Goal: Transaction & Acquisition: Obtain resource

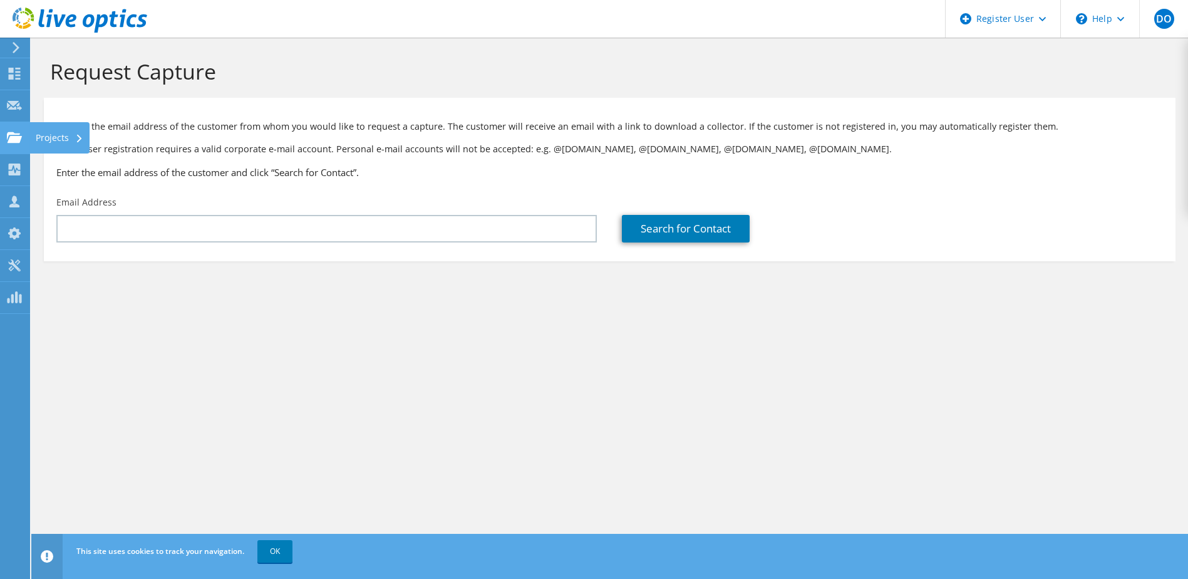
drag, startPoint x: 11, startPoint y: 144, endPoint x: 28, endPoint y: 142, distance: 16.4
click at [11, 144] on div at bounding box center [14, 139] width 15 height 14
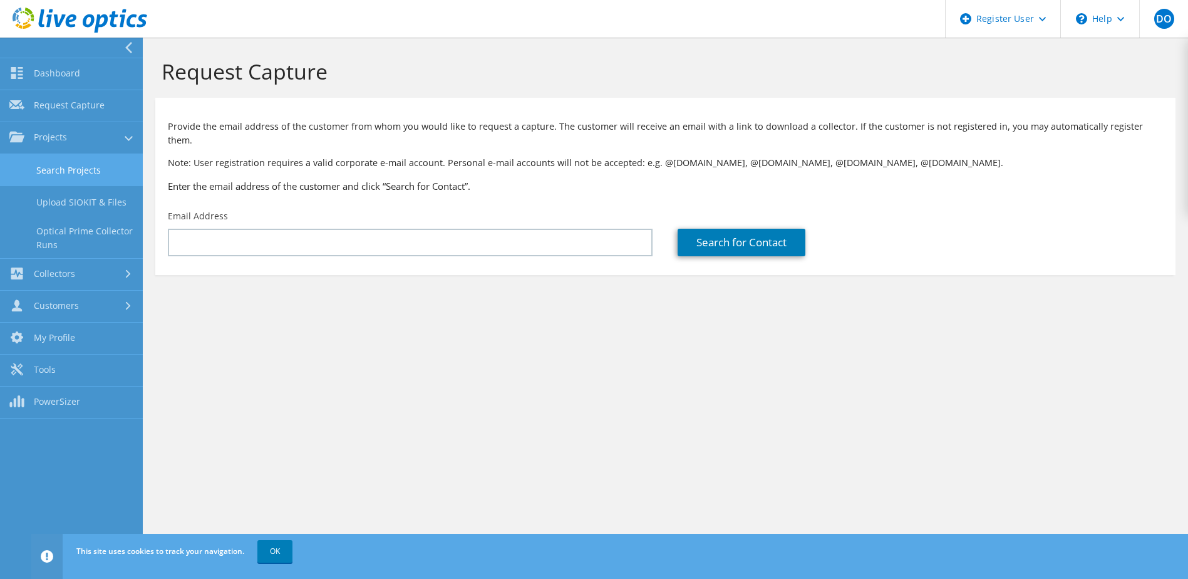
click at [82, 180] on link "Search Projects" at bounding box center [71, 170] width 143 height 32
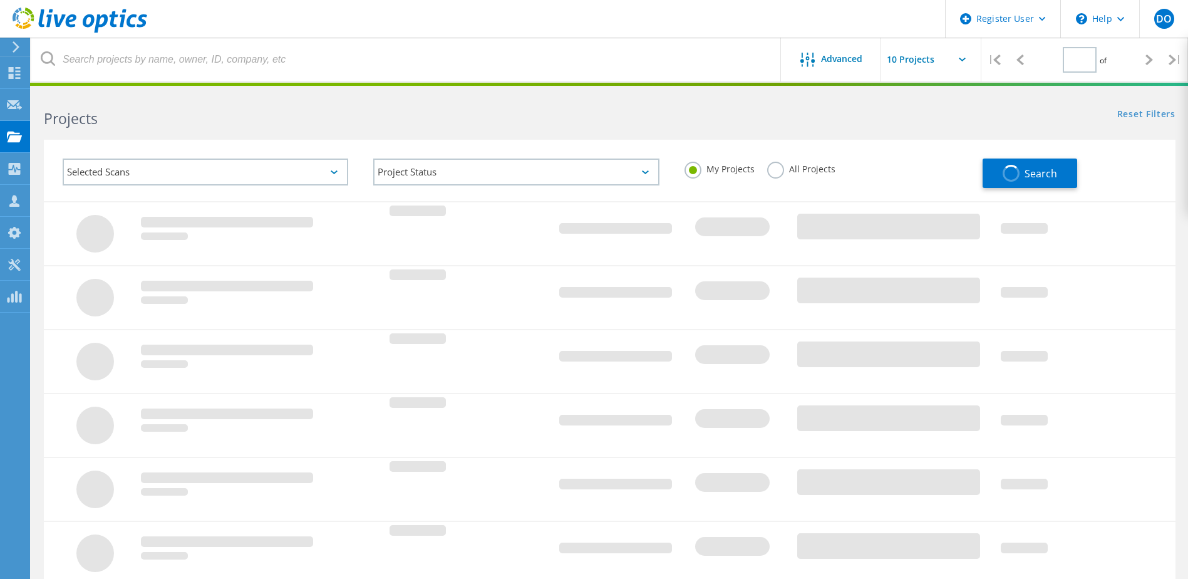
type input "1"
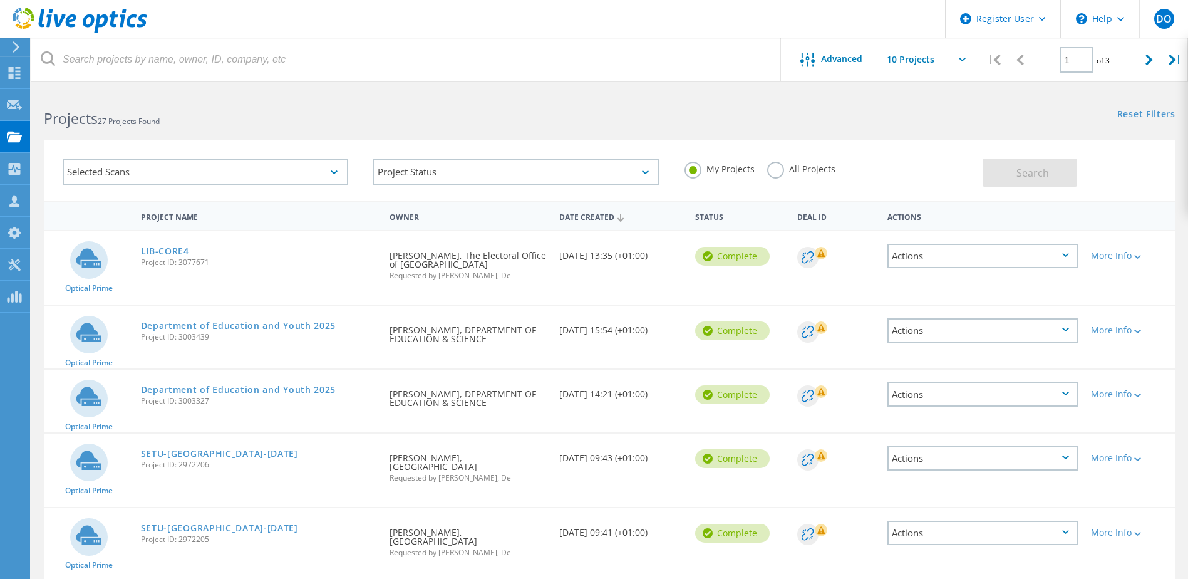
click at [161, 244] on div "LIB-CORE4 Project ID: 3077671" at bounding box center [259, 255] width 249 height 48
click at [174, 248] on link "LIB-CORE4" at bounding box center [165, 251] width 48 height 9
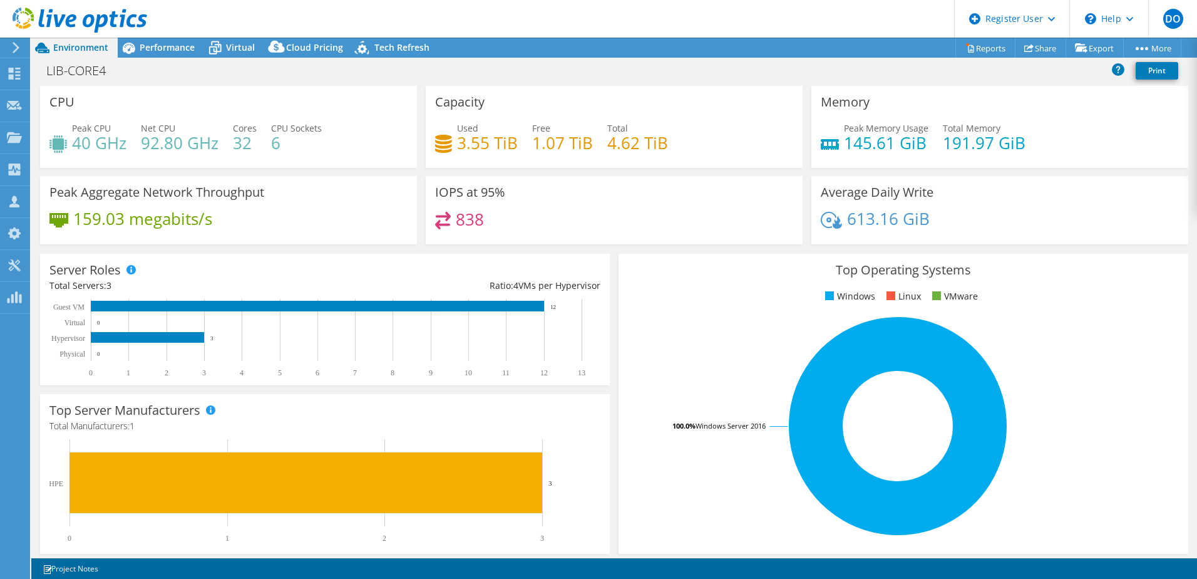
select select "USD"
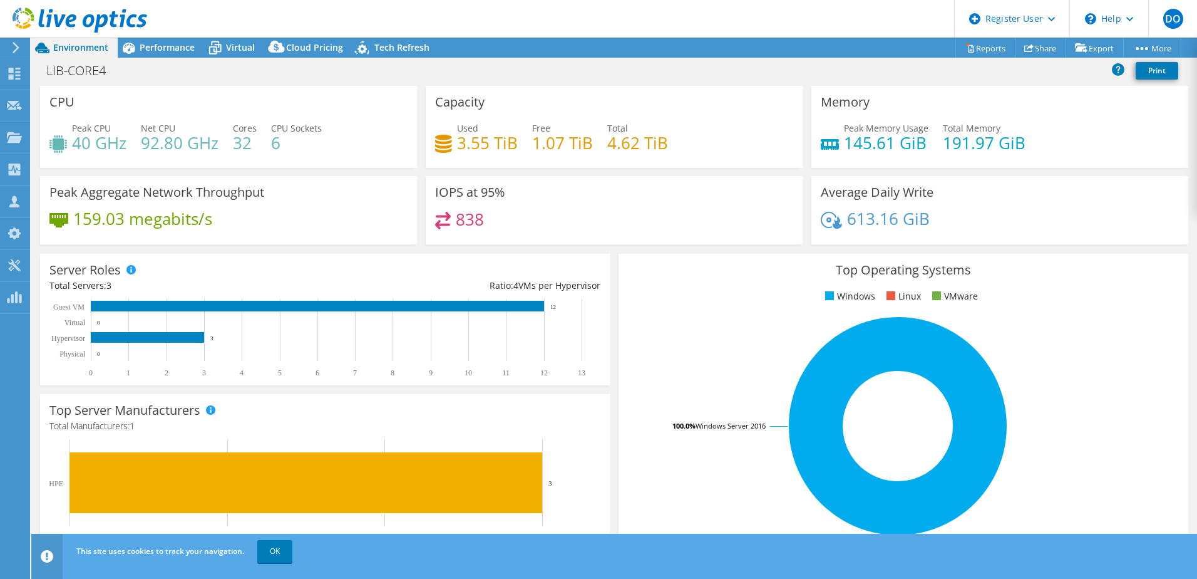
click at [167, 34] on header "DO Dell User Darragh Oleary Darragh.OLeary@dell.com Dell My Profile Log Out \n …" at bounding box center [598, 19] width 1197 height 38
click at [158, 53] on div "Performance" at bounding box center [161, 48] width 86 height 20
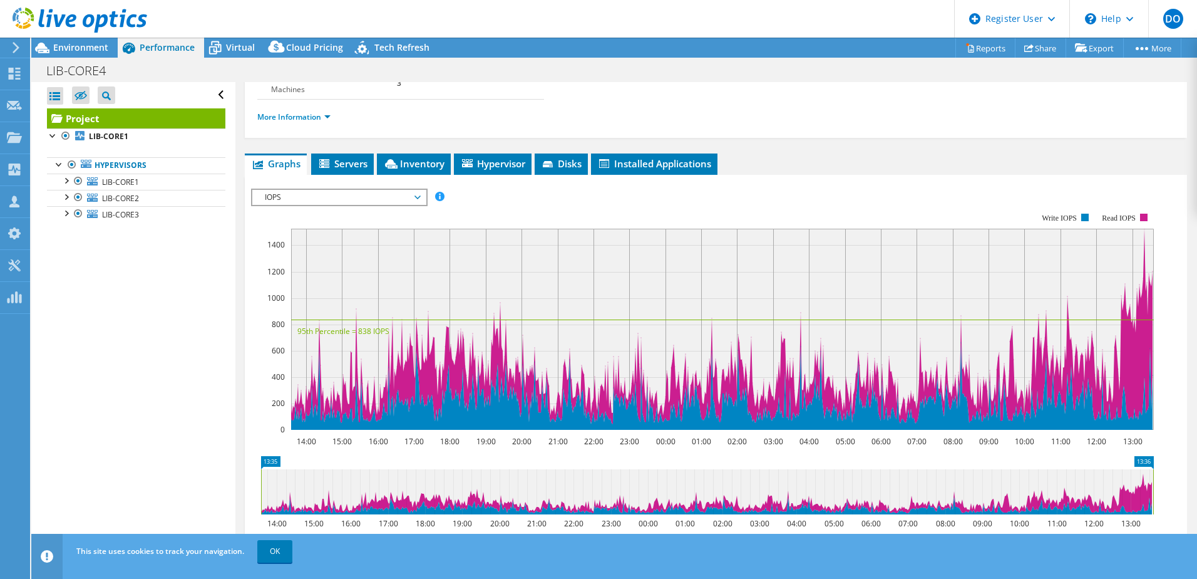
scroll to position [188, 0]
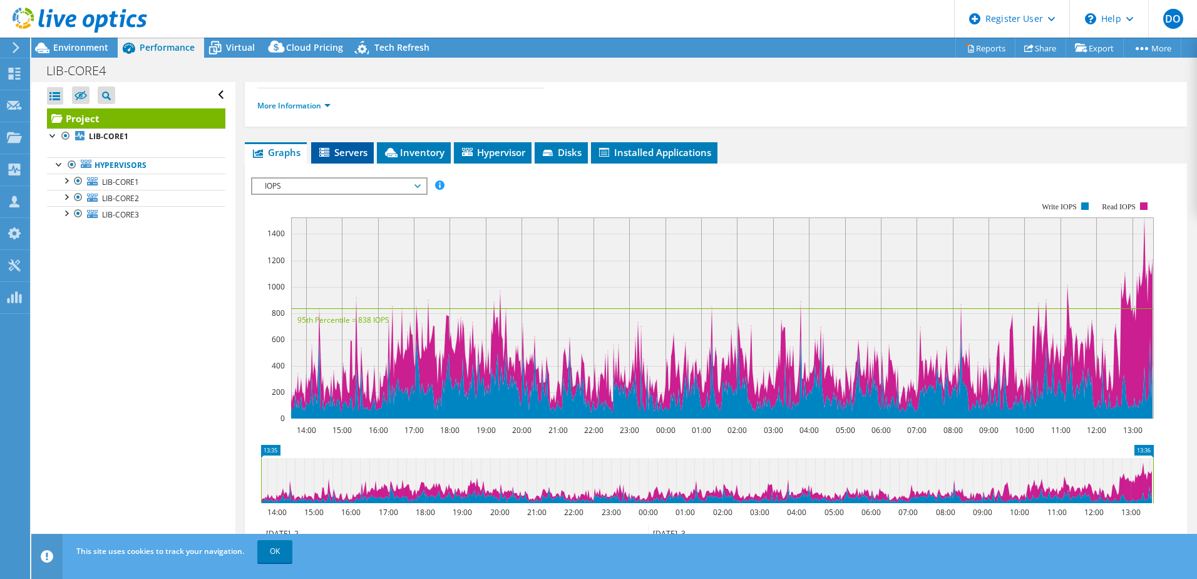
click at [334, 154] on span "Servers" at bounding box center [343, 152] width 50 height 13
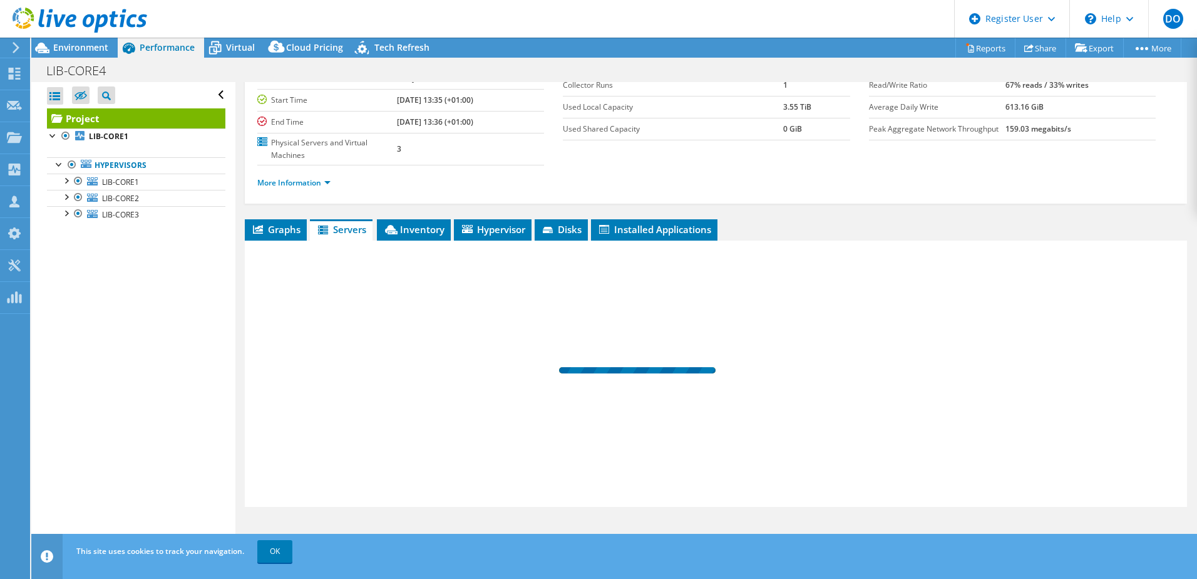
scroll to position [111, 0]
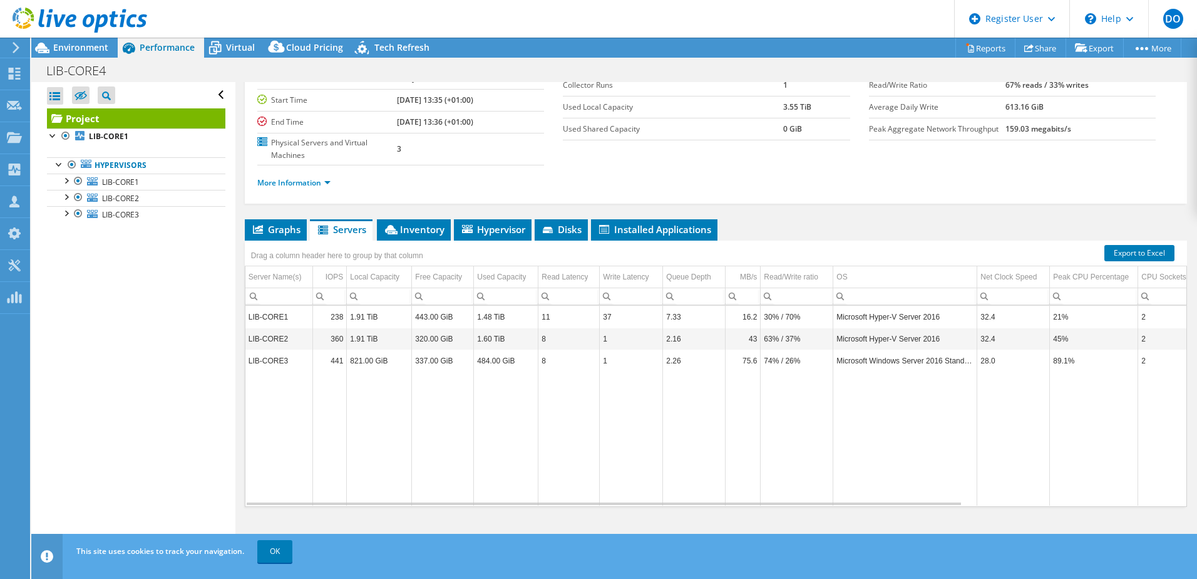
click at [281, 229] on span "Graphs" at bounding box center [275, 229] width 49 height 13
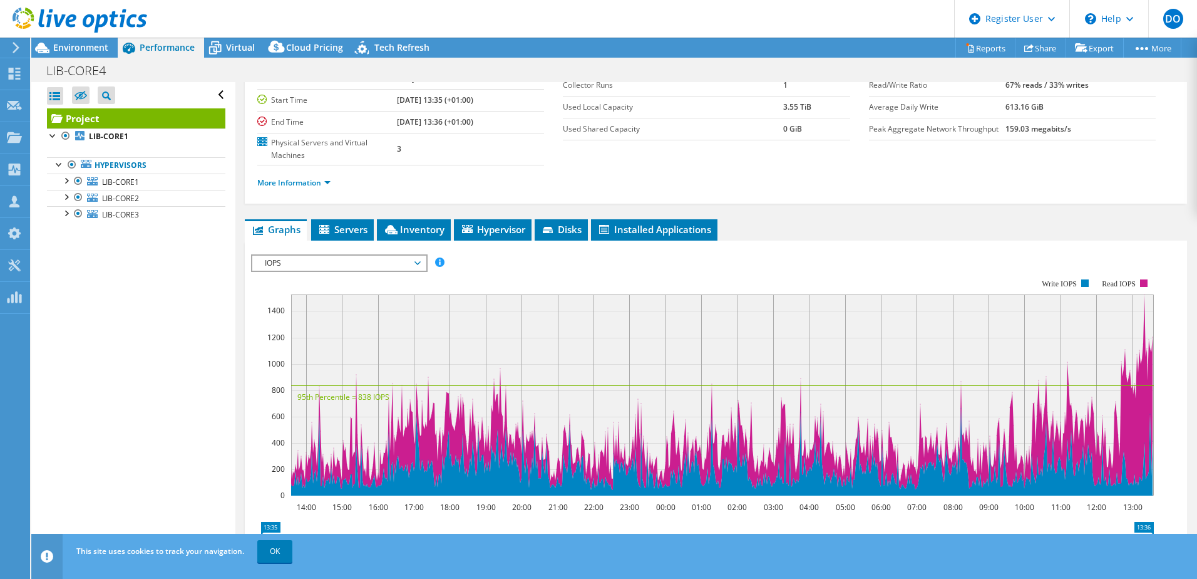
scroll to position [188, 0]
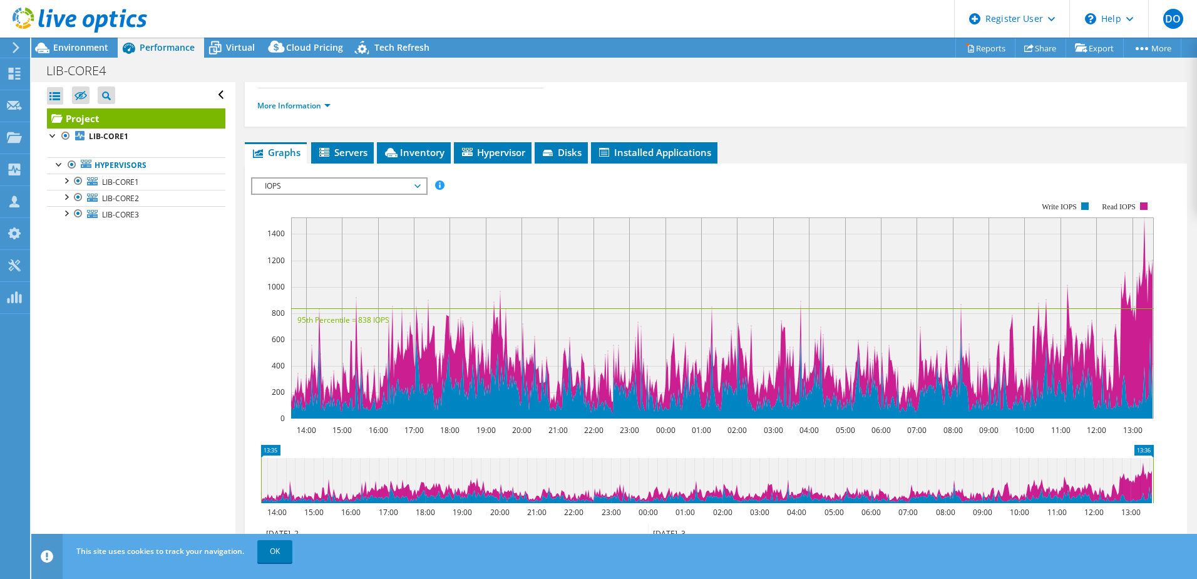
click at [336, 187] on span "IOPS" at bounding box center [339, 185] width 161 height 15
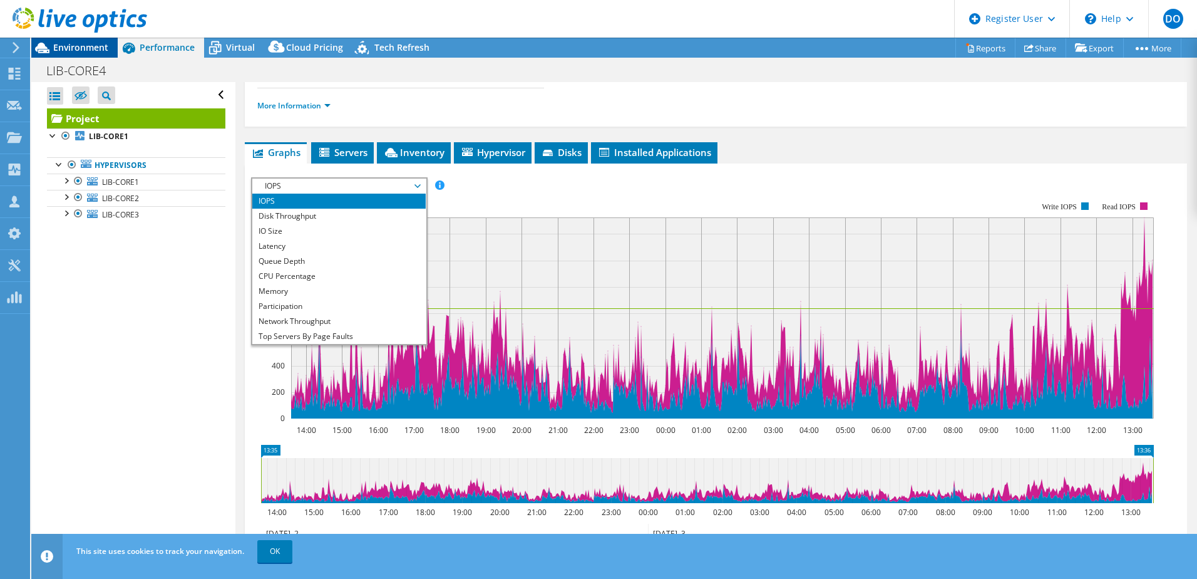
click at [88, 51] on span "Environment" at bounding box center [80, 47] width 55 height 12
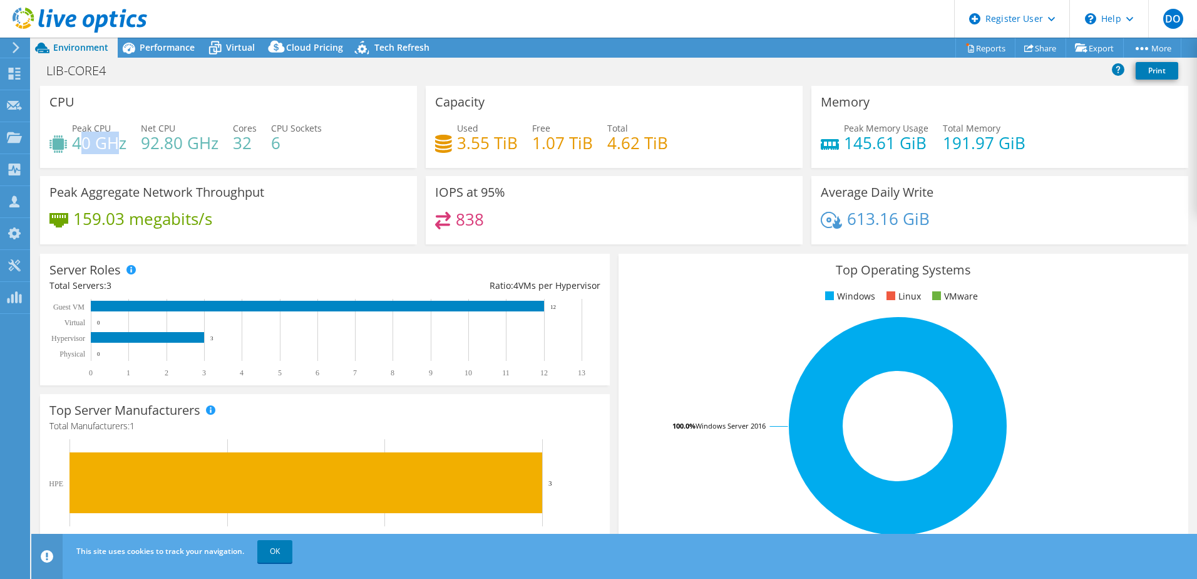
drag, startPoint x: 84, startPoint y: 143, endPoint x: 118, endPoint y: 143, distance: 34.5
click at [118, 143] on h4 "40 GHz" at bounding box center [99, 143] width 54 height 14
drag, startPoint x: 118, startPoint y: 143, endPoint x: 148, endPoint y: 155, distance: 31.5
click at [148, 155] on div "Peak CPU 40 GHz Net CPU 92.80 GHz Cores 32 CPU Sockets 6" at bounding box center [228, 141] width 358 height 41
click at [172, 140] on h4 "92.80 GHz" at bounding box center [180, 143] width 78 height 14
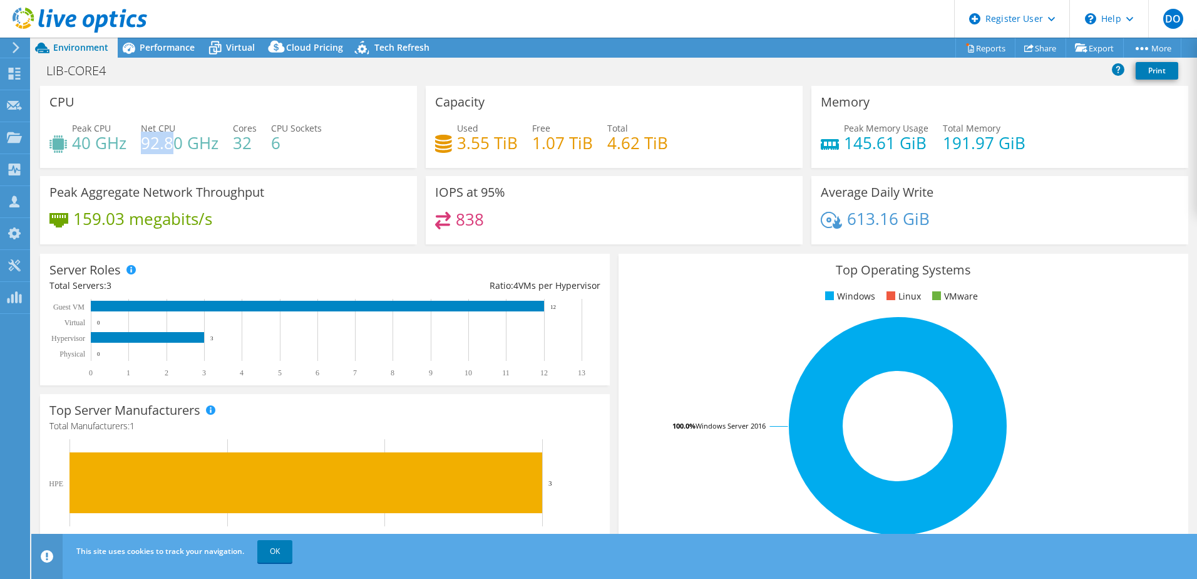
drag, startPoint x: 172, startPoint y: 140, endPoint x: 174, endPoint y: 147, distance: 7.9
click at [174, 146] on h4 "92.80 GHz" at bounding box center [180, 143] width 78 height 14
click at [153, 48] on span "Performance" at bounding box center [167, 47] width 55 height 12
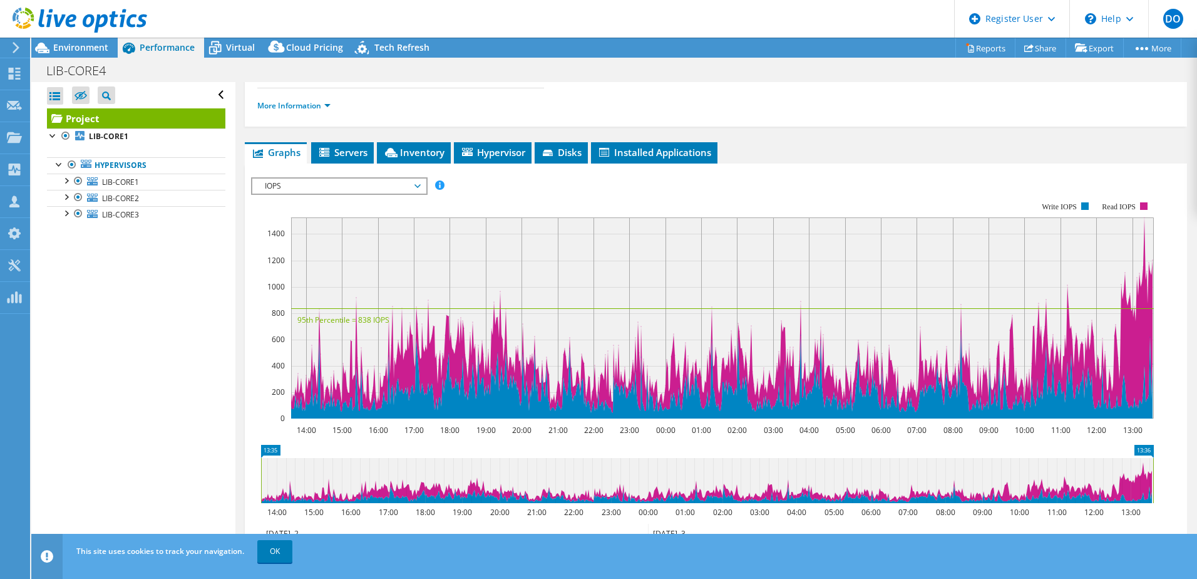
drag, startPoint x: 153, startPoint y: 48, endPoint x: 296, endPoint y: 181, distance: 195.0
click at [296, 181] on span "IOPS" at bounding box center [339, 185] width 161 height 15
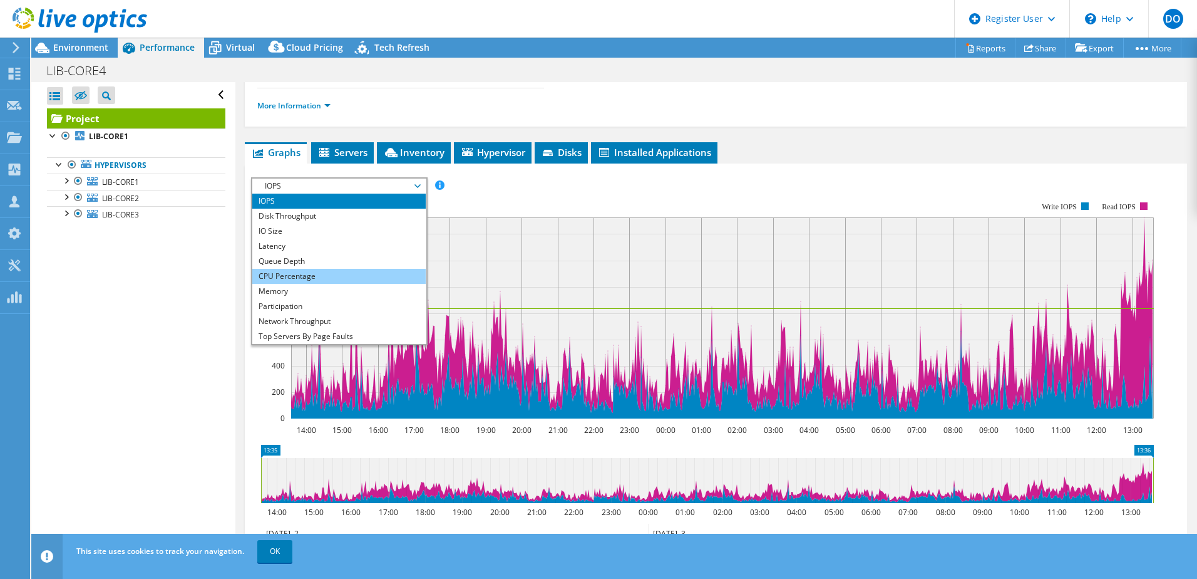
click at [282, 274] on li "CPU Percentage" at bounding box center [338, 276] width 173 height 15
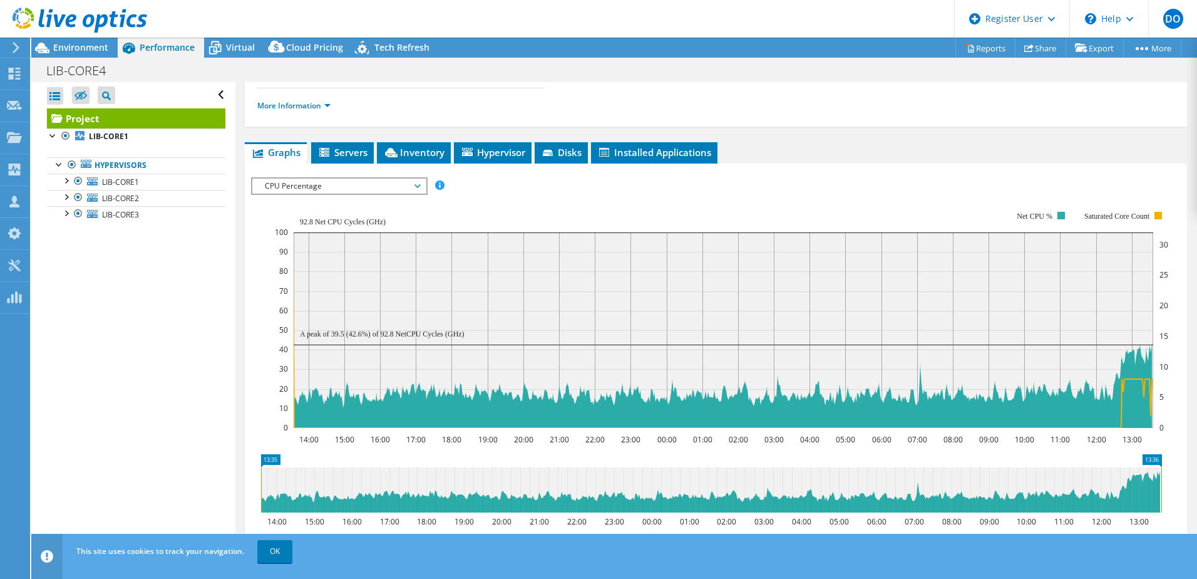
click at [294, 185] on span "CPU Percentage" at bounding box center [339, 185] width 161 height 15
click at [349, 189] on span "CPU Percentage" at bounding box center [338, 185] width 173 height 15
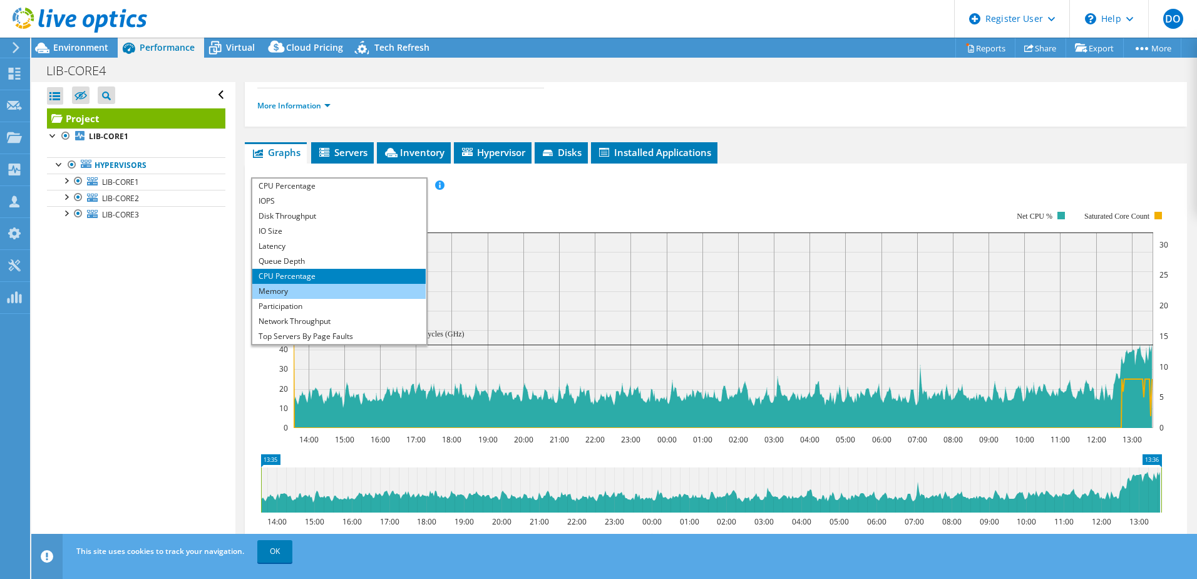
click at [325, 292] on li "Memory" at bounding box center [338, 291] width 173 height 15
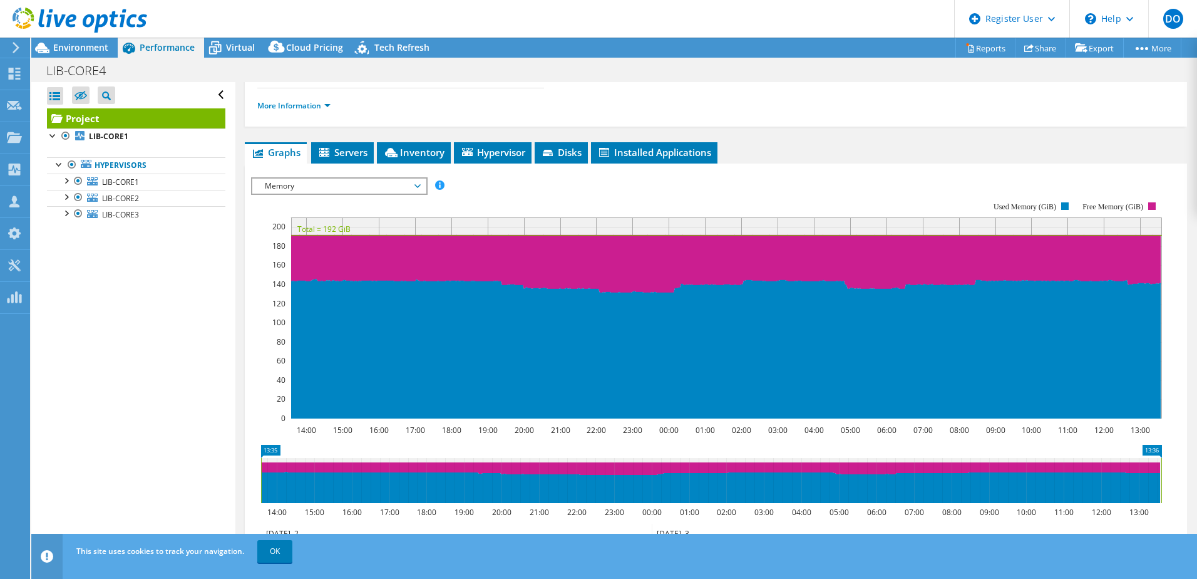
click at [354, 184] on span "Memory" at bounding box center [339, 185] width 161 height 15
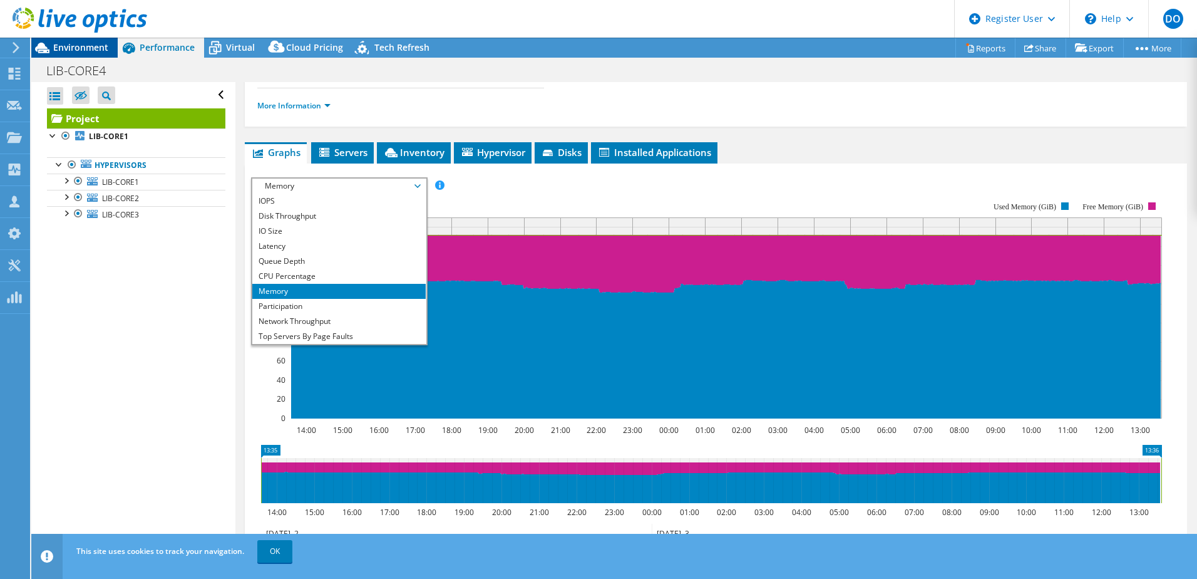
click at [106, 46] on span "Environment" at bounding box center [80, 47] width 55 height 12
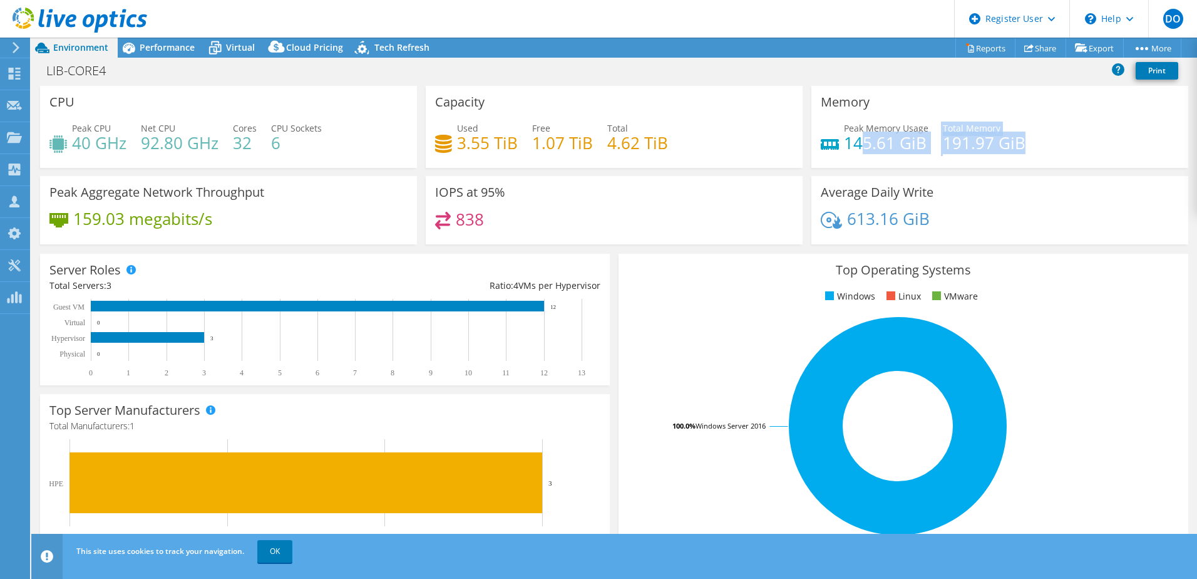
drag, startPoint x: 856, startPoint y: 142, endPoint x: 986, endPoint y: 153, distance: 130.7
click at [995, 153] on div "Peak Memory Usage 145.61 GiB Total Memory 191.97 GiB" at bounding box center [1000, 141] width 358 height 41
drag, startPoint x: 986, startPoint y: 153, endPoint x: 891, endPoint y: 150, distance: 95.2
click at [891, 150] on h4 "145.61 GiB" at bounding box center [886, 143] width 85 height 14
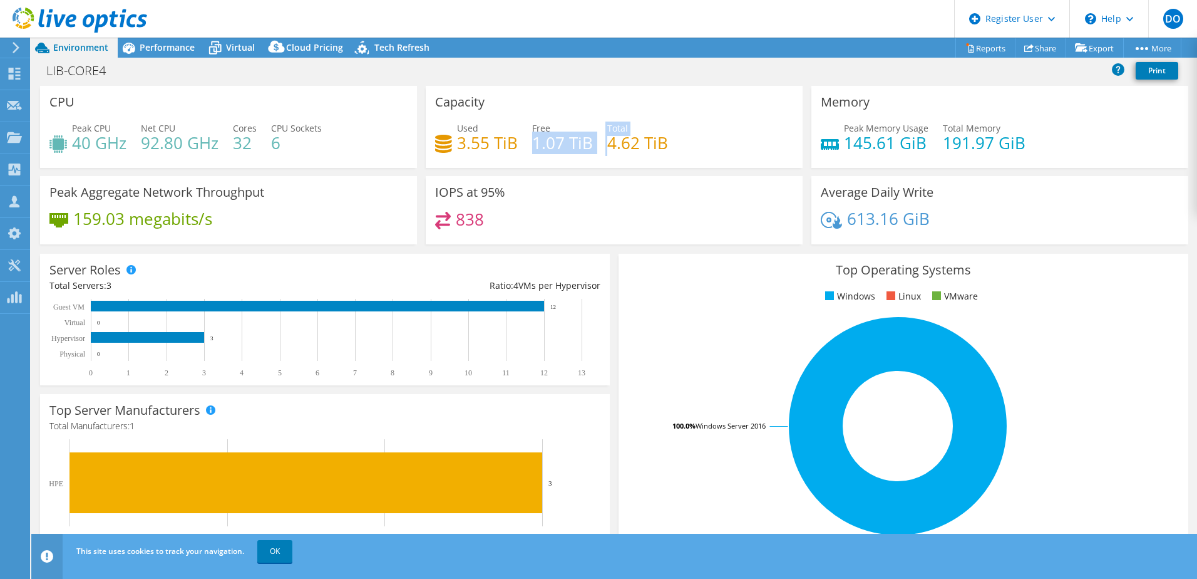
drag, startPoint x: 532, startPoint y: 144, endPoint x: 602, endPoint y: 144, distance: 70.8
click at [605, 144] on div "Used 3.55 TiB Free 1.07 TiB Total 4.62 TiB" at bounding box center [614, 141] width 358 height 41
click at [174, 44] on span "Performance" at bounding box center [167, 47] width 55 height 12
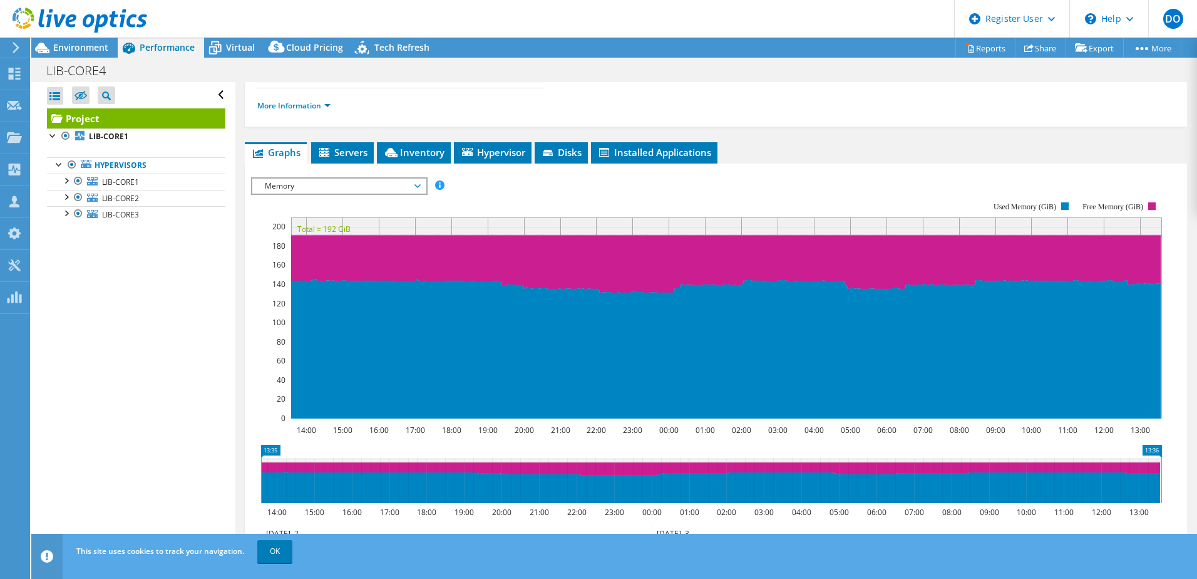
click at [282, 189] on span "Memory" at bounding box center [339, 185] width 161 height 15
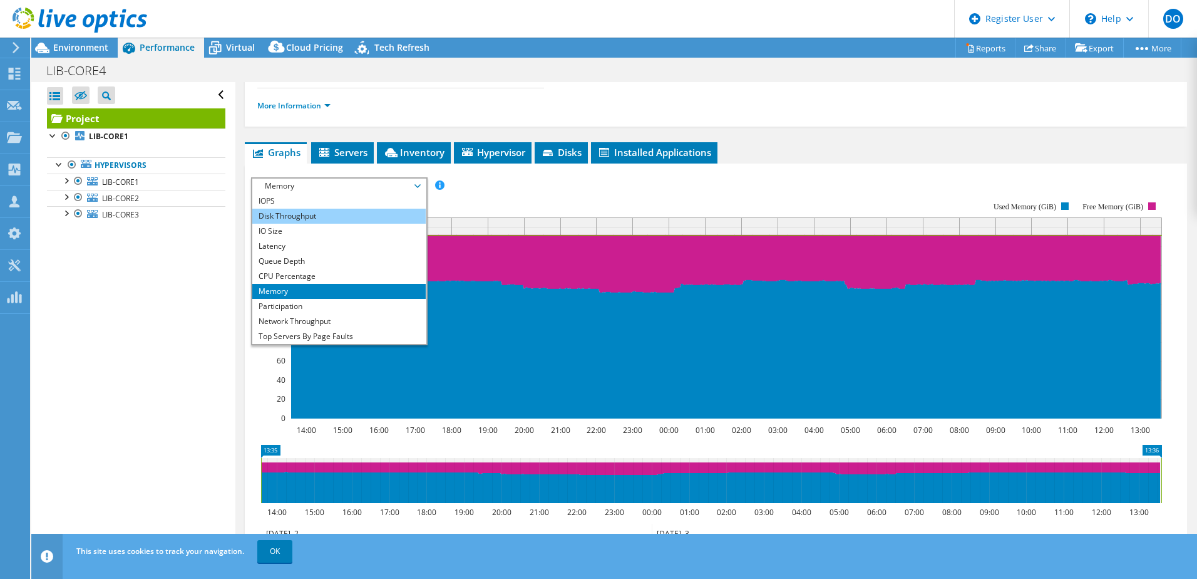
click at [299, 219] on li "Disk Throughput" at bounding box center [338, 216] width 173 height 15
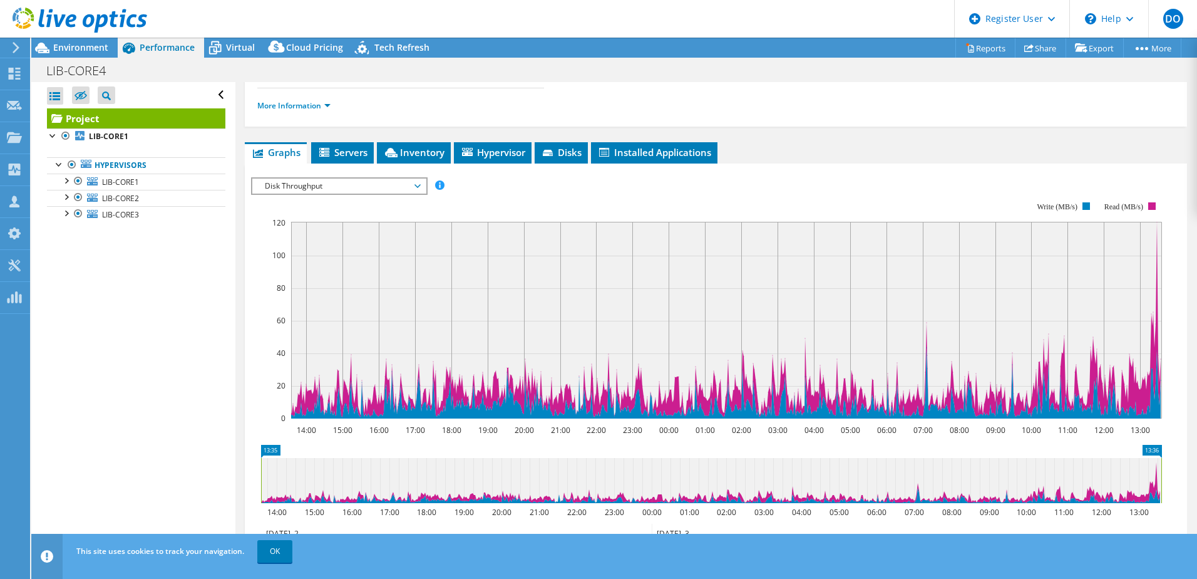
click at [324, 187] on span "Disk Throughput" at bounding box center [339, 185] width 161 height 15
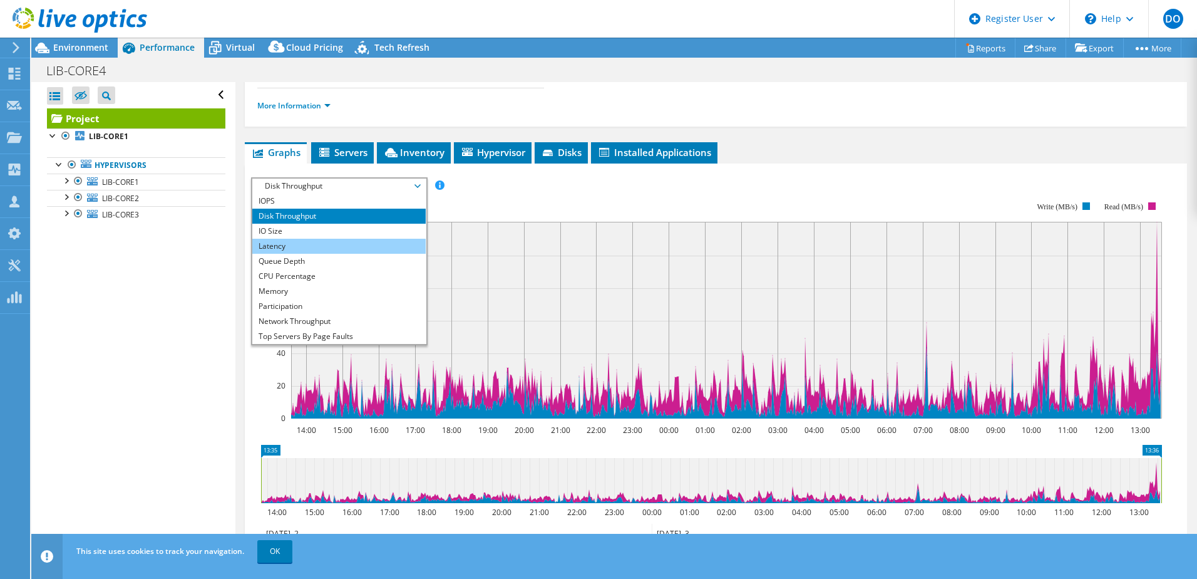
click at [313, 245] on li "Latency" at bounding box center [338, 246] width 173 height 15
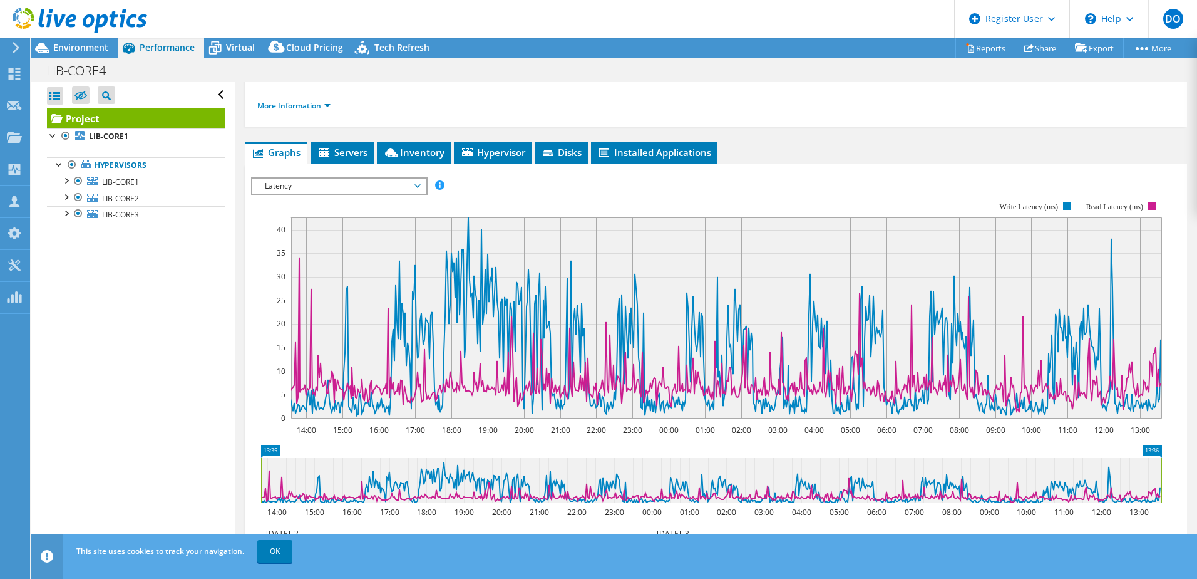
click at [321, 187] on span "Latency" at bounding box center [339, 185] width 161 height 15
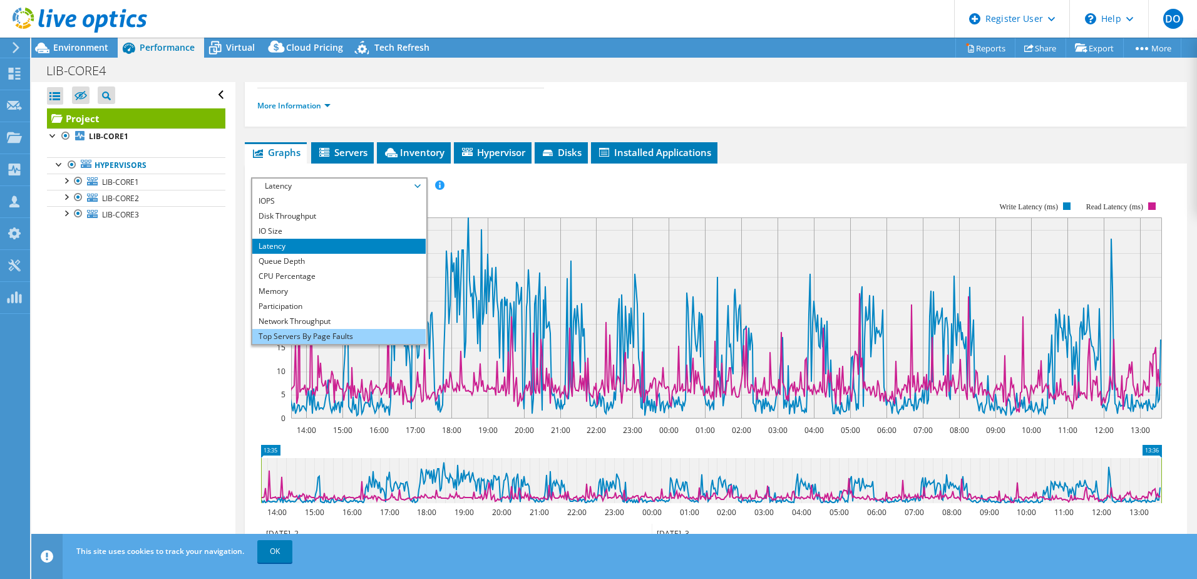
drag, startPoint x: 309, startPoint y: 329, endPoint x: 311, endPoint y: 337, distance: 7.9
click at [311, 337] on li "Top Servers By Page Faults" at bounding box center [338, 336] width 173 height 15
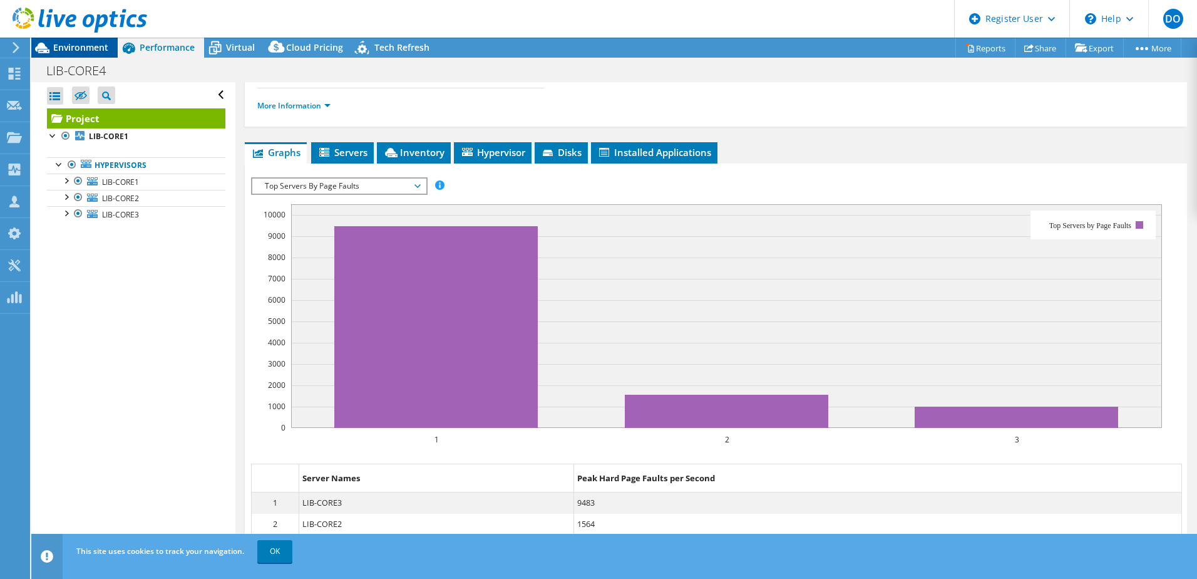
click at [80, 49] on span "Environment" at bounding box center [80, 47] width 55 height 12
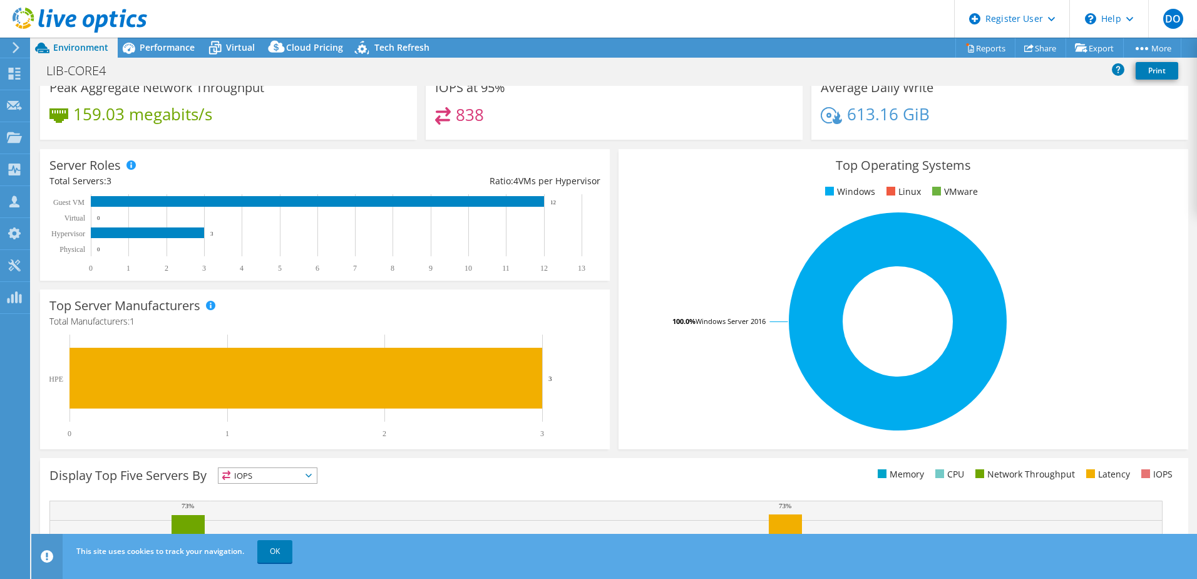
scroll to position [0, 0]
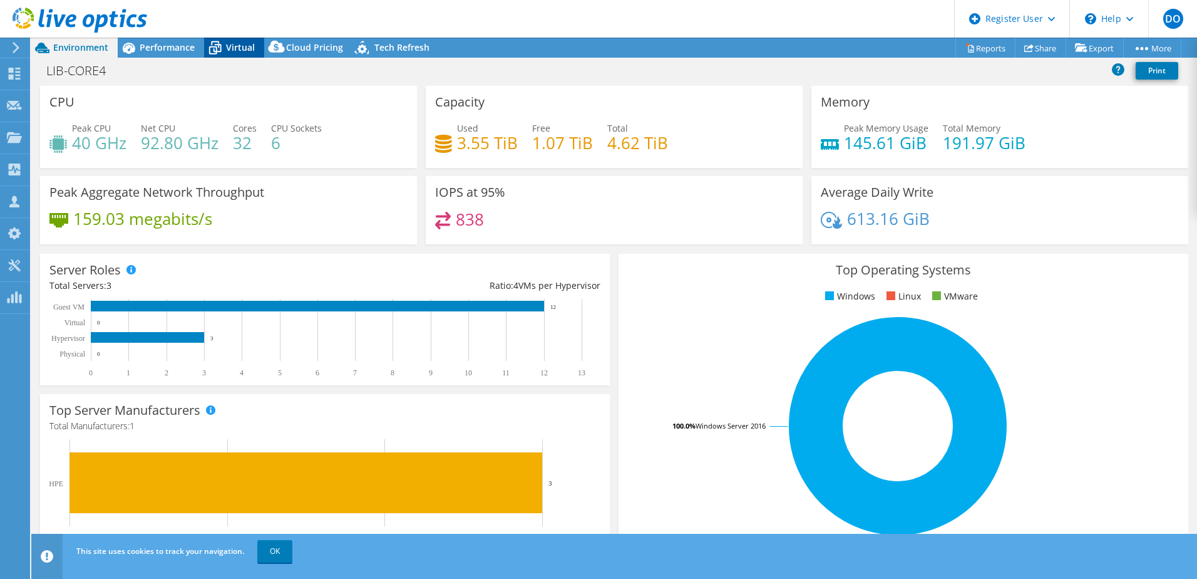
click at [240, 40] on div "Virtual" at bounding box center [234, 48] width 60 height 20
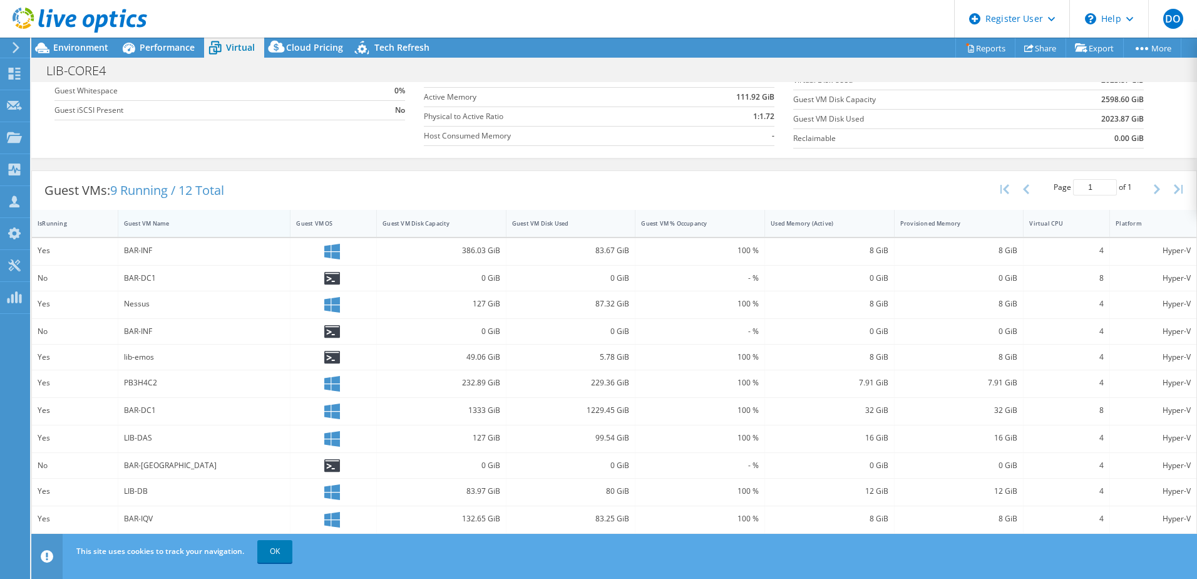
scroll to position [171, 0]
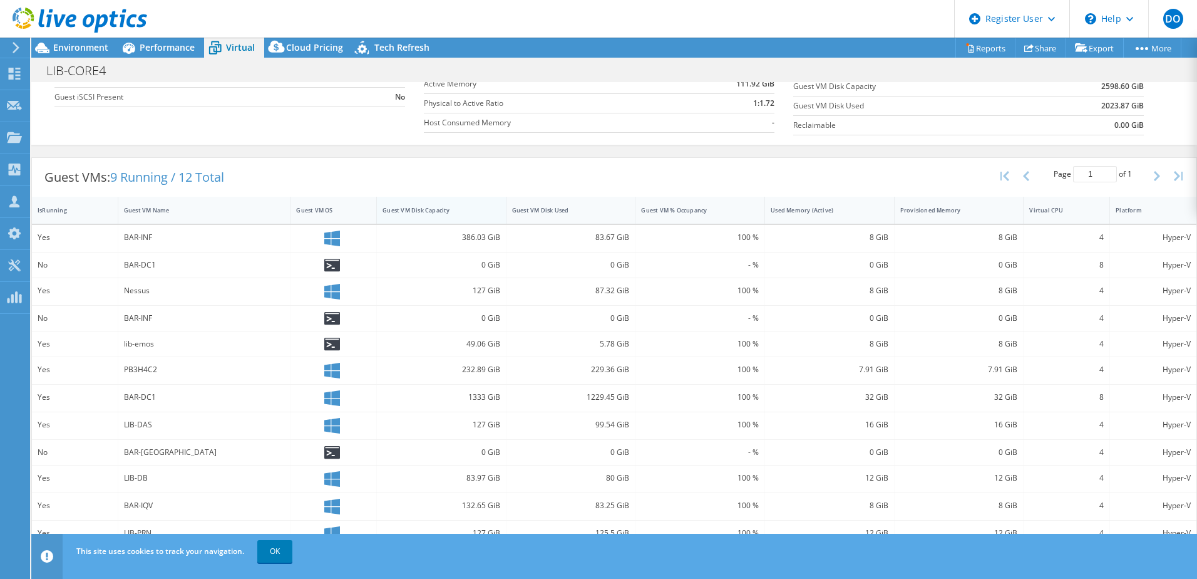
click at [449, 201] on div "Guest VM Disk Capacity" at bounding box center [434, 209] width 114 height 19
click at [452, 202] on div "Guest VM Disk Capacity" at bounding box center [434, 209] width 114 height 19
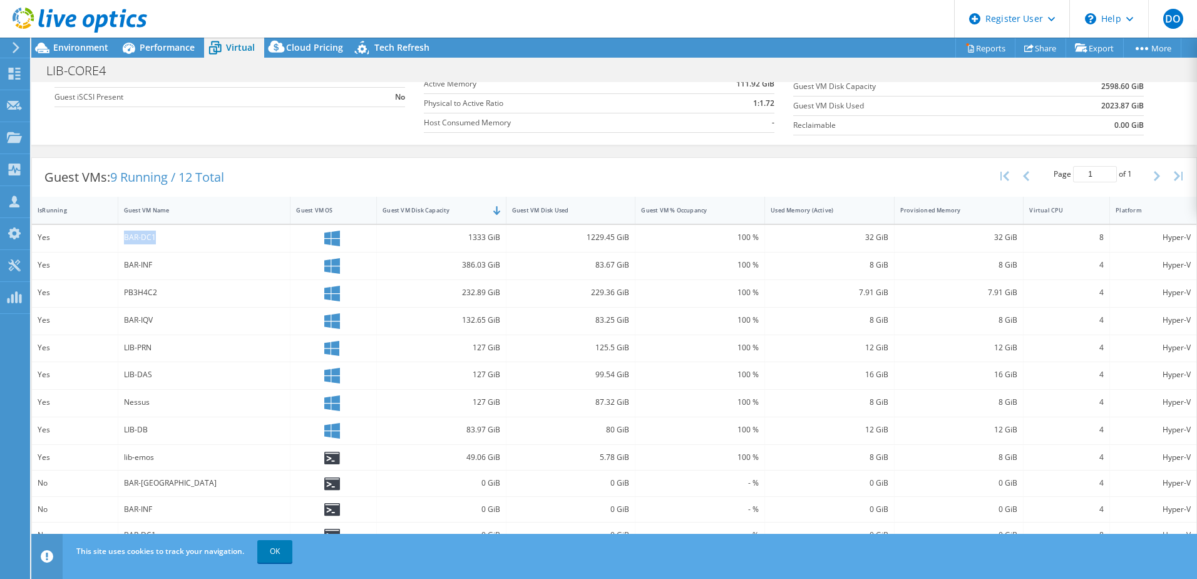
drag, startPoint x: 147, startPoint y: 240, endPoint x: 167, endPoint y: 244, distance: 19.8
click at [165, 242] on div "BAR-DC1" at bounding box center [204, 238] width 173 height 27
click at [501, 244] on div "1333 GiB" at bounding box center [442, 238] width 130 height 27
drag, startPoint x: 501, startPoint y: 244, endPoint x: 530, endPoint y: 329, distance: 89.5
click at [530, 329] on div "83.25 GiB" at bounding box center [572, 321] width 130 height 27
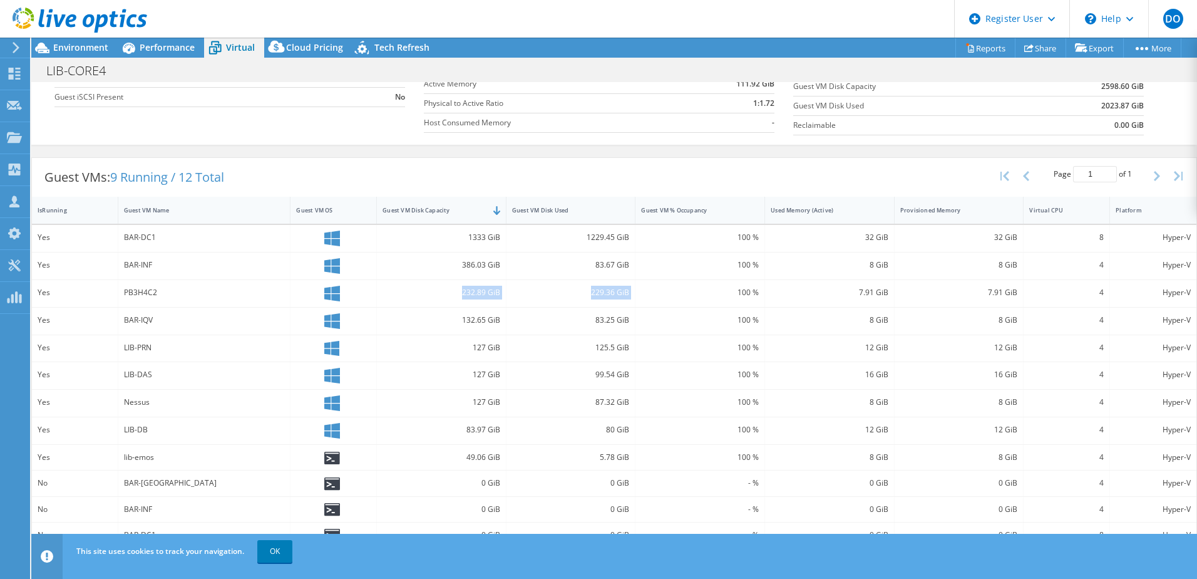
drag, startPoint x: 401, startPoint y: 287, endPoint x: 633, endPoint y: 304, distance: 232.3
click at [634, 304] on div "Yes PB3H4C2 232.89 GiB 229.36 GiB 100 % 7.91 GiB 7.91 GiB 4 Hyper-V" at bounding box center [614, 293] width 1165 height 27
drag, startPoint x: 633, startPoint y: 304, endPoint x: 540, endPoint y: 316, distance: 94.1
click at [552, 323] on div "83.25 GiB" at bounding box center [571, 320] width 118 height 14
drag, startPoint x: 457, startPoint y: 262, endPoint x: 497, endPoint y: 265, distance: 40.8
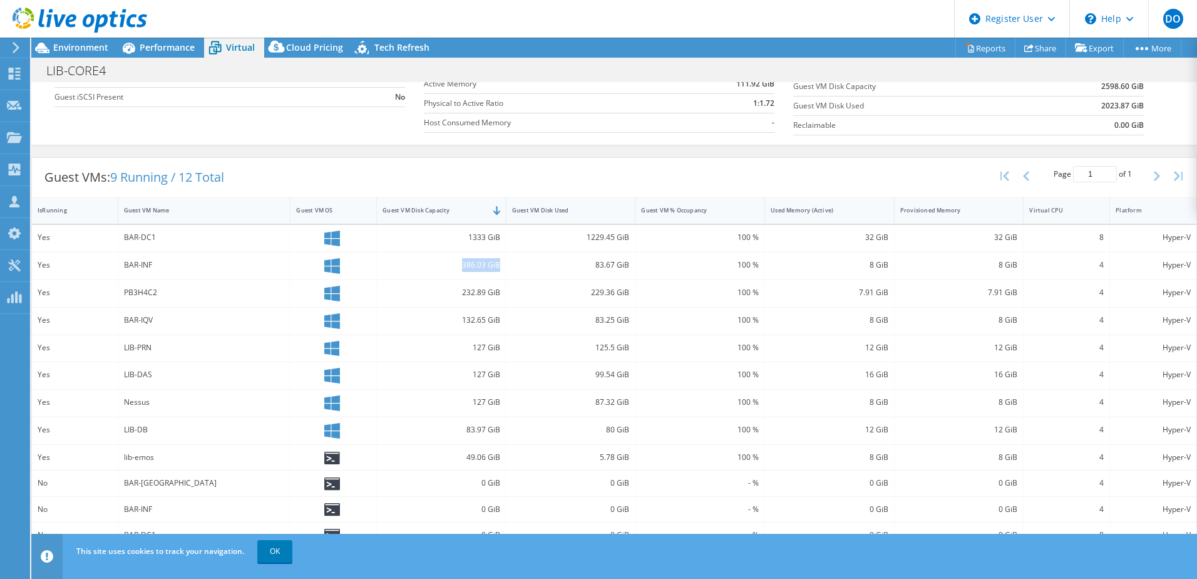
click at [497, 265] on div "386.03 GiB" at bounding box center [442, 265] width 130 height 27
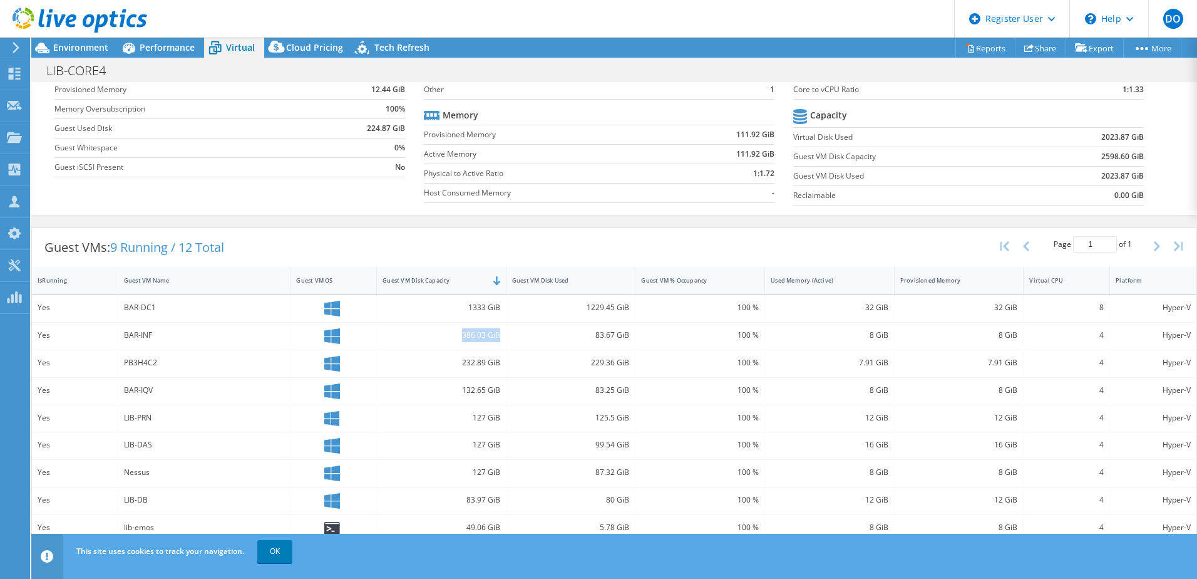
scroll to position [0, 0]
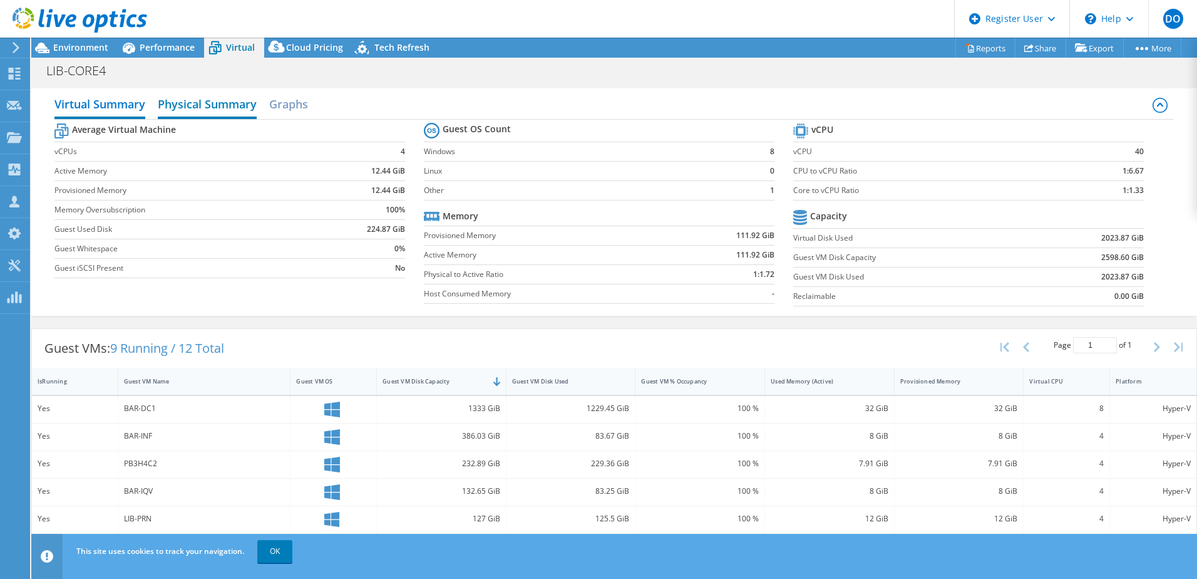
click at [221, 93] on h2 "Physical Summary" at bounding box center [207, 105] width 99 height 28
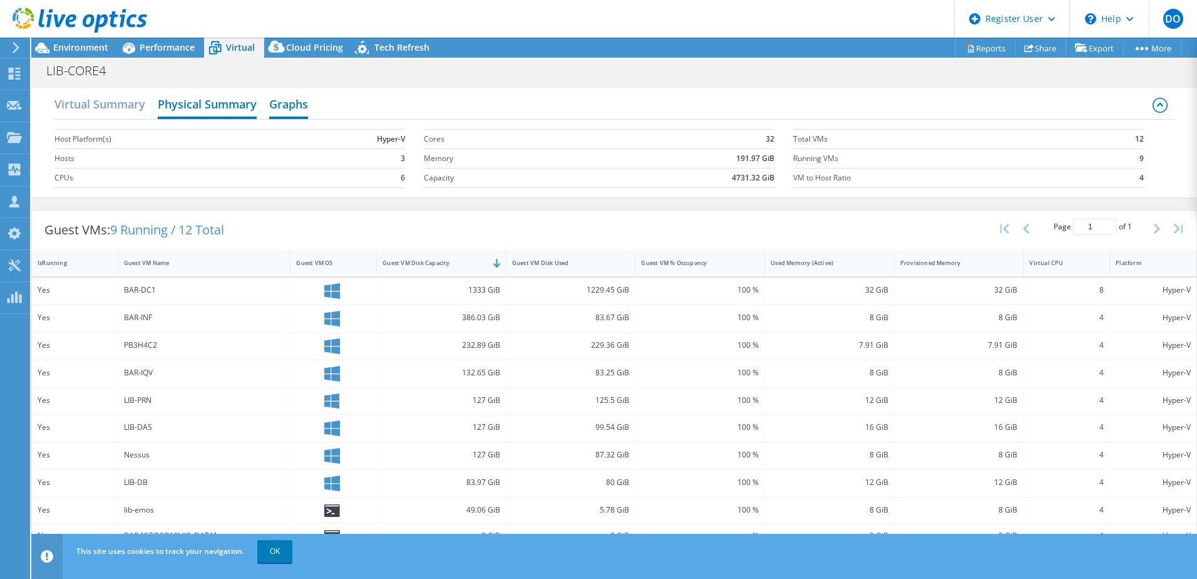
click at [307, 110] on h2 "Graphs" at bounding box center [288, 105] width 39 height 28
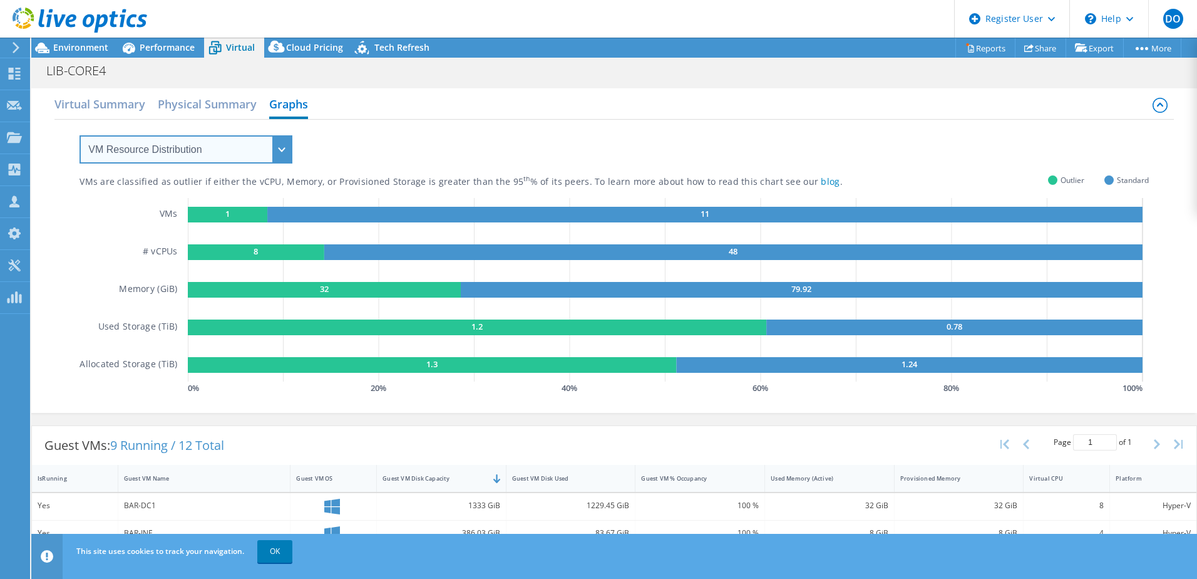
click at [215, 152] on select "VM Resource Distribution Provisioning Contrast Over Provisioning" at bounding box center [186, 149] width 213 height 28
click at [80, 135] on select "VM Resource Distribution Provisioning Contrast Over Provisioning" at bounding box center [186, 149] width 213 height 28
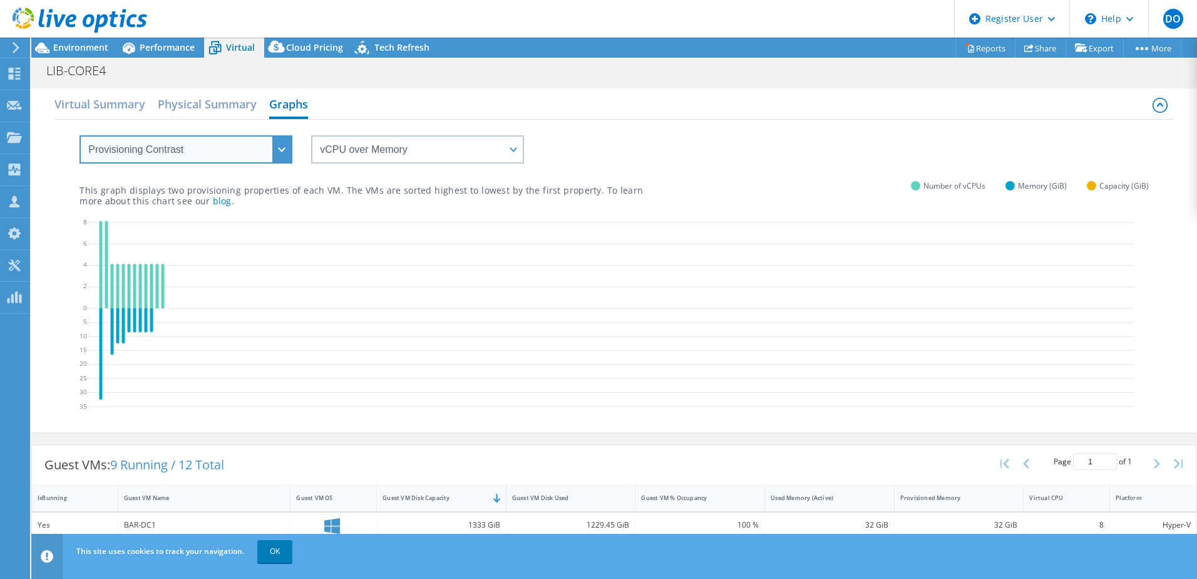
click at [236, 158] on select "VM Resource Distribution Provisioning Contrast Over Provisioning" at bounding box center [186, 149] width 213 height 28
click at [80, 135] on select "VM Resource Distribution Provisioning Contrast Over Provisioning" at bounding box center [186, 149] width 213 height 28
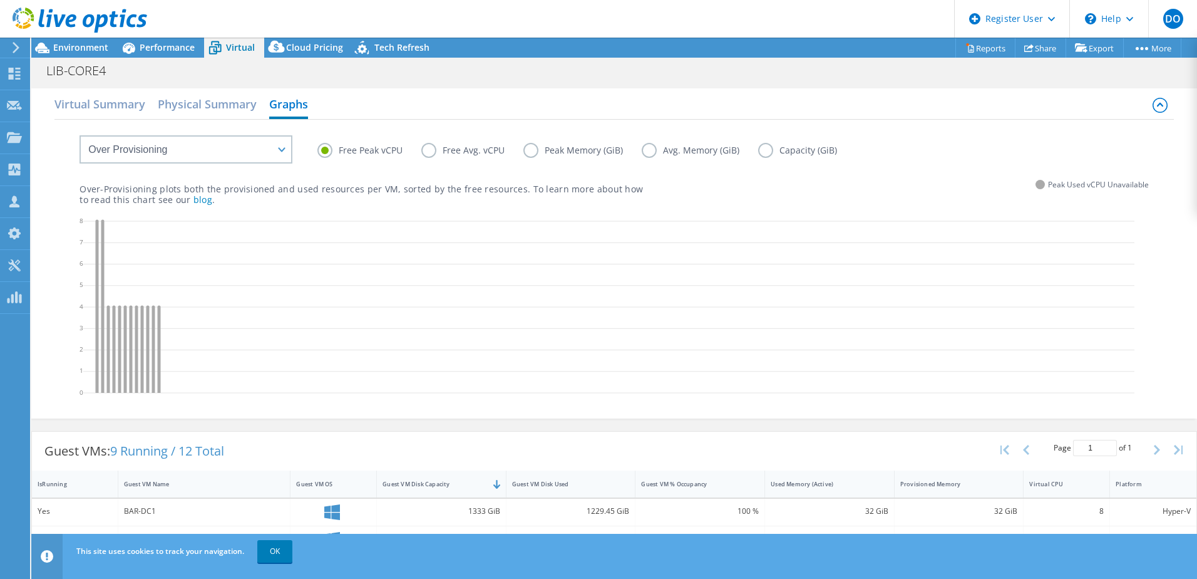
drag, startPoint x: 142, startPoint y: 413, endPoint x: 161, endPoint y: 359, distance: 56.7
click at [156, 373] on div "Free Peak vCPU Free Avg. vCPU Peak Memory (GiB) Avg. Memory (GiB) Capacity (GiB…" at bounding box center [614, 268] width 1120 height 296
click at [169, 162] on select "VM Resource Distribution Provisioning Contrast Over Provisioning" at bounding box center [186, 149] width 213 height 28
click at [538, 150] on label "Peak Memory (GiB)" at bounding box center [583, 150] width 118 height 15
click at [0, 0] on input "Peak Memory (GiB)" at bounding box center [0, 0] width 0 height 0
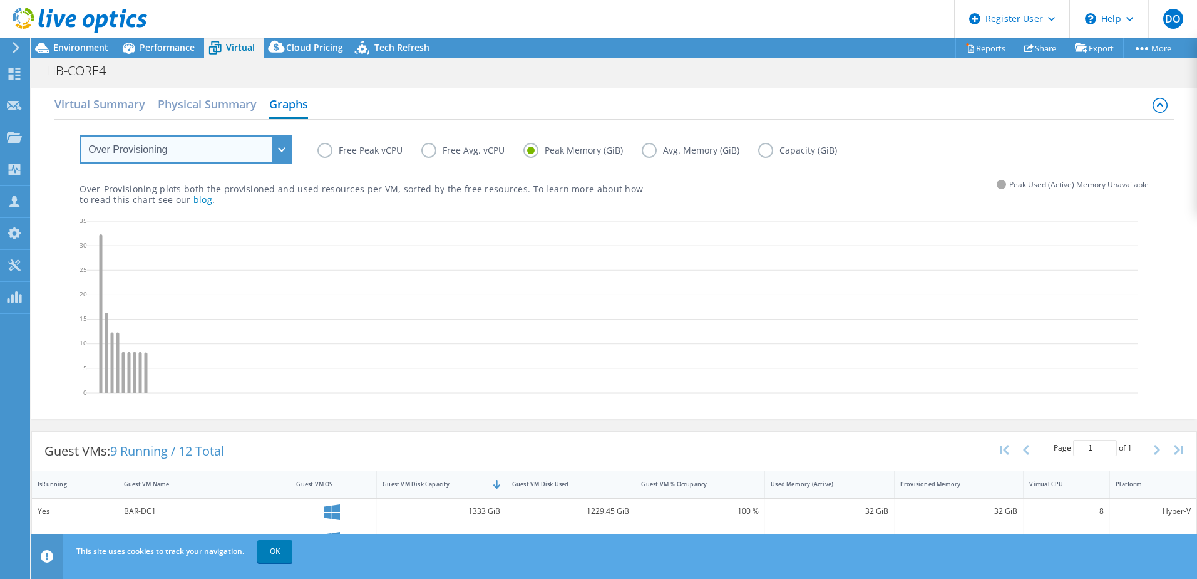
click at [210, 152] on select "VM Resource Distribution Provisioning Contrast Over Provisioning" at bounding box center [186, 149] width 213 height 28
select select "VM Resource Distribution"
click at [80, 135] on select "VM Resource Distribution Provisioning Contrast Over Provisioning" at bounding box center [186, 149] width 213 height 28
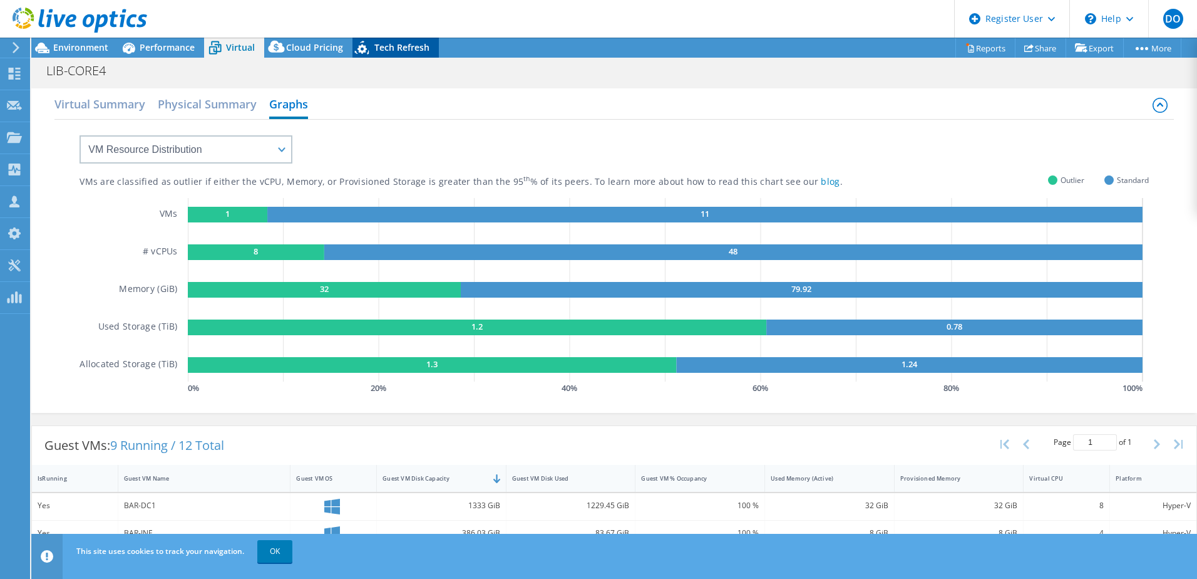
click at [401, 53] on span "Tech Refresh" at bounding box center [402, 47] width 55 height 12
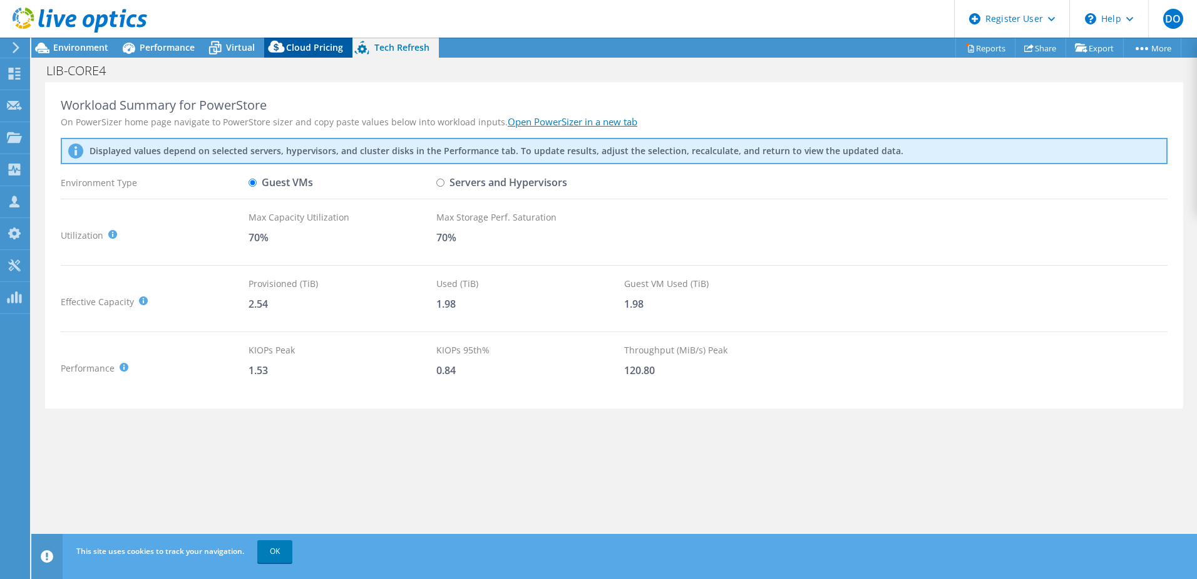
click at [294, 46] on span "Cloud Pricing" at bounding box center [314, 47] width 57 height 12
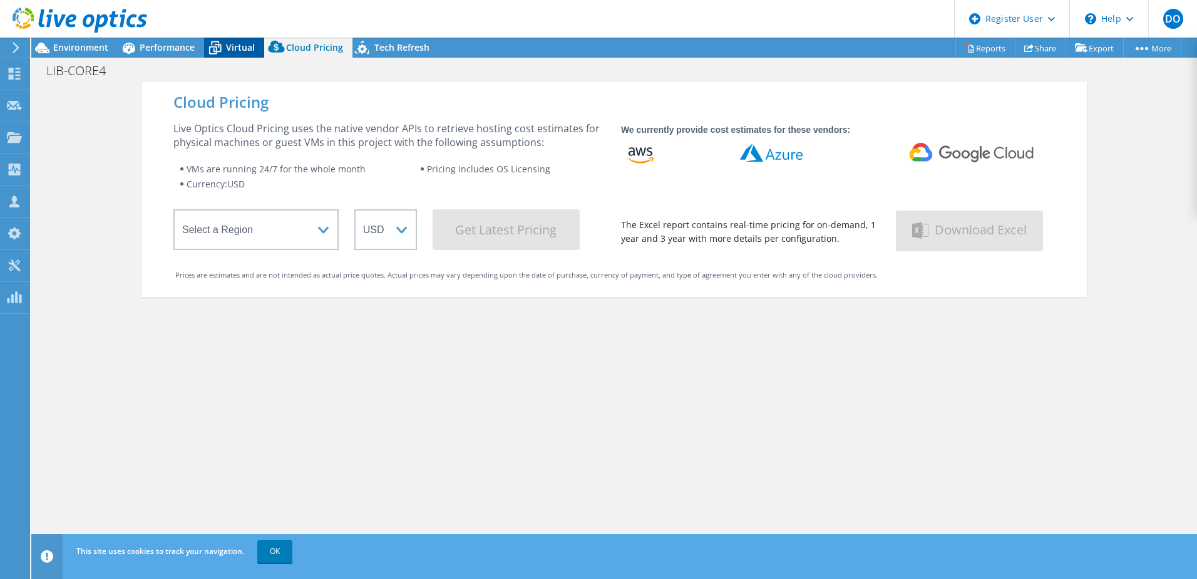
click at [222, 58] on icon at bounding box center [215, 48] width 22 height 22
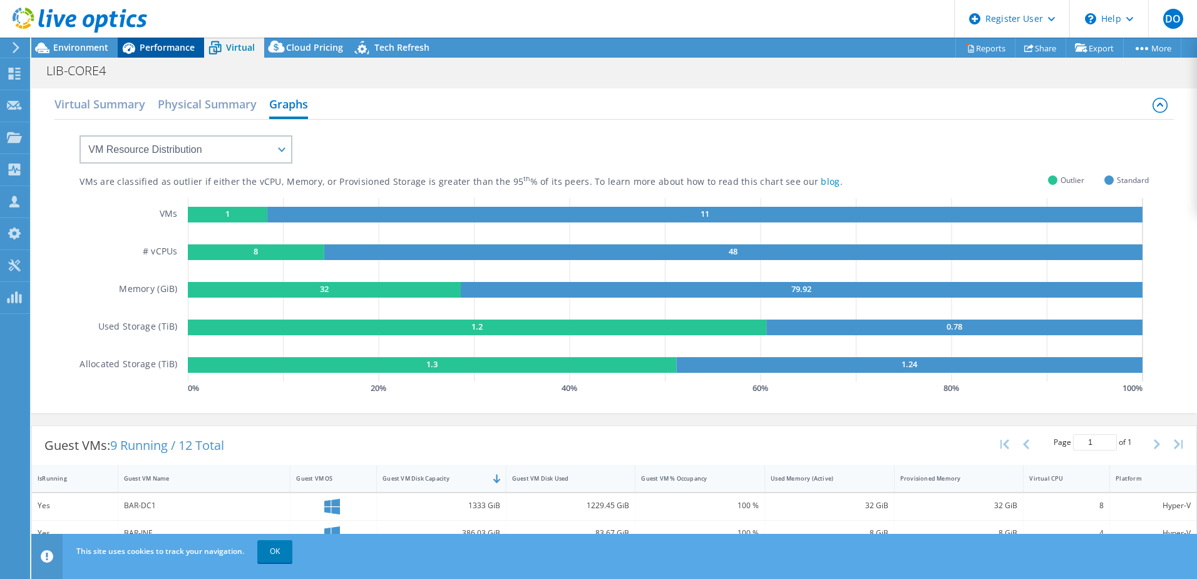
drag, startPoint x: 170, startPoint y: 63, endPoint x: 173, endPoint y: 57, distance: 6.4
click at [168, 62] on div "LIB-CORE4 Print" at bounding box center [614, 70] width 1166 height 23
drag, startPoint x: 173, startPoint y: 54, endPoint x: 69, endPoint y: 54, distance: 104.0
click at [172, 54] on div "Performance" at bounding box center [161, 48] width 86 height 20
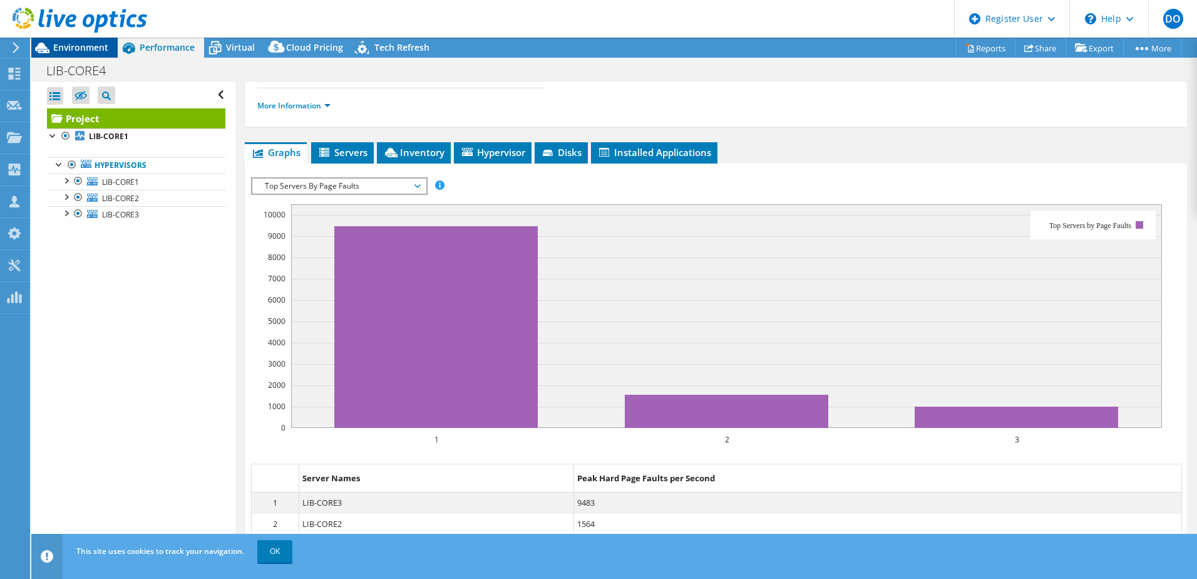
click at [75, 52] on span "Environment" at bounding box center [80, 47] width 55 height 12
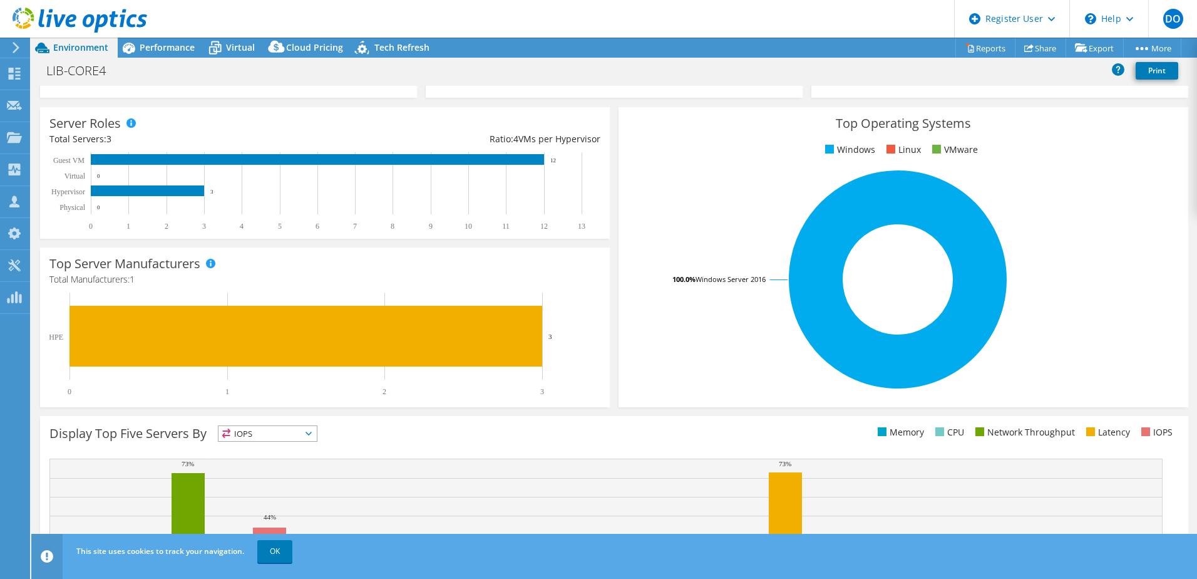
scroll to position [7, 0]
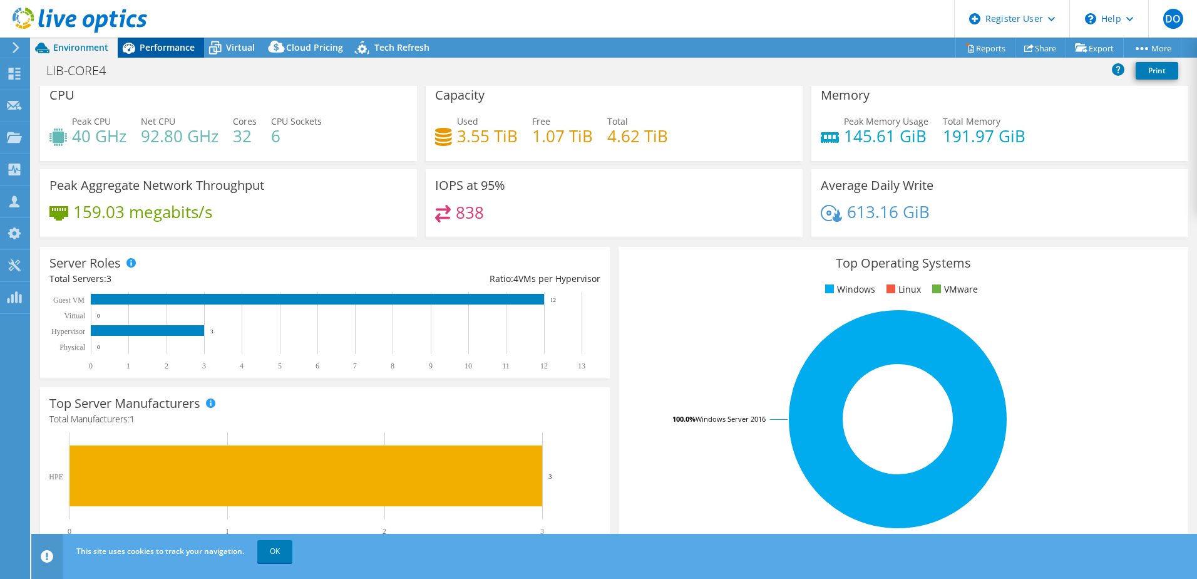
click at [165, 54] on div "Performance" at bounding box center [161, 48] width 86 height 20
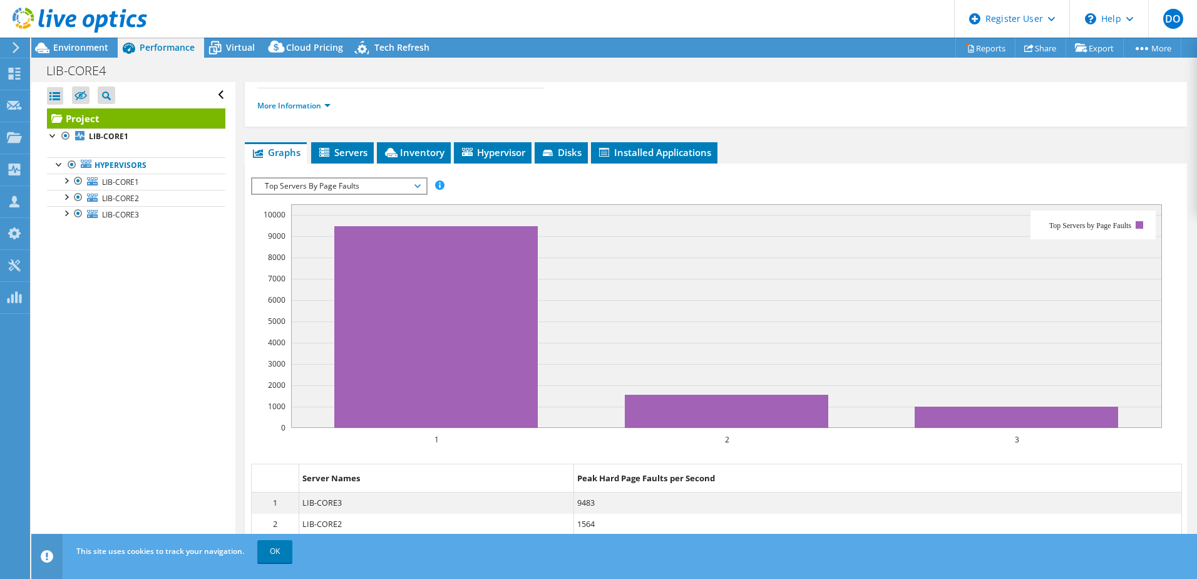
scroll to position [0, 0]
click at [67, 178] on div at bounding box center [65, 179] width 13 height 13
click at [80, 214] on div at bounding box center [84, 213] width 13 height 15
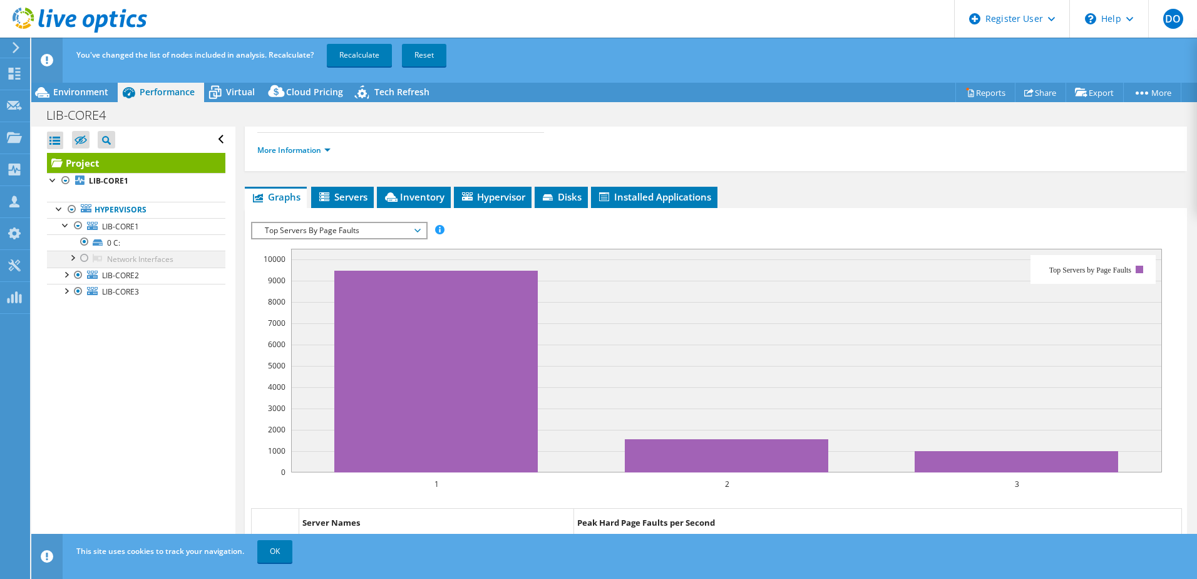
click at [89, 261] on div at bounding box center [84, 258] width 13 height 15
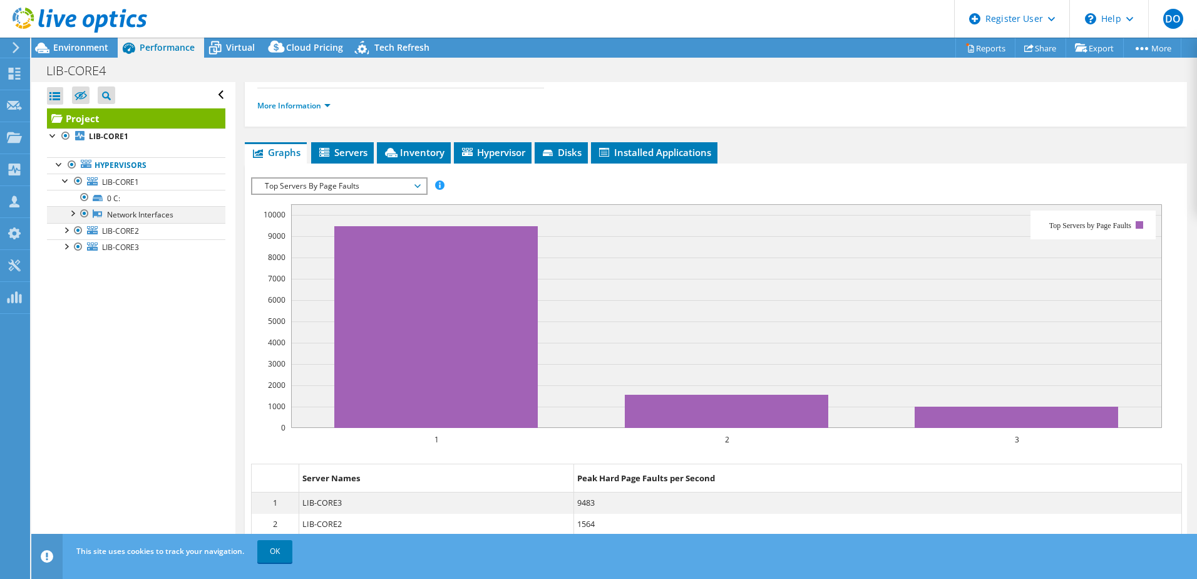
click at [72, 212] on div at bounding box center [72, 212] width 13 height 13
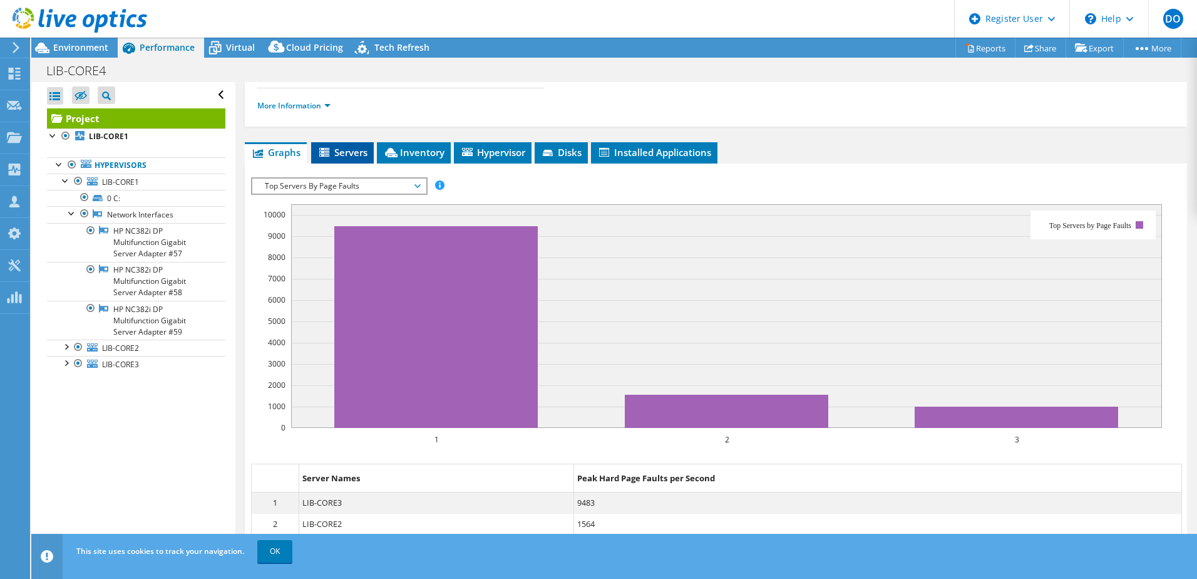
click at [364, 157] on span "Servers" at bounding box center [343, 152] width 50 height 13
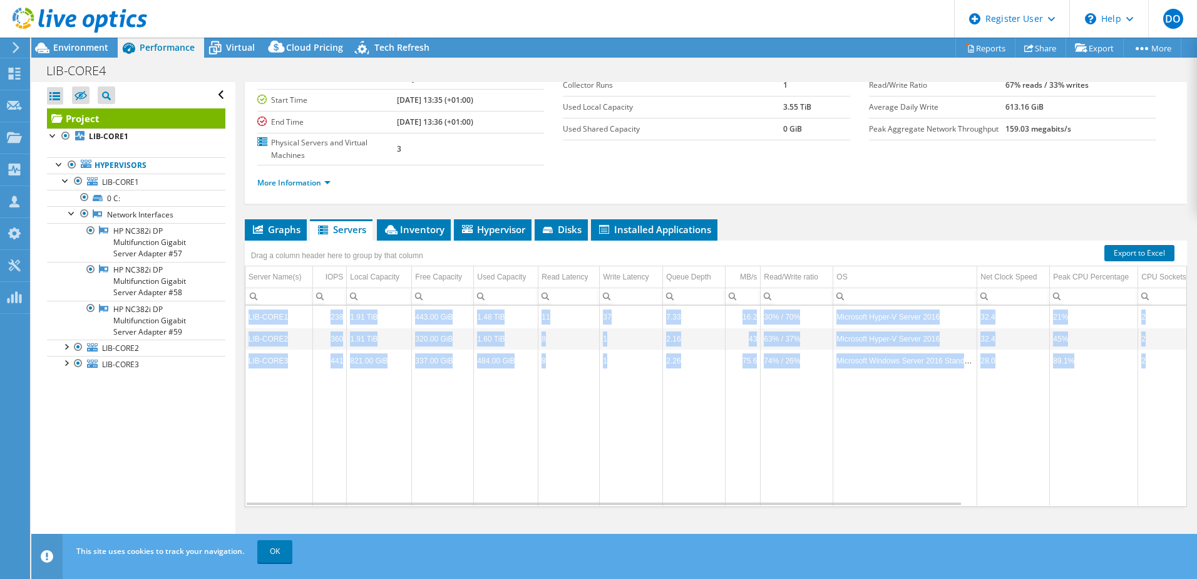
drag, startPoint x: 802, startPoint y: 507, endPoint x: 830, endPoint y: 505, distance: 28.9
click at [830, 505] on div "Graphs Servers Inventory Hypervisor Disks Cluster Disks Installed Applications …" at bounding box center [716, 375] width 943 height 313
drag, startPoint x: 830, startPoint y: 505, endPoint x: 800, endPoint y: 503, distance: 30.1
click at [800, 503] on div "Data grid" at bounding box center [604, 503] width 715 height 3
click at [643, 420] on td "Data grid" at bounding box center [631, 438] width 63 height 134
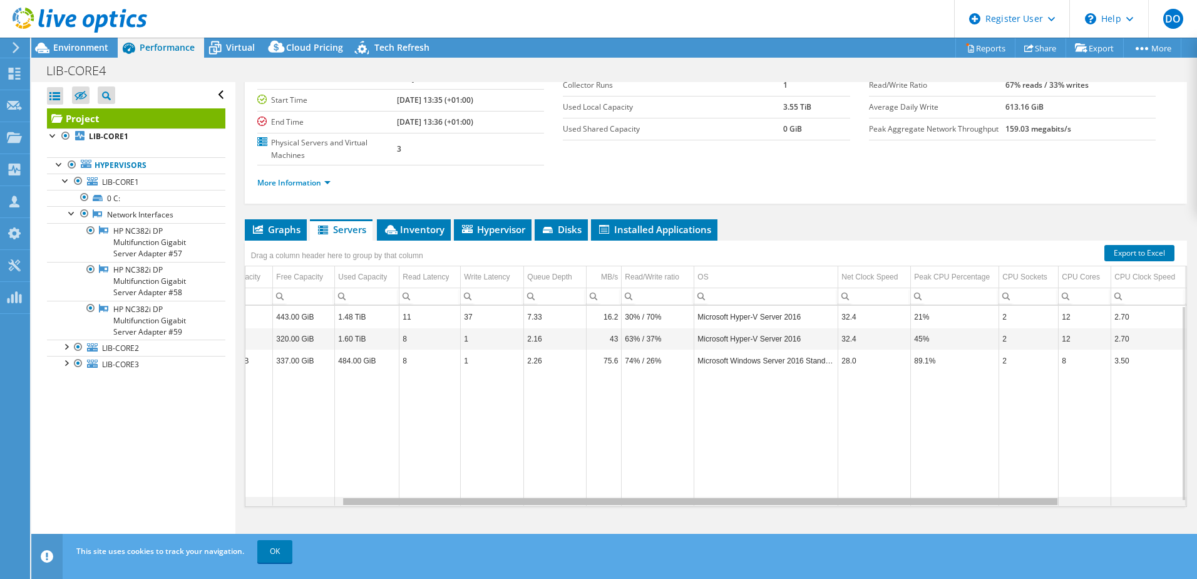
scroll to position [0, 0]
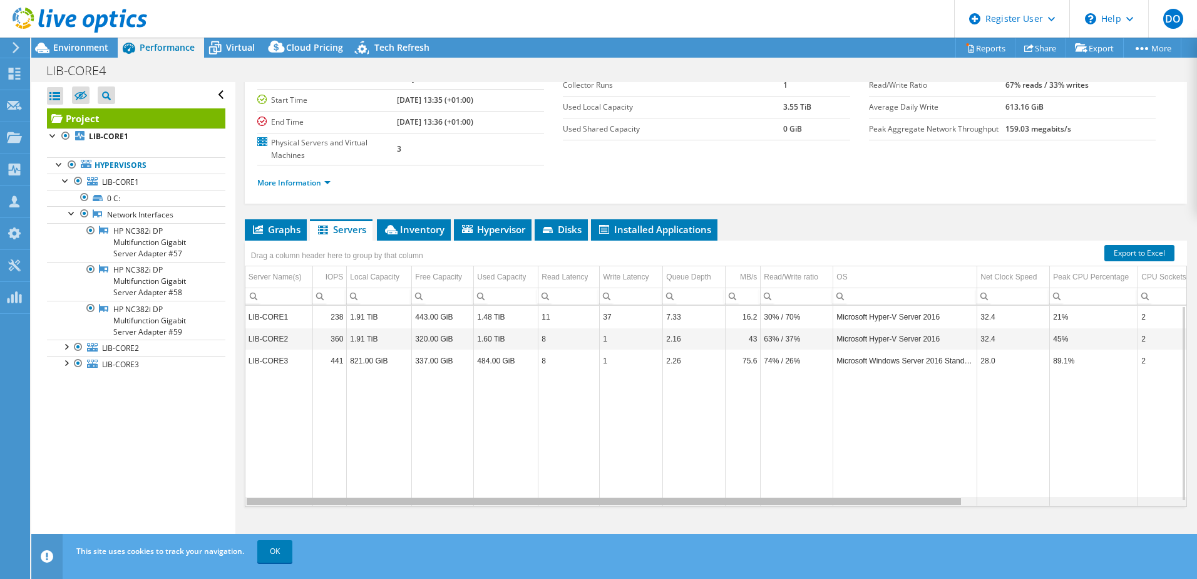
drag, startPoint x: 487, startPoint y: 504, endPoint x: 258, endPoint y: 412, distance: 246.2
click at [265, 412] on body "DO Dell User Darragh Oleary Darragh.OLeary@dell.com Dell My Profile Log Out \n …" at bounding box center [598, 289] width 1197 height 579
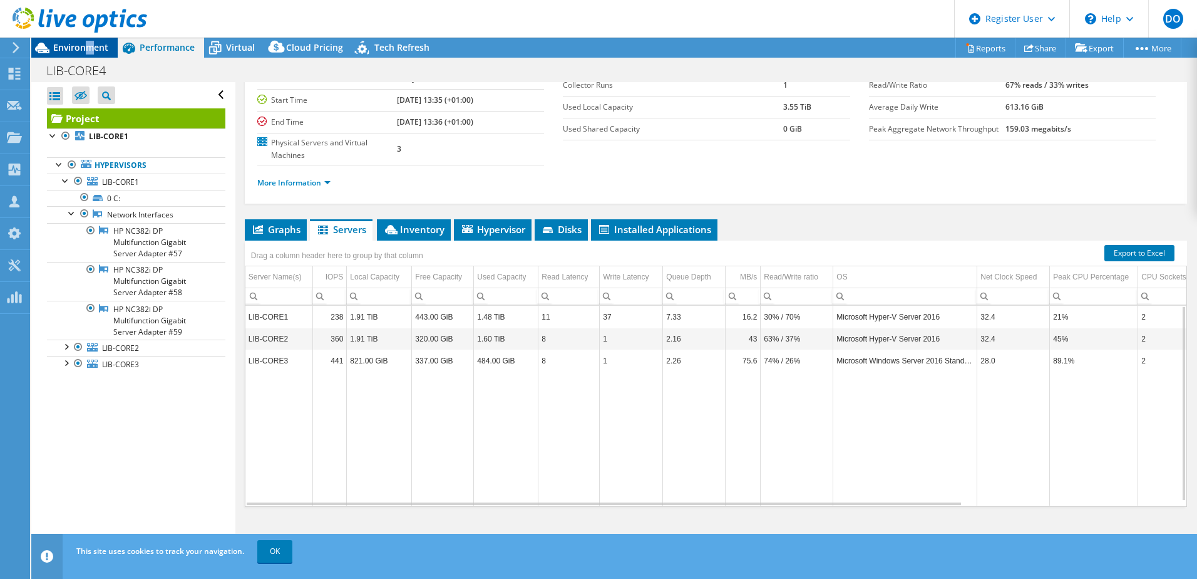
drag, startPoint x: 86, startPoint y: 48, endPoint x: 95, endPoint y: 52, distance: 9.0
click at [95, 52] on span "Environment" at bounding box center [80, 47] width 55 height 12
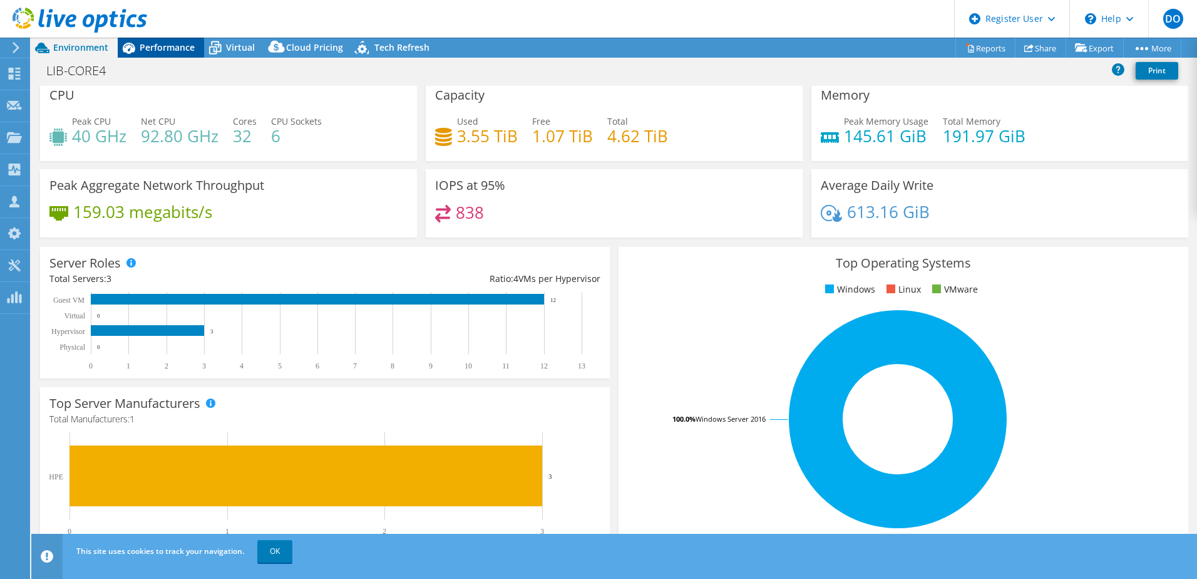
click at [167, 48] on span "Performance" at bounding box center [167, 47] width 55 height 12
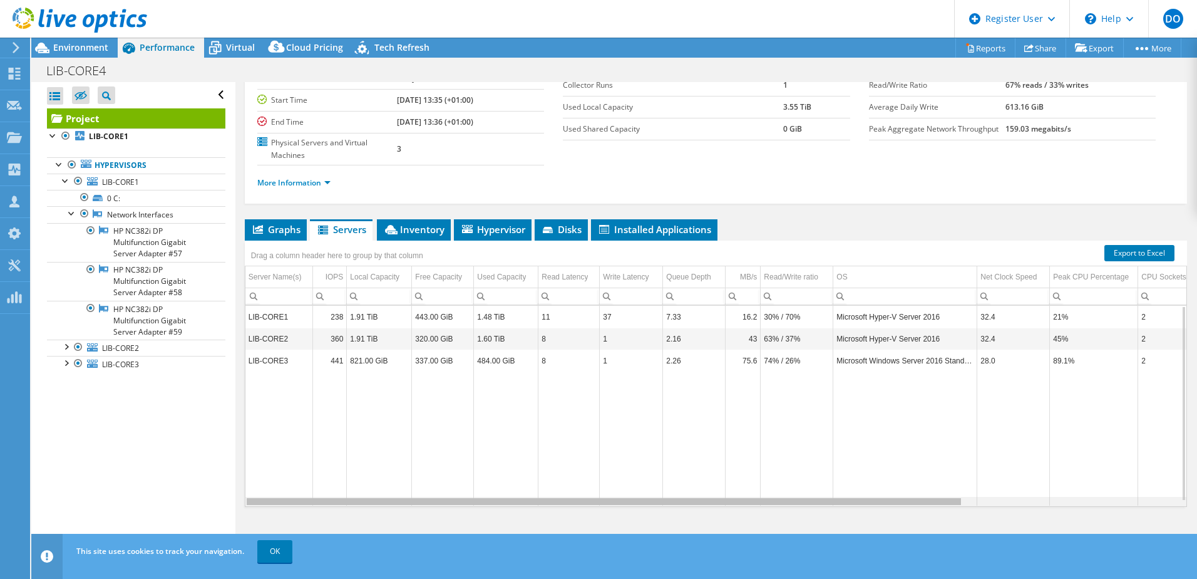
drag, startPoint x: 641, startPoint y: 504, endPoint x: 621, endPoint y: 504, distance: 20.7
click at [621, 504] on body "DO Dell User Darragh Oleary Darragh.OLeary@dell.com Dell My Profile Log Out \n …" at bounding box center [598, 289] width 1197 height 579
drag, startPoint x: 616, startPoint y: 499, endPoint x: 364, endPoint y: 440, distance: 258.4
click at [364, 440] on body "DO Dell User Darragh Oleary Darragh.OLeary@dell.com Dell My Profile Log Out \n …" at bounding box center [598, 289] width 1197 height 579
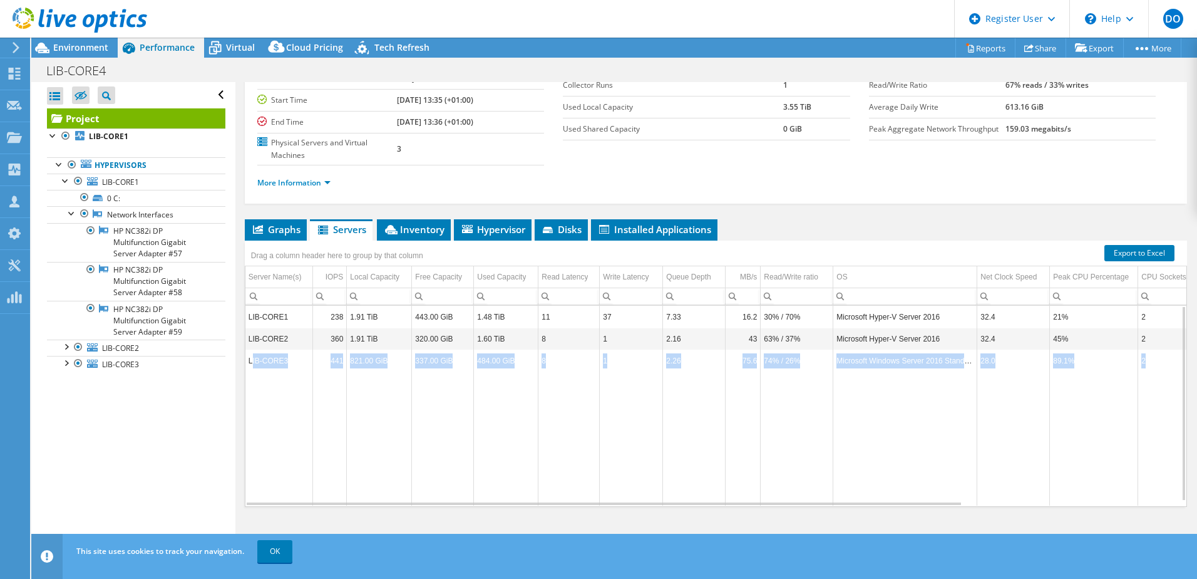
drag, startPoint x: 251, startPoint y: 357, endPoint x: 269, endPoint y: 374, distance: 24.8
click at [269, 374] on tbody "LIB-CORE1 238 1.91 TiB 443.00 GiB 1.48 TiB 11 37 7.33 16.2 30% / 70% Microsoft …" at bounding box center [851, 406] width 1211 height 200
click at [269, 371] on td "Data grid" at bounding box center [280, 438] width 68 height 134
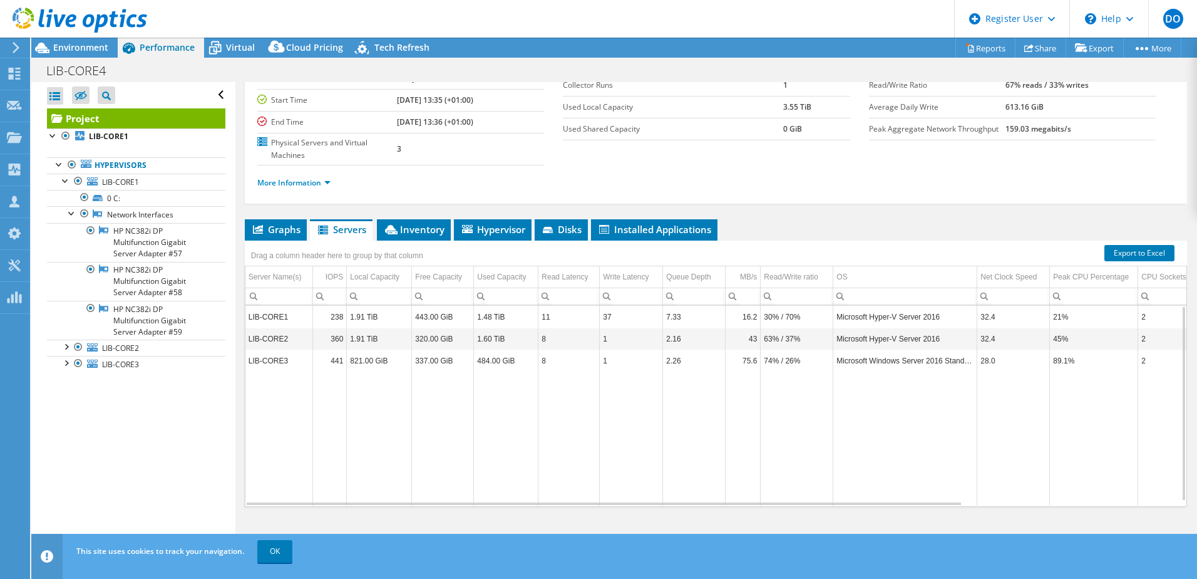
click at [795, 405] on td "Data grid" at bounding box center [797, 438] width 73 height 134
drag, startPoint x: 719, startPoint y: 497, endPoint x: 758, endPoint y: 500, distance: 39.0
click at [758, 500] on div "LIB-CORE1 238 1.91 TiB 443.00 GiB 1.48 TiB 11 37 7.33 16.2 30% / 70% Microsoft …" at bounding box center [716, 406] width 941 height 200
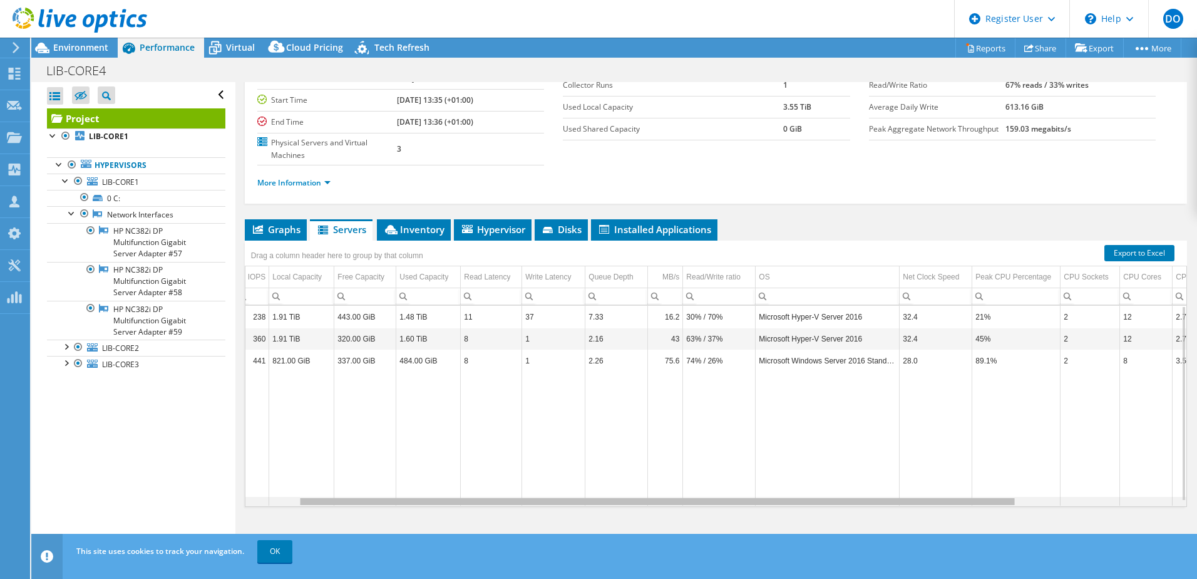
drag, startPoint x: 758, startPoint y: 501, endPoint x: 825, endPoint y: 502, distance: 67.6
click at [825, 502] on body "DO Dell User Darragh Oleary Darragh.OLeary@dell.com Dell My Profile Log Out \n …" at bounding box center [598, 289] width 1197 height 579
click at [830, 502] on div "Data grid" at bounding box center [664, 501] width 715 height 7
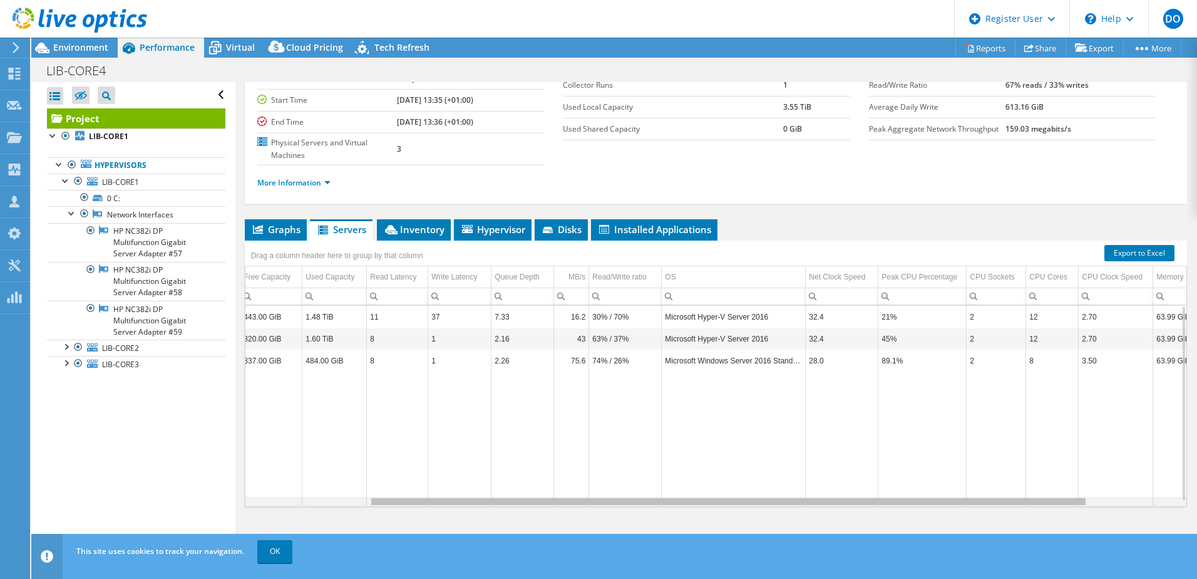
drag, startPoint x: 842, startPoint y: 502, endPoint x: 915, endPoint y: 500, distance: 73.3
click at [915, 500] on body "DO Dell User Darragh Oleary Darragh.OLeary@dell.com Dell My Profile Log Out \n …" at bounding box center [598, 289] width 1197 height 579
drag, startPoint x: 911, startPoint y: 361, endPoint x: 876, endPoint y: 364, distance: 35.2
click at [876, 364] on tr "LIB-CORE3 441 821.00 GiB 337.00 GiB 484.00 GiB 8 1 2.26 75.6 74% / 26% Microsof…" at bounding box center [679, 360] width 1211 height 22
drag, startPoint x: 876, startPoint y: 364, endPoint x: 799, endPoint y: 420, distance: 95.1
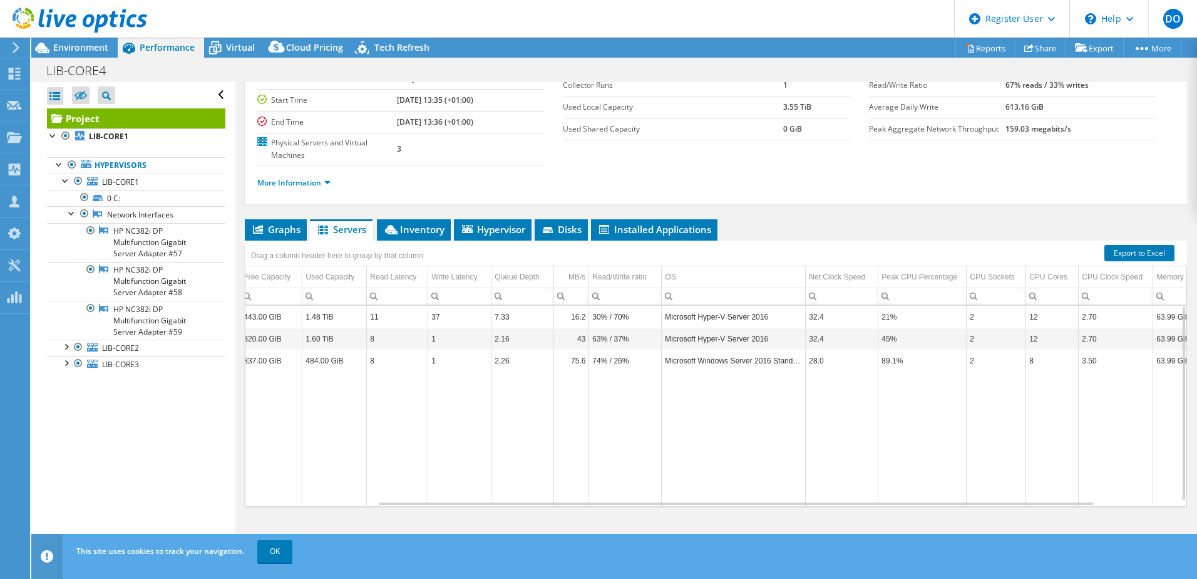
click at [799, 420] on td "Data grid" at bounding box center [734, 438] width 144 height 134
drag, startPoint x: 1101, startPoint y: 358, endPoint x: 1080, endPoint y: 363, distance: 21.1
click at [1080, 363] on td "3.50" at bounding box center [1116, 360] width 75 height 22
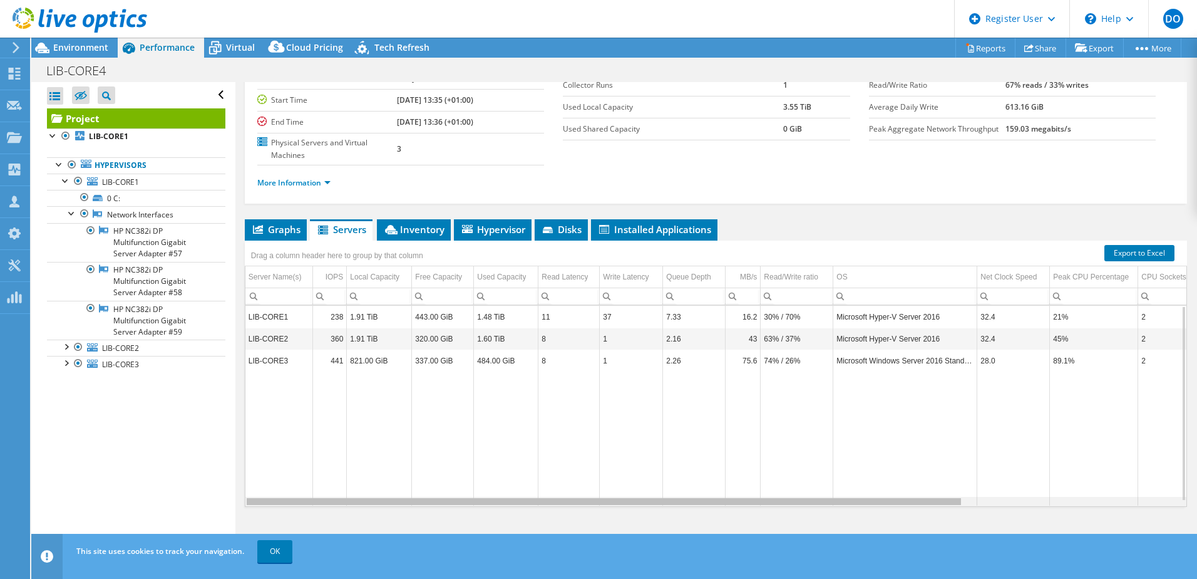
drag, startPoint x: 989, startPoint y: 504, endPoint x: 507, endPoint y: 376, distance: 498.7
click at [528, 390] on body "DO Dell User Darragh Oleary Darragh.OLeary@dell.com Dell My Profile Log Out \n …" at bounding box center [598, 289] width 1197 height 579
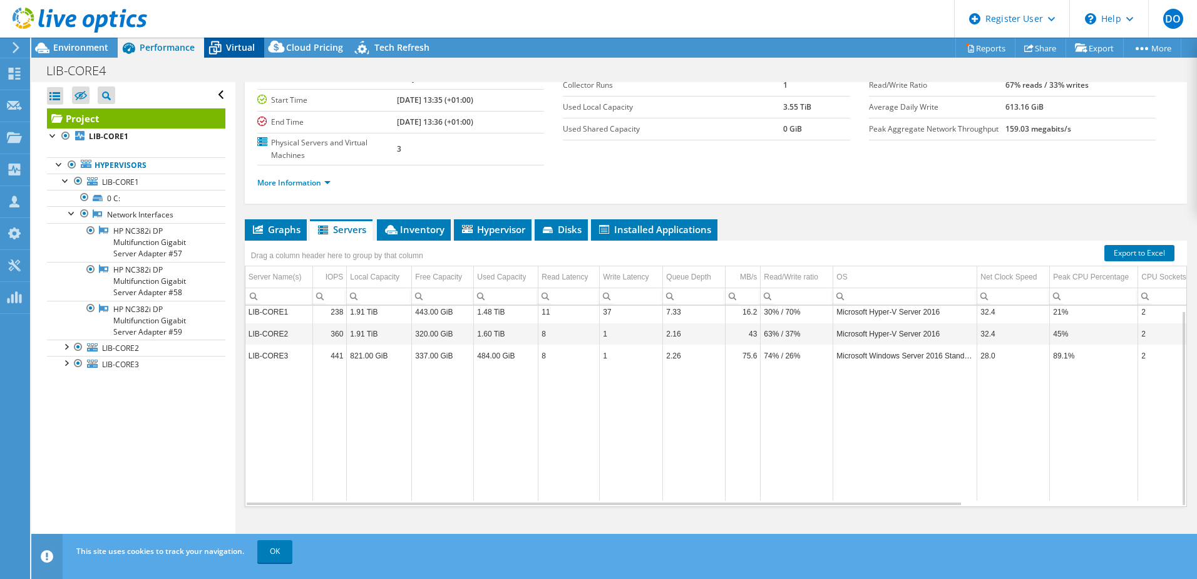
click at [236, 49] on span "Virtual" at bounding box center [240, 47] width 29 height 12
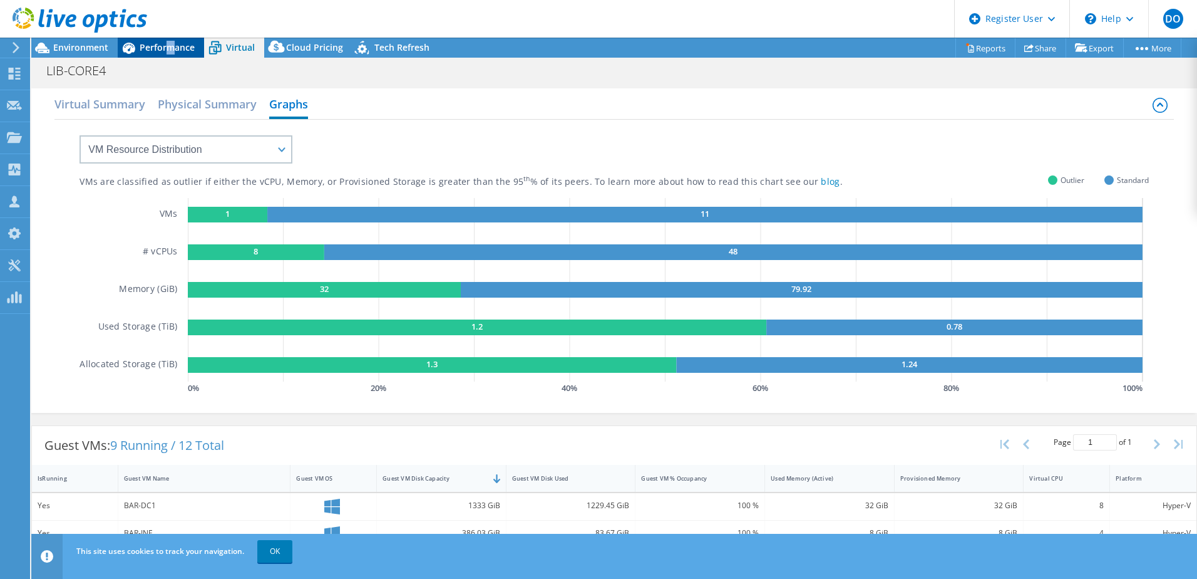
click at [171, 39] on div "Performance" at bounding box center [161, 48] width 86 height 20
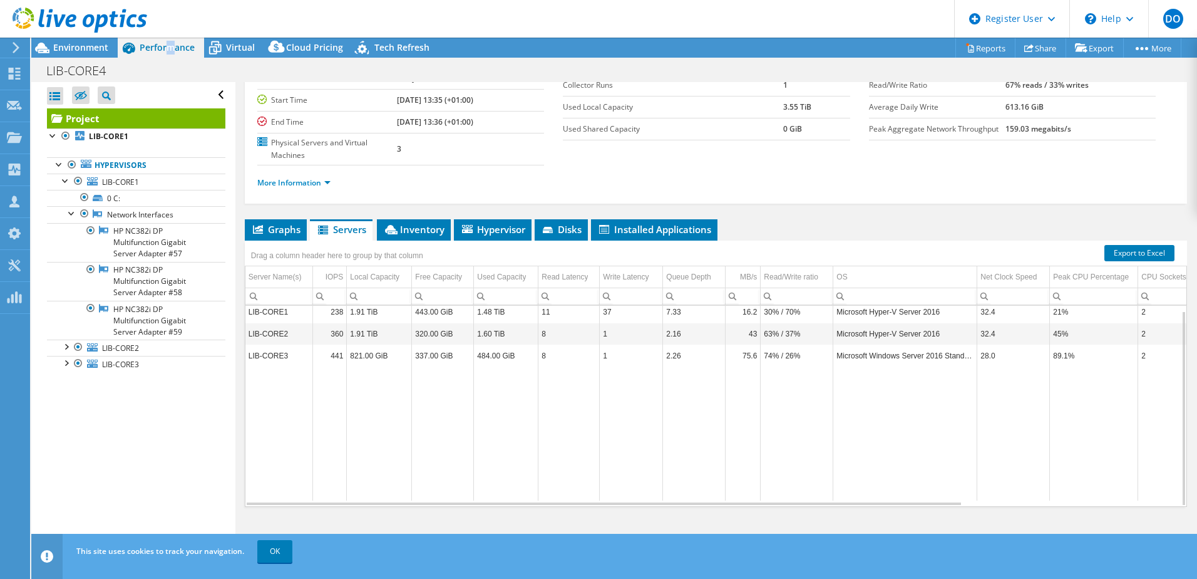
drag, startPoint x: 171, startPoint y: 39, endPoint x: 169, endPoint y: 46, distance: 7.1
click at [169, 46] on span "Performance" at bounding box center [167, 47] width 55 height 12
drag, startPoint x: 169, startPoint y: 46, endPoint x: 163, endPoint y: 49, distance: 6.8
click at [163, 49] on span "Performance" at bounding box center [167, 47] width 55 height 12
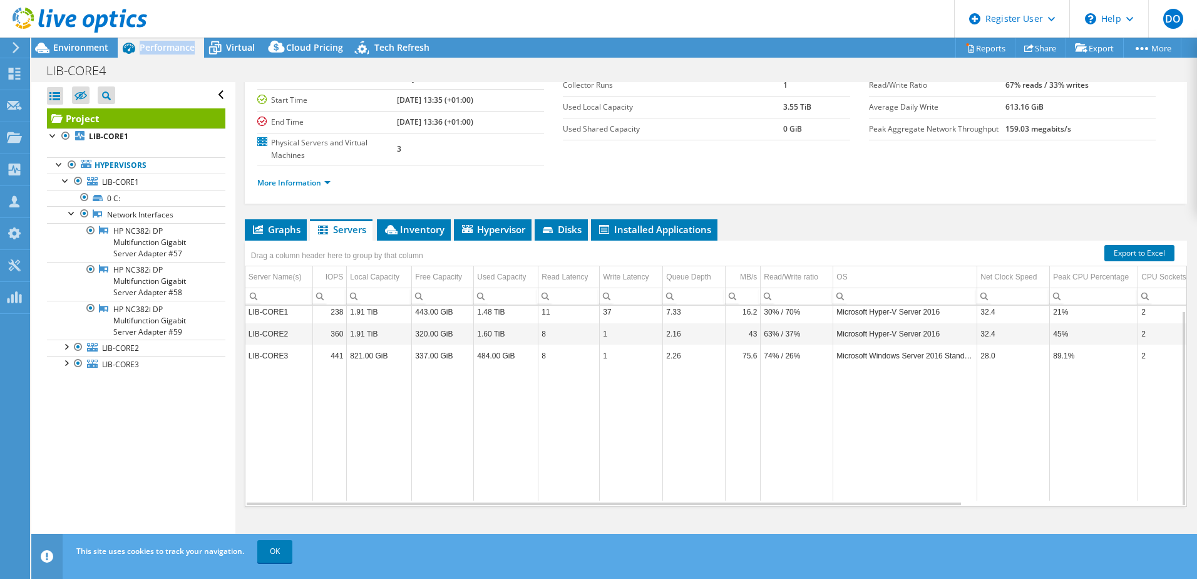
click at [163, 52] on span "Performance" at bounding box center [167, 47] width 55 height 12
click at [274, 230] on span "Graphs" at bounding box center [275, 229] width 49 height 13
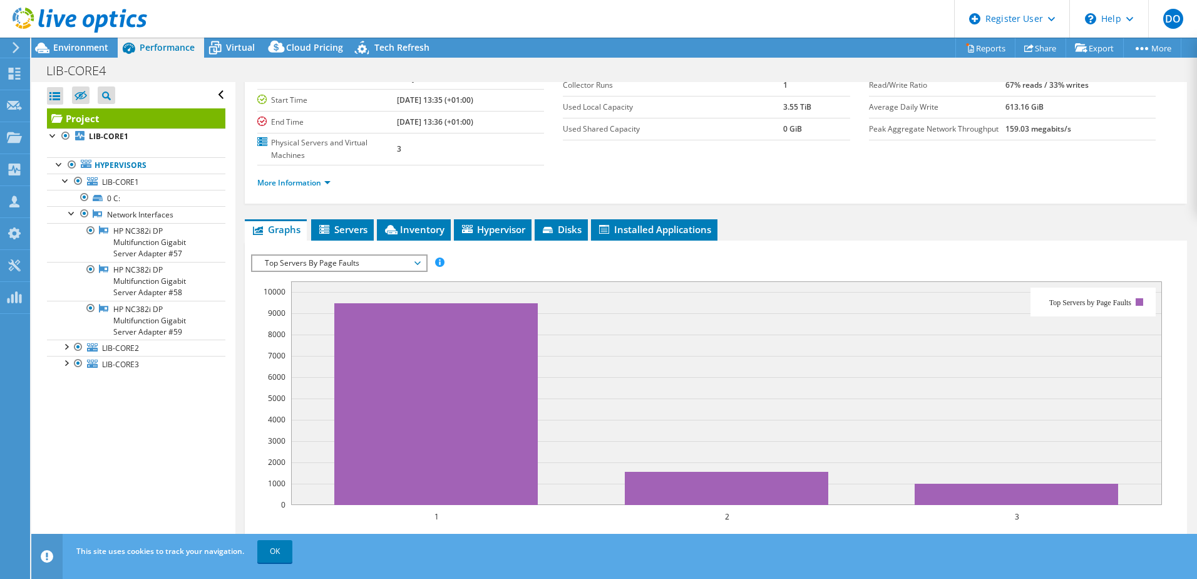
click at [330, 263] on span "Top Servers By Page Faults" at bounding box center [339, 263] width 161 height 15
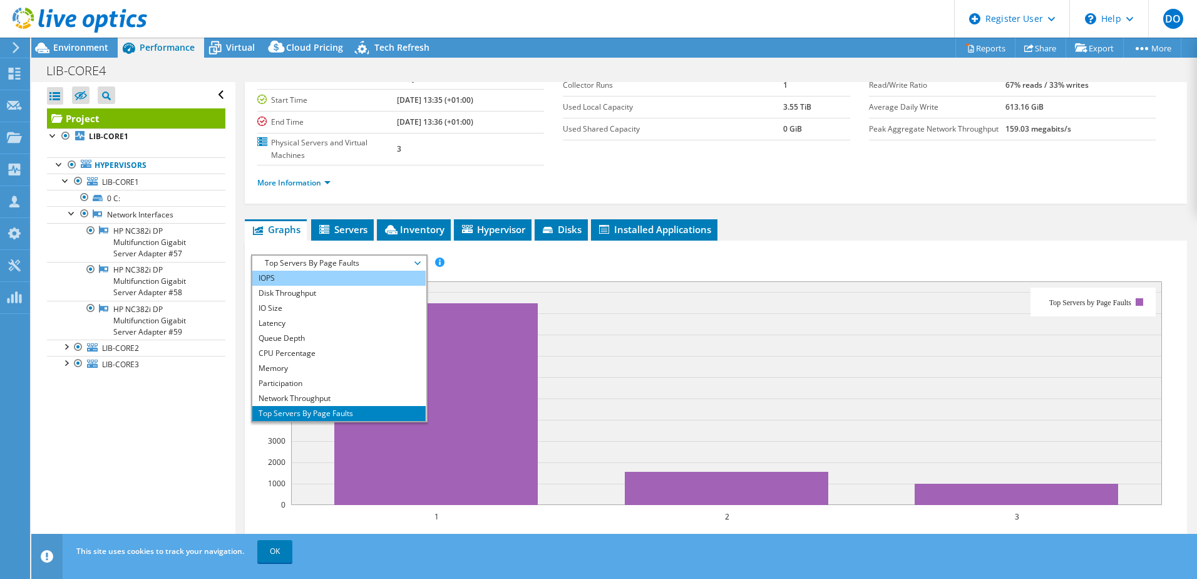
click at [331, 277] on li "IOPS" at bounding box center [338, 278] width 173 height 15
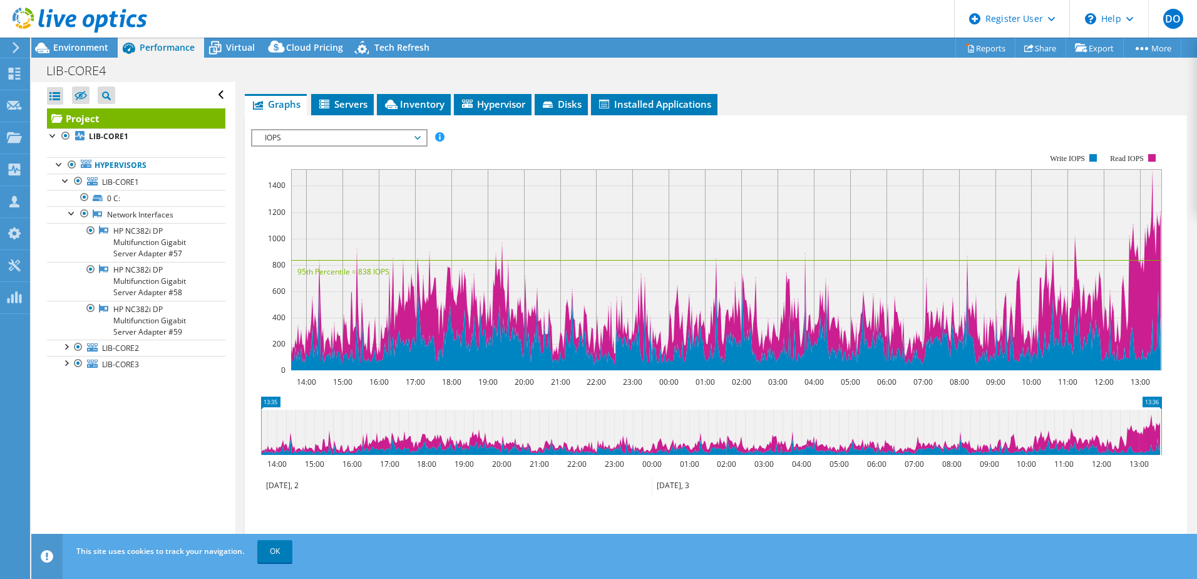
scroll to position [173, 0]
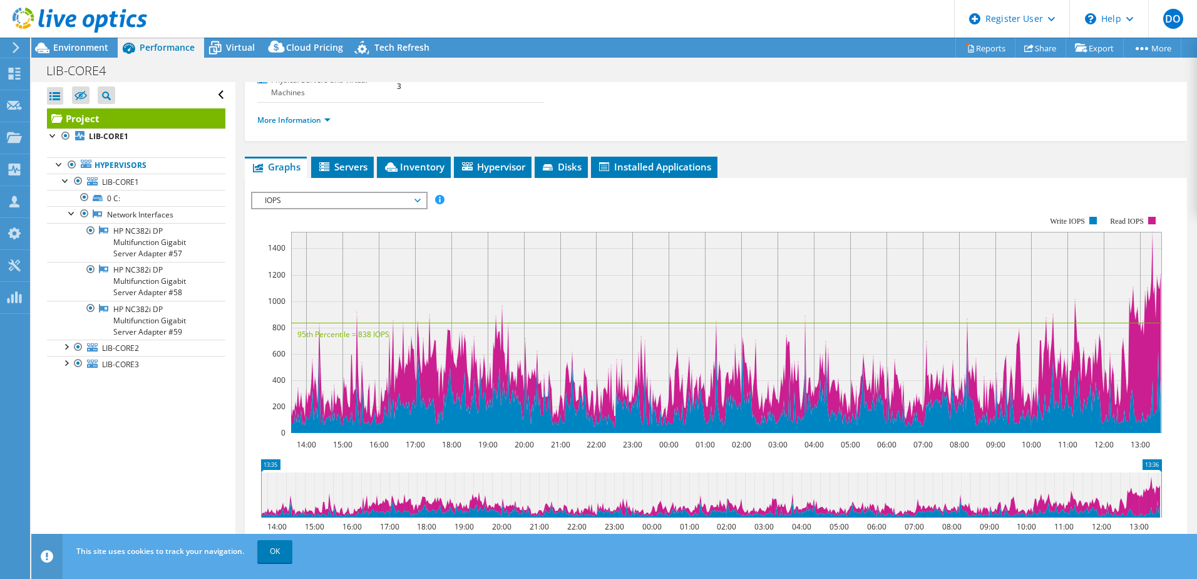
click at [294, 201] on span "IOPS" at bounding box center [339, 200] width 161 height 15
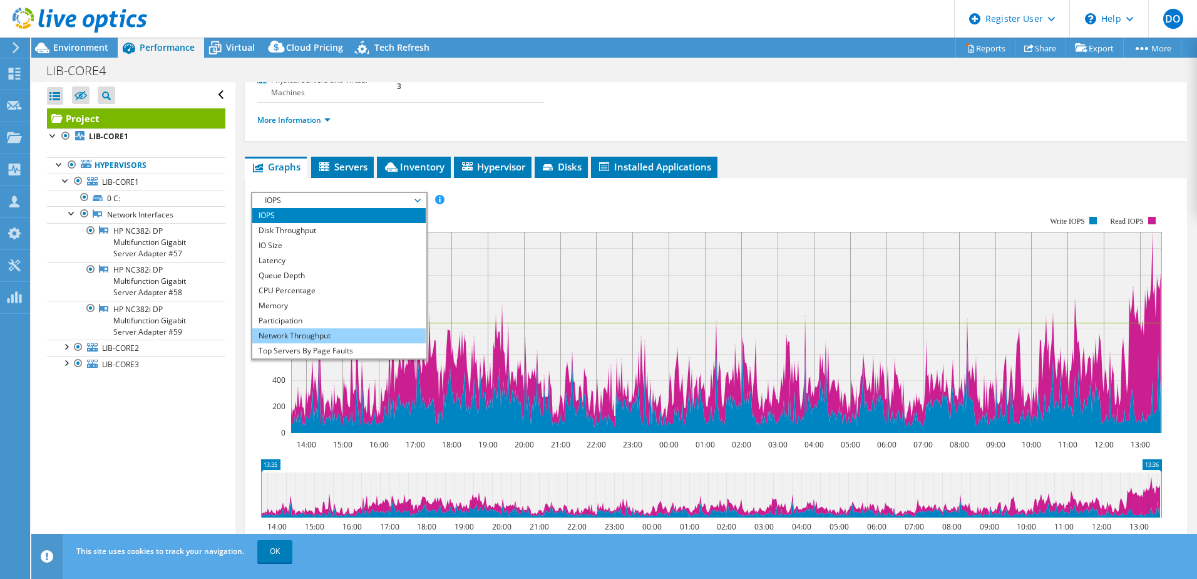
click at [286, 335] on li "Network Throughput" at bounding box center [338, 335] width 173 height 15
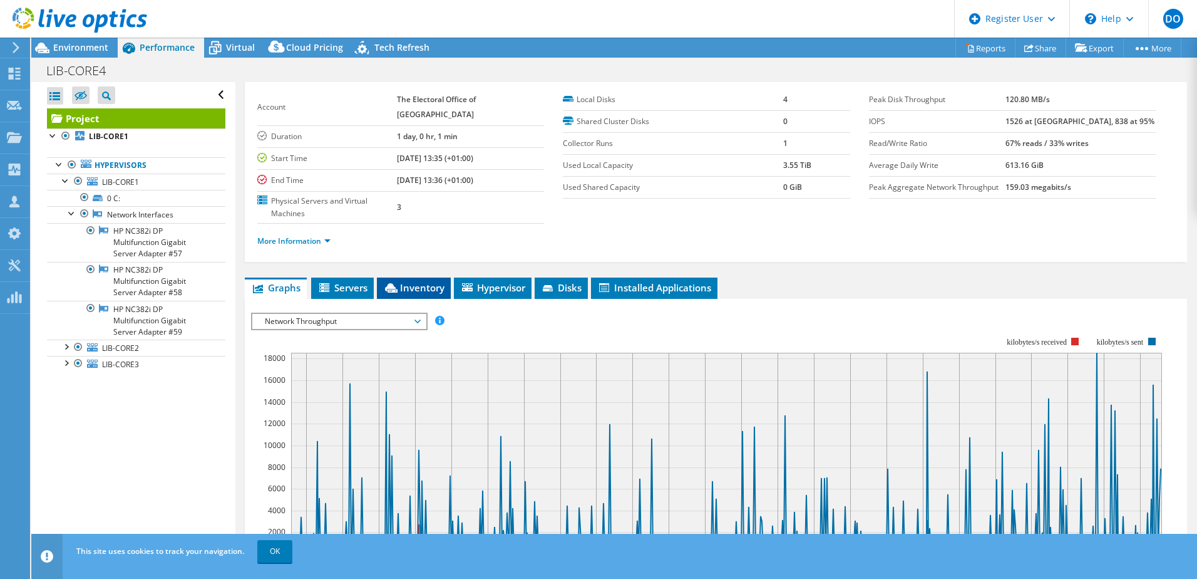
scroll to position [0, 0]
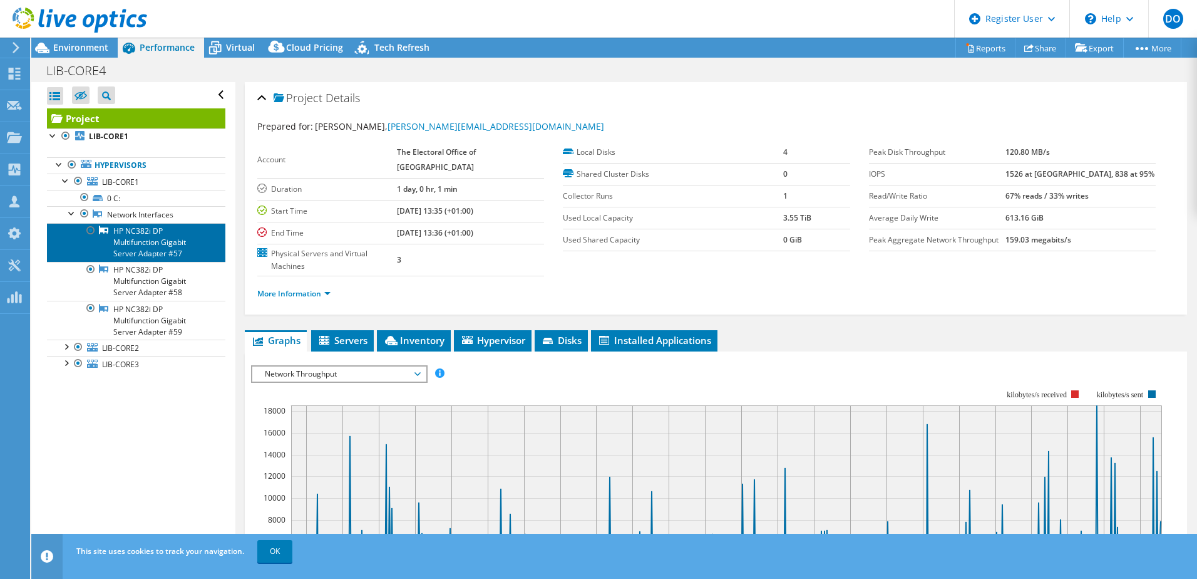
click at [140, 249] on link "HP NC382i DP Multifunction Gigabit Server Adapter #57" at bounding box center [136, 242] width 178 height 39
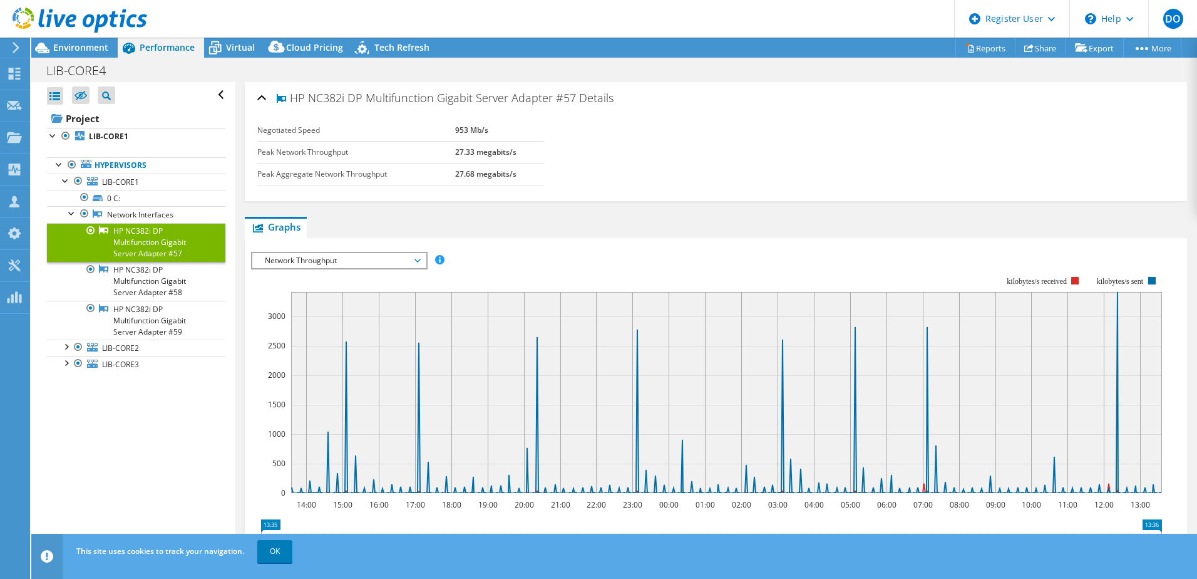
click at [315, 256] on span "Network Throughput" at bounding box center [339, 260] width 161 height 15
click at [285, 230] on span "Graphs" at bounding box center [275, 226] width 49 height 13
click at [285, 232] on span "Graphs" at bounding box center [275, 226] width 49 height 13
click at [151, 165] on link "Hypervisors" at bounding box center [136, 165] width 178 height 16
drag, startPoint x: 109, startPoint y: 123, endPoint x: 110, endPoint y: 132, distance: 9.4
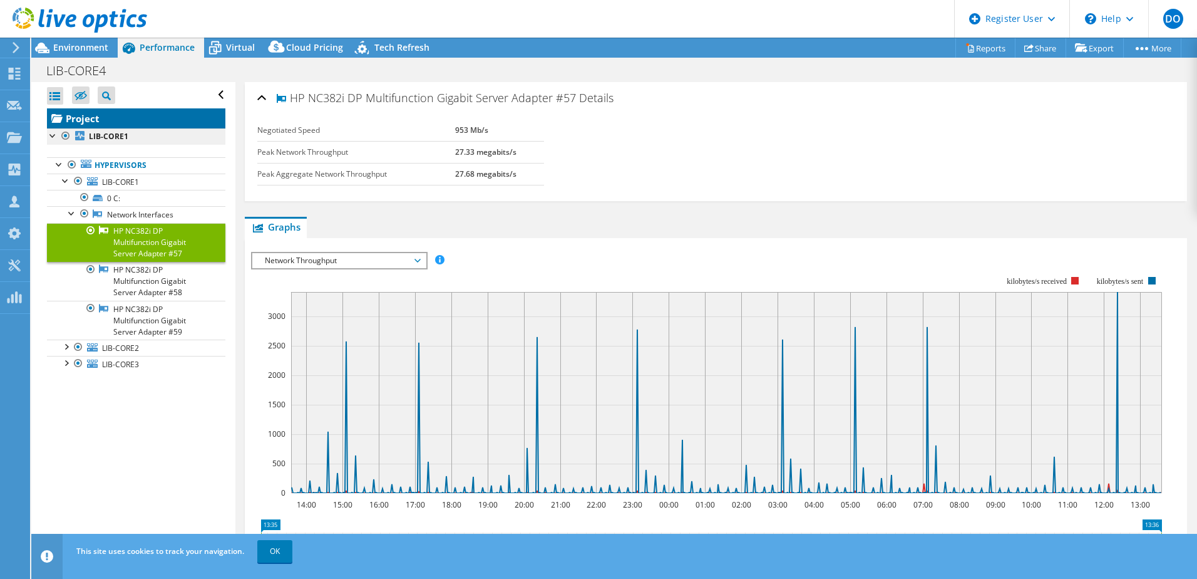
click at [109, 124] on link "Project" at bounding box center [136, 118] width 178 height 20
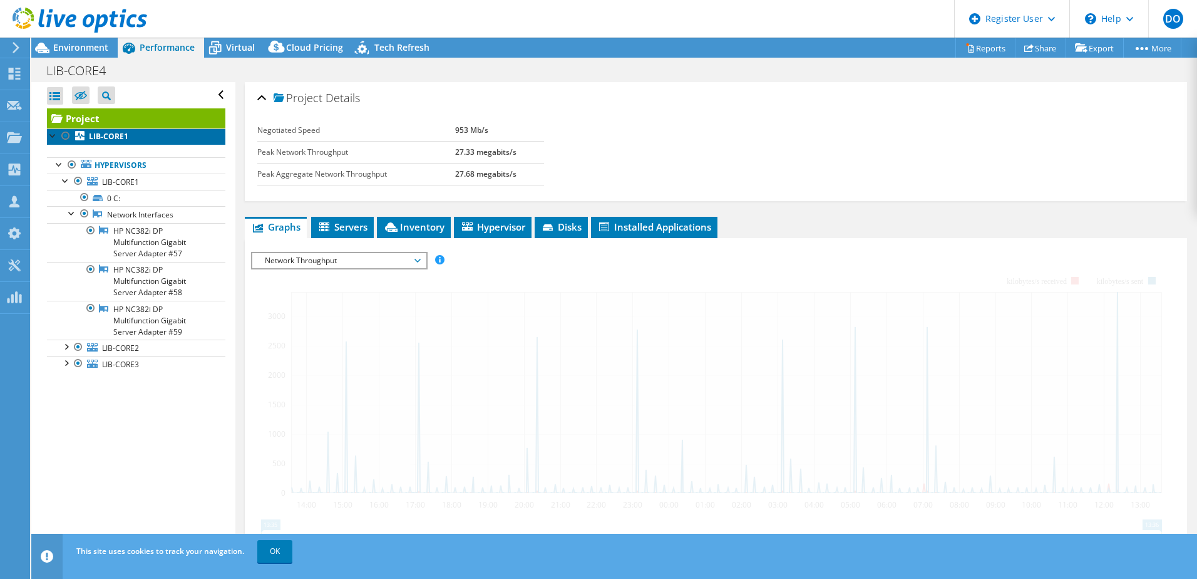
click at [110, 137] on b "LIB-CORE1" at bounding box center [108, 136] width 39 height 11
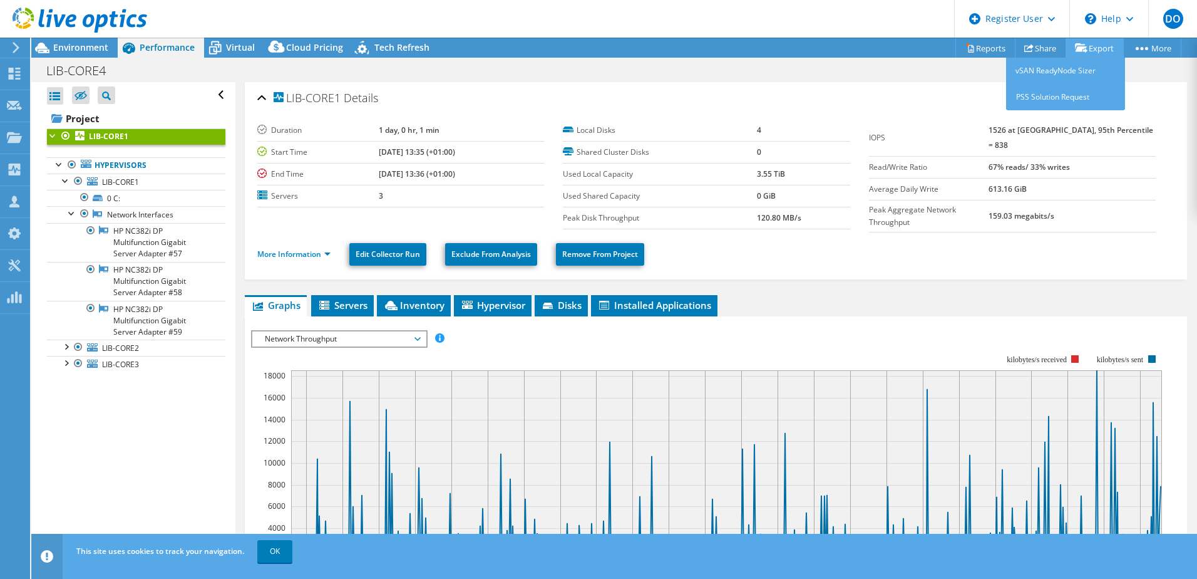
click at [1088, 51] on link "Export" at bounding box center [1095, 47] width 58 height 19
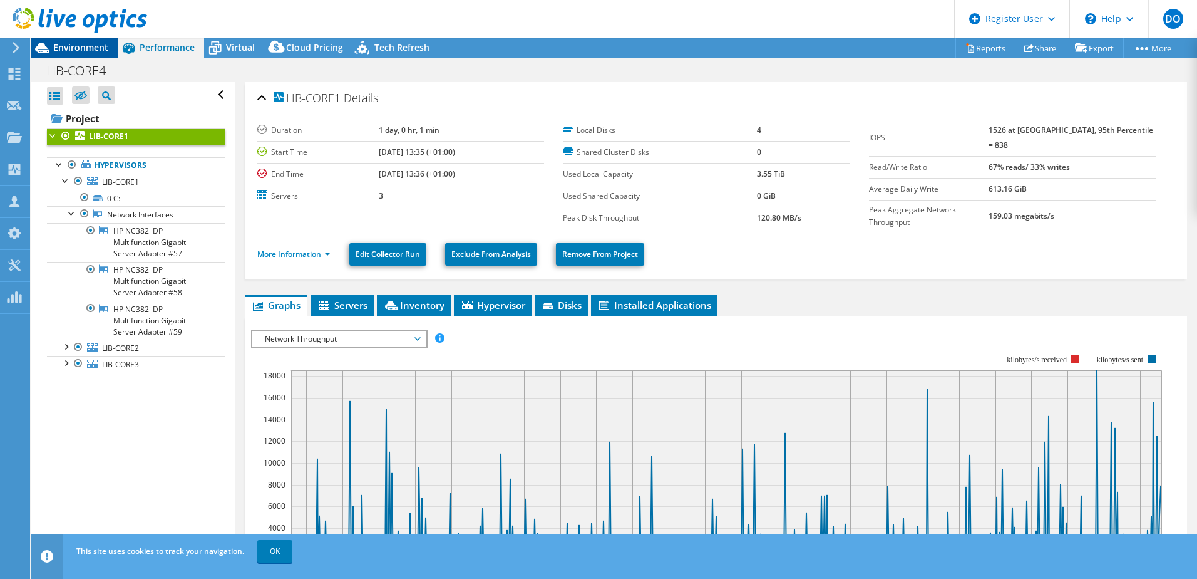
click at [80, 44] on span "Environment" at bounding box center [80, 47] width 55 height 12
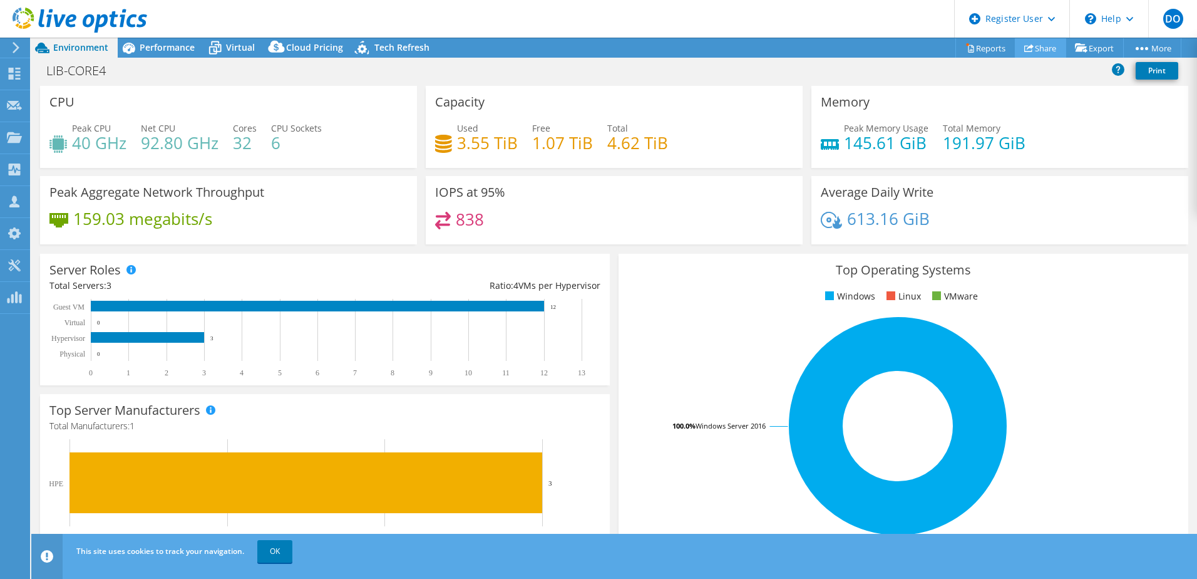
click at [1033, 53] on link "Share" at bounding box center [1040, 47] width 51 height 19
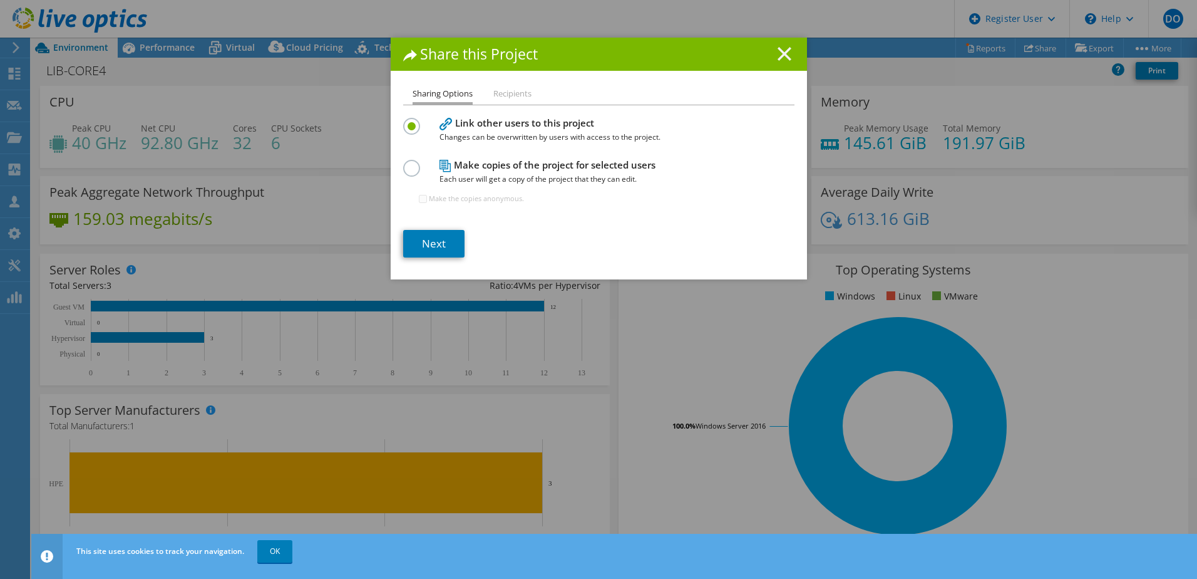
click at [783, 51] on line at bounding box center [784, 54] width 13 height 13
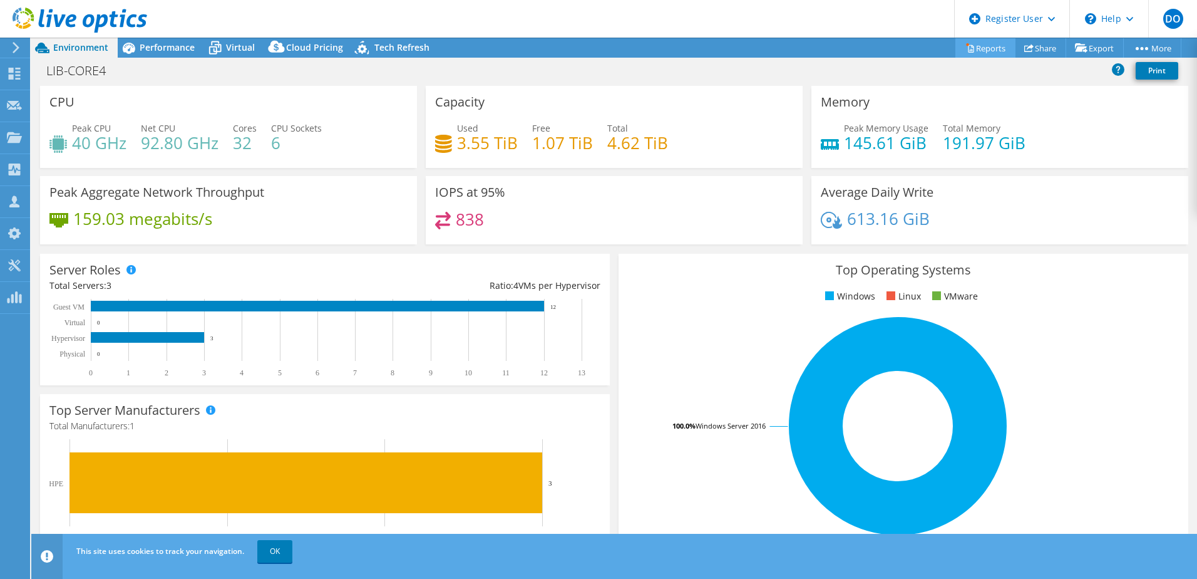
click at [966, 51] on icon at bounding box center [970, 47] width 9 height 9
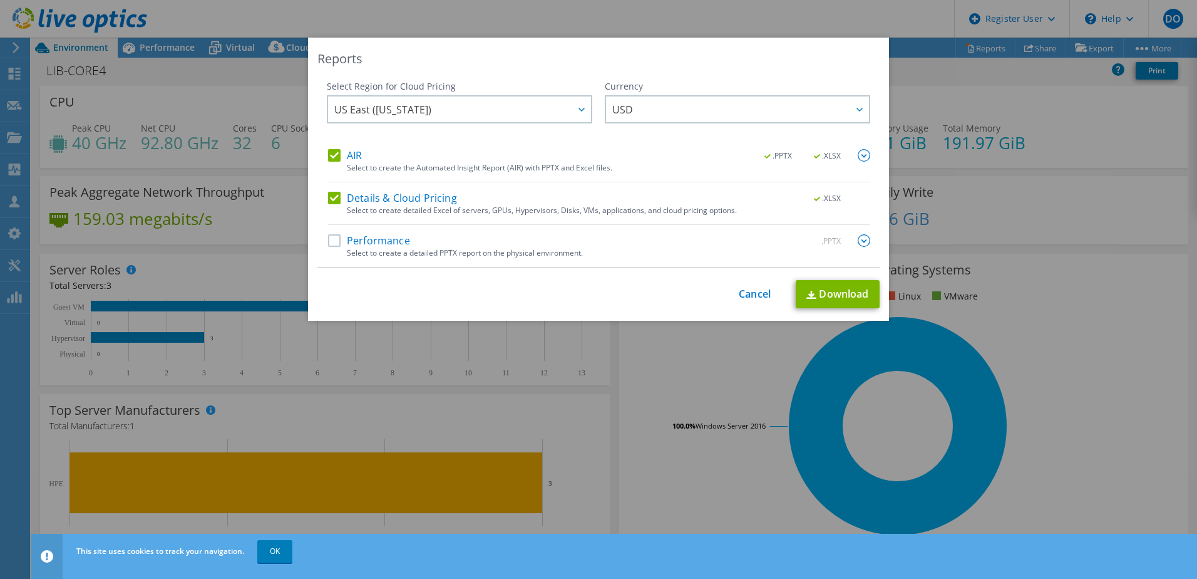
click at [336, 241] on label "Performance" at bounding box center [369, 240] width 82 height 13
click at [0, 0] on input "Performance" at bounding box center [0, 0] width 0 height 0
click at [467, 116] on span "US East (Virginia)" at bounding box center [462, 109] width 257 height 26
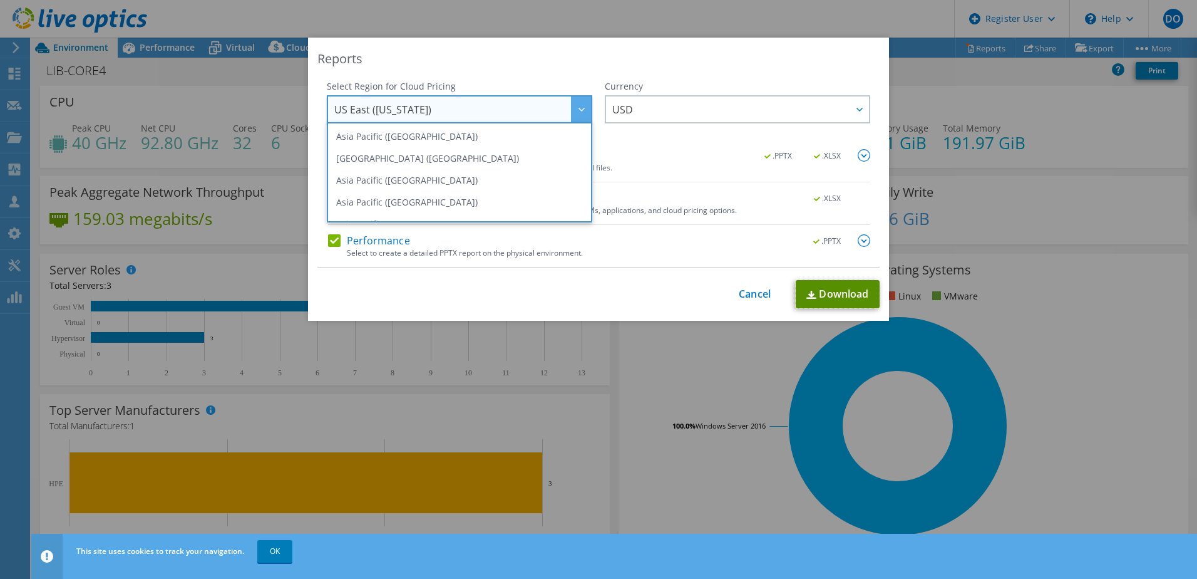
click at [819, 298] on link "Download" at bounding box center [838, 294] width 84 height 28
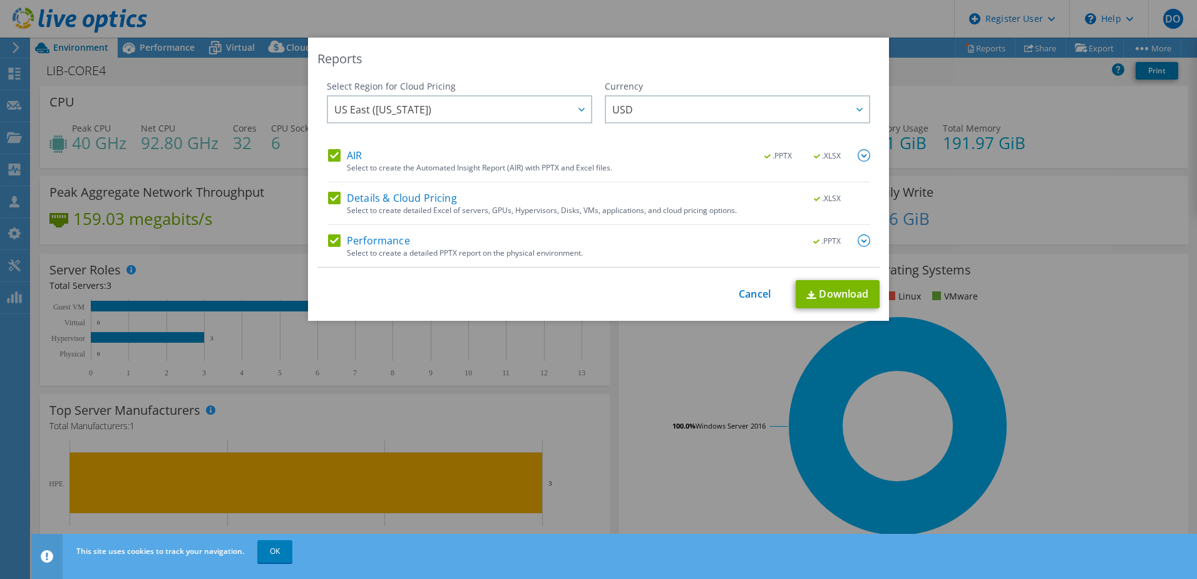
drag, startPoint x: 229, startPoint y: 299, endPoint x: 153, endPoint y: 329, distance: 81.9
click at [229, 299] on div "Reports Select Region for Cloud Pricing Asia Pacific (Hong Kong) Asia Pacific (…" at bounding box center [598, 290] width 1197 height 504
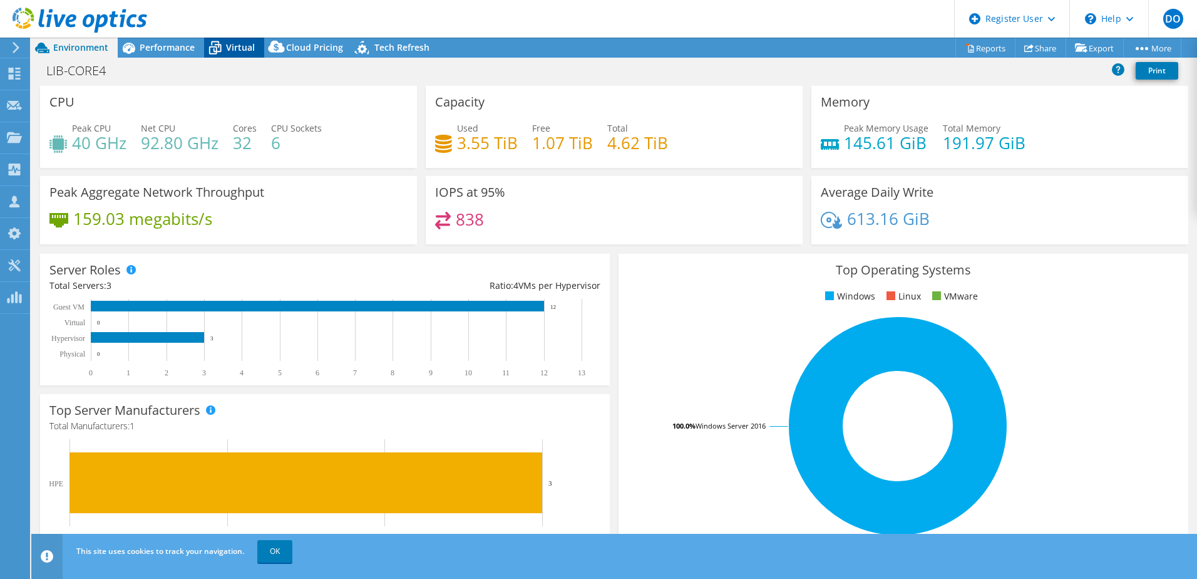
click at [237, 45] on span "Virtual" at bounding box center [240, 47] width 29 height 12
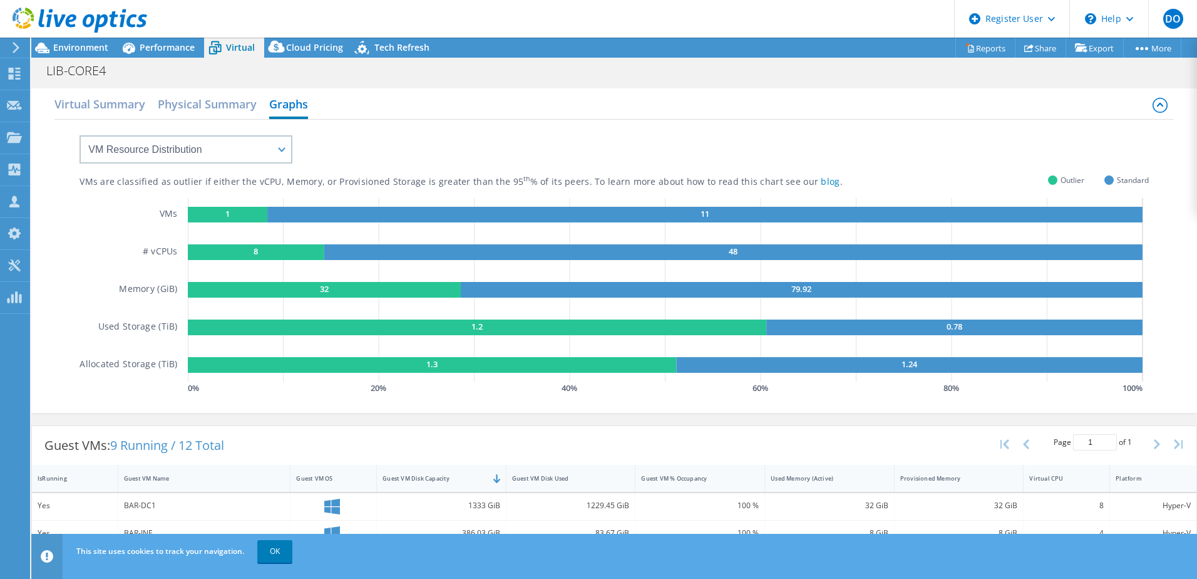
click at [220, 212] on rect at bounding box center [228, 215] width 80 height 16
click at [225, 212] on text "1" at bounding box center [227, 213] width 4 height 11
click at [237, 217] on rect at bounding box center [228, 215] width 80 height 16
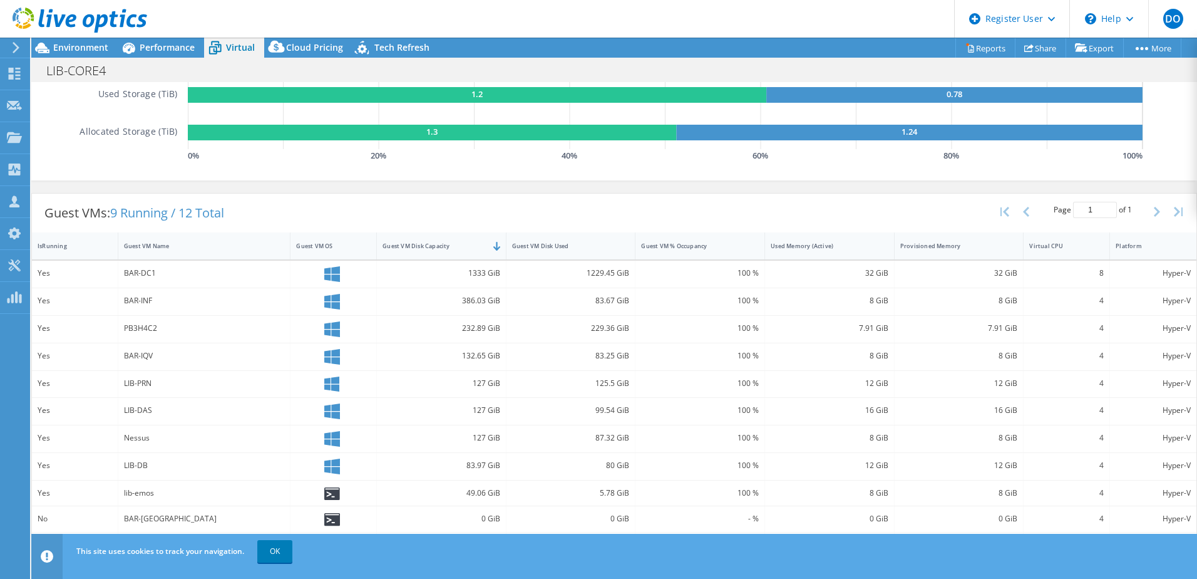
scroll to position [251, 0]
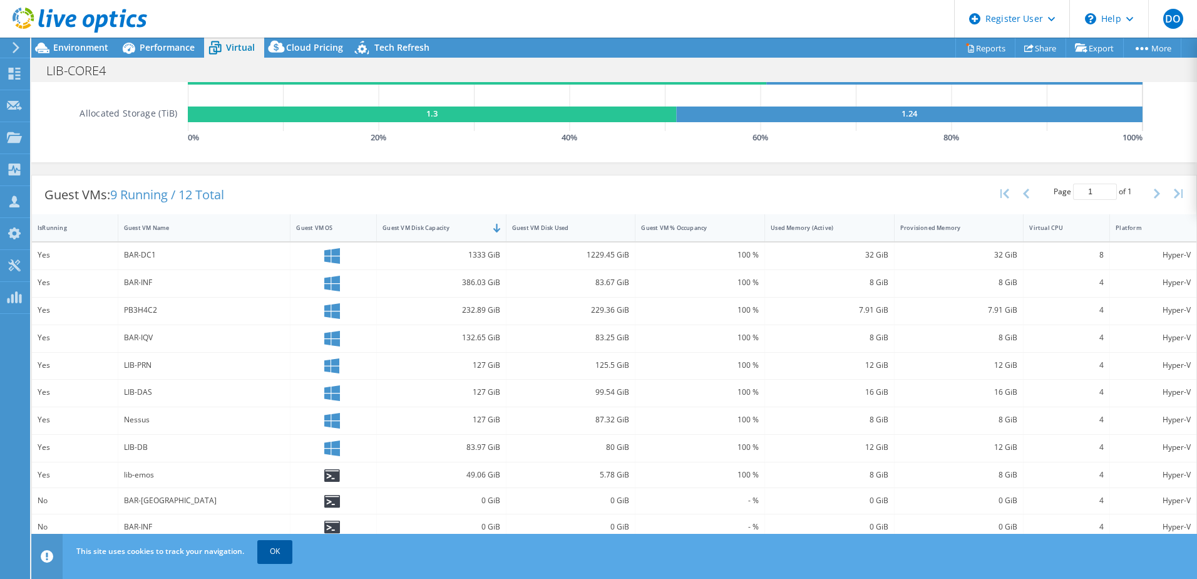
click at [266, 549] on link "OK" at bounding box center [274, 551] width 35 height 23
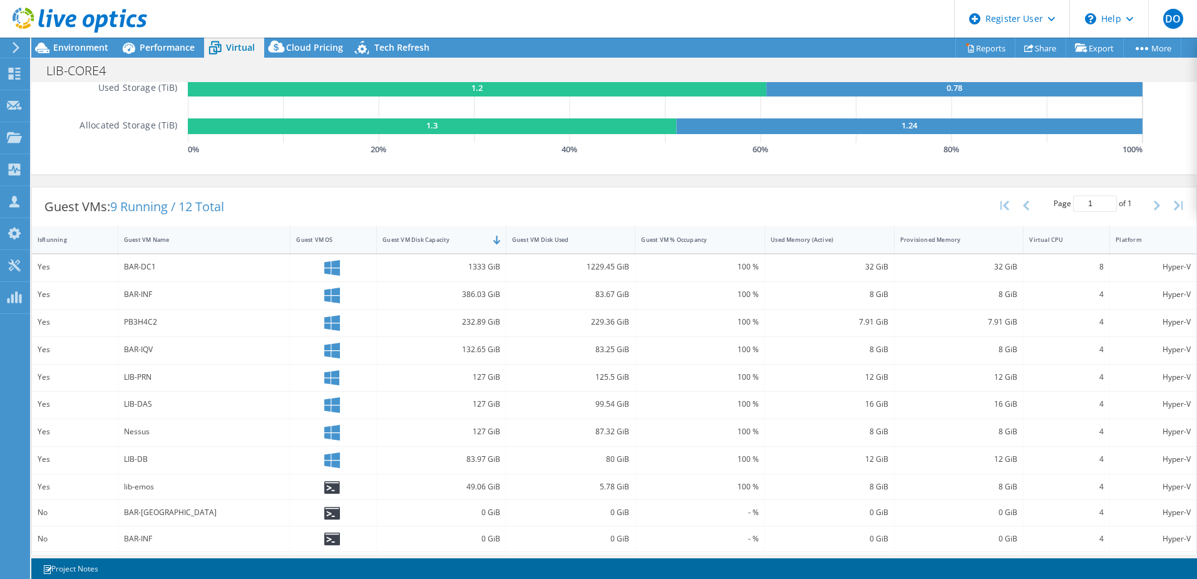
scroll to position [268, 0]
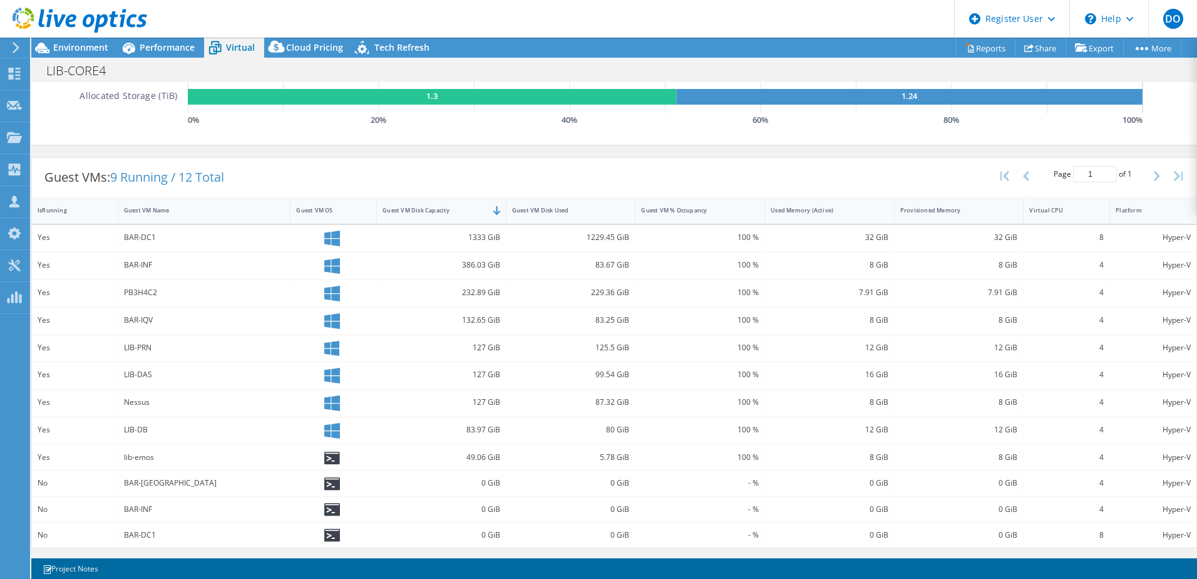
click at [444, 544] on div "0 GiB" at bounding box center [442, 534] width 130 height 25
drag, startPoint x: 376, startPoint y: 564, endPoint x: 443, endPoint y: 562, distance: 67.0
click at [442, 562] on div "1 1 Project Notes" at bounding box center [325, 569] width 578 height 16
click at [452, 556] on div "Project Actions Project Actions Reports Share Export vSAN ReadyNode Sizer" at bounding box center [614, 308] width 1166 height 541
drag, startPoint x: 1088, startPoint y: 238, endPoint x: 649, endPoint y: 194, distance: 441.3
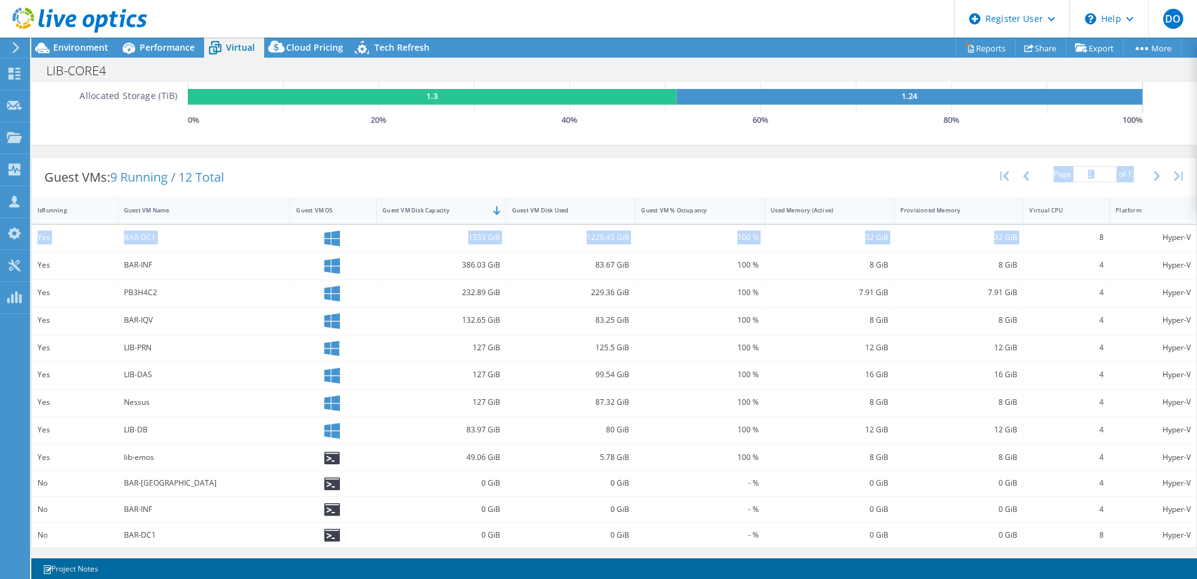
click at [649, 193] on div "Guest VMs: 9 Running / 12 Total Page 1 of 1 5 rows 10 rows 20 rows 25 rows 50 r…" at bounding box center [614, 352] width 1166 height 391
click at [572, 338] on div "125.5 GiB" at bounding box center [572, 348] width 130 height 27
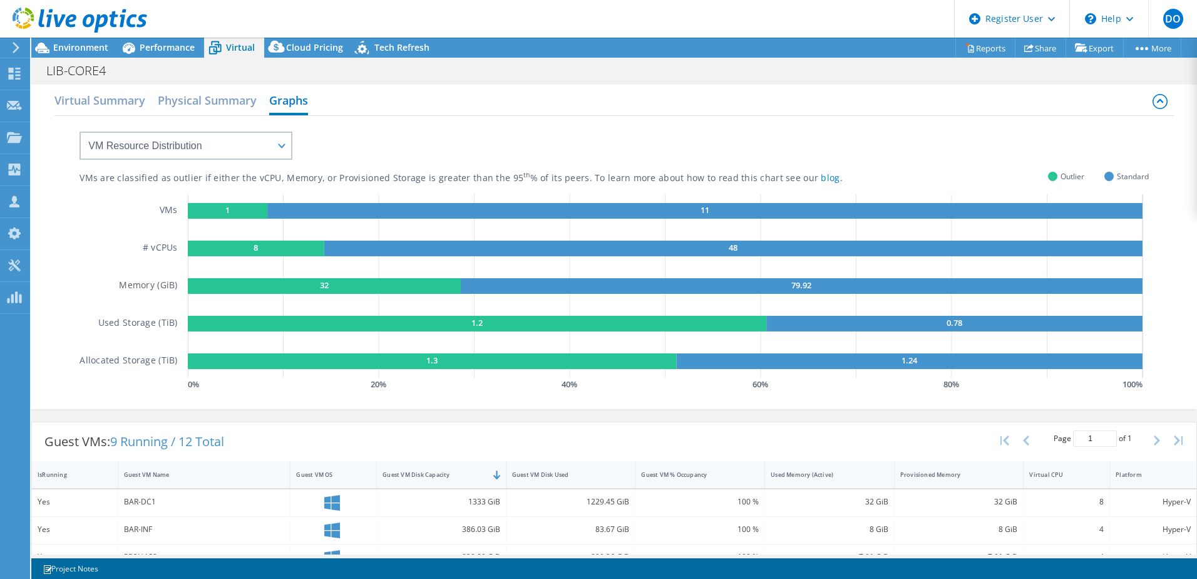
scroll to position [0, 0]
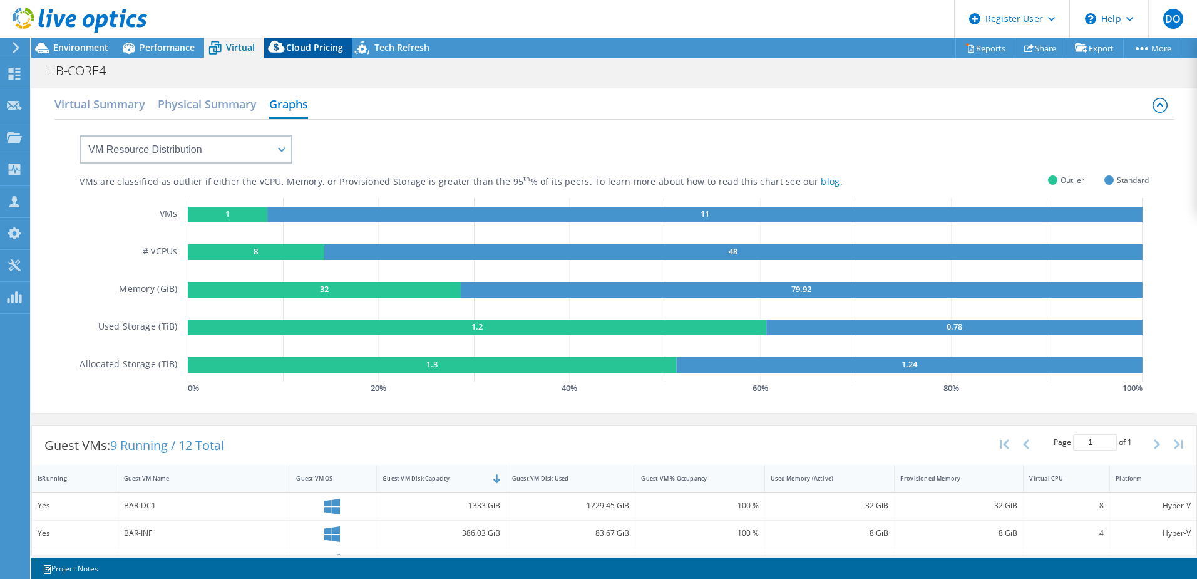
click at [313, 45] on span "Cloud Pricing" at bounding box center [314, 47] width 57 height 12
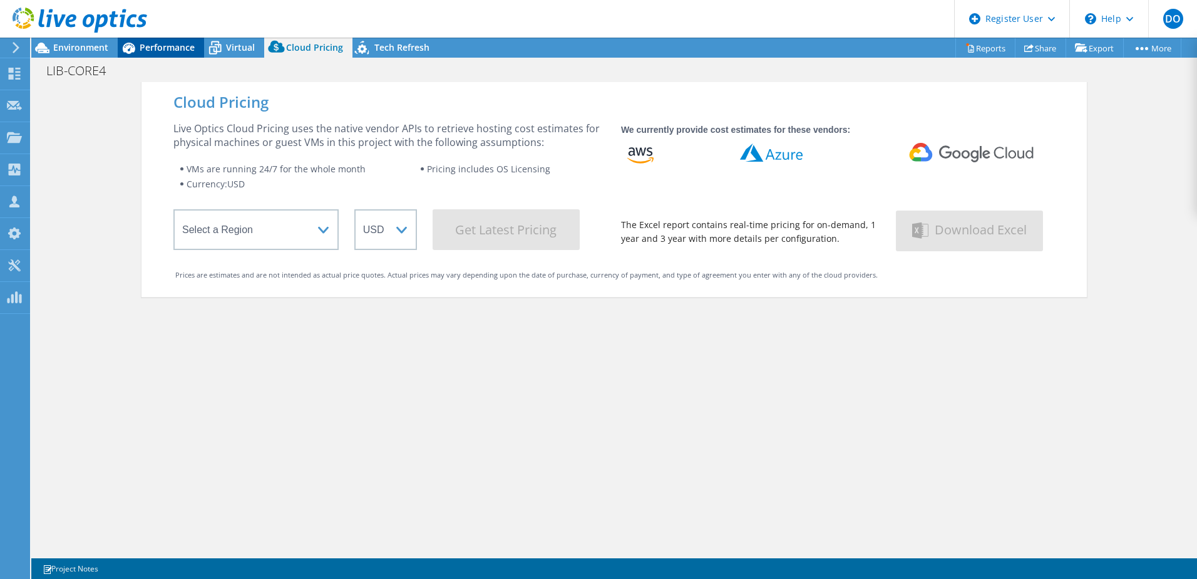
click at [171, 55] on div "Performance" at bounding box center [161, 48] width 86 height 20
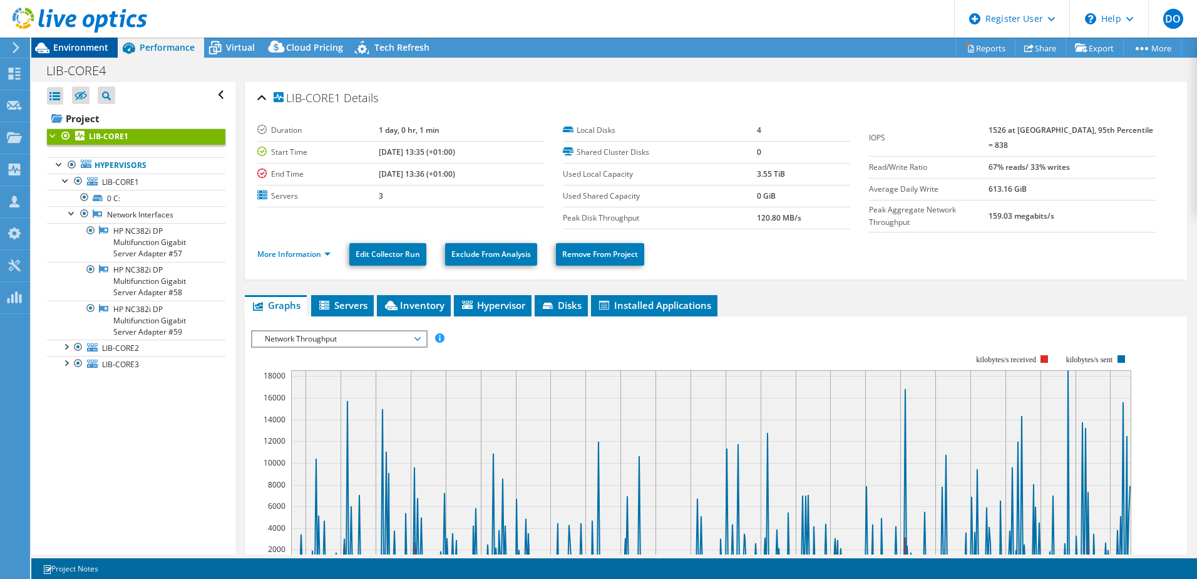
click at [74, 44] on span "Environment" at bounding box center [80, 47] width 55 height 12
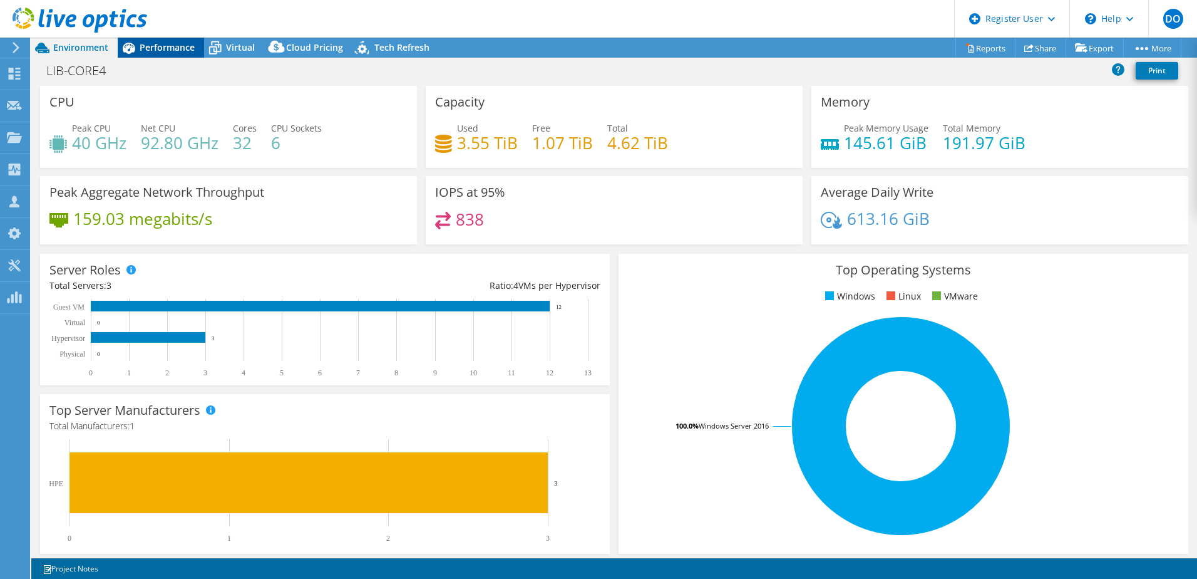
click at [171, 48] on span "Performance" at bounding box center [167, 47] width 55 height 12
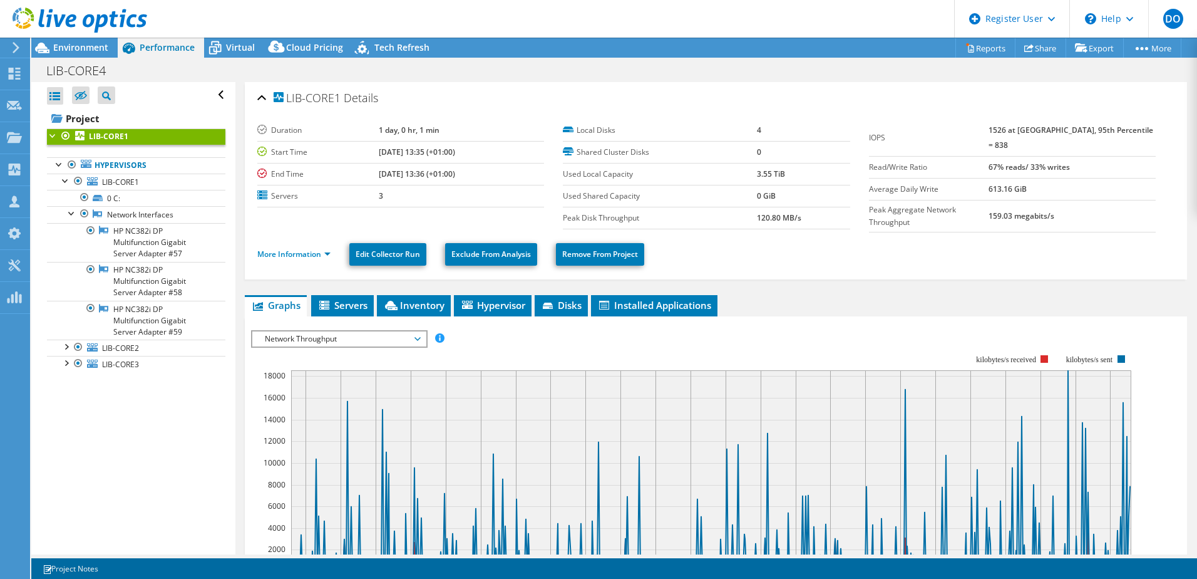
click at [331, 346] on rect at bounding box center [691, 463] width 881 height 251
click at [338, 338] on span "Network Throughput" at bounding box center [339, 338] width 161 height 15
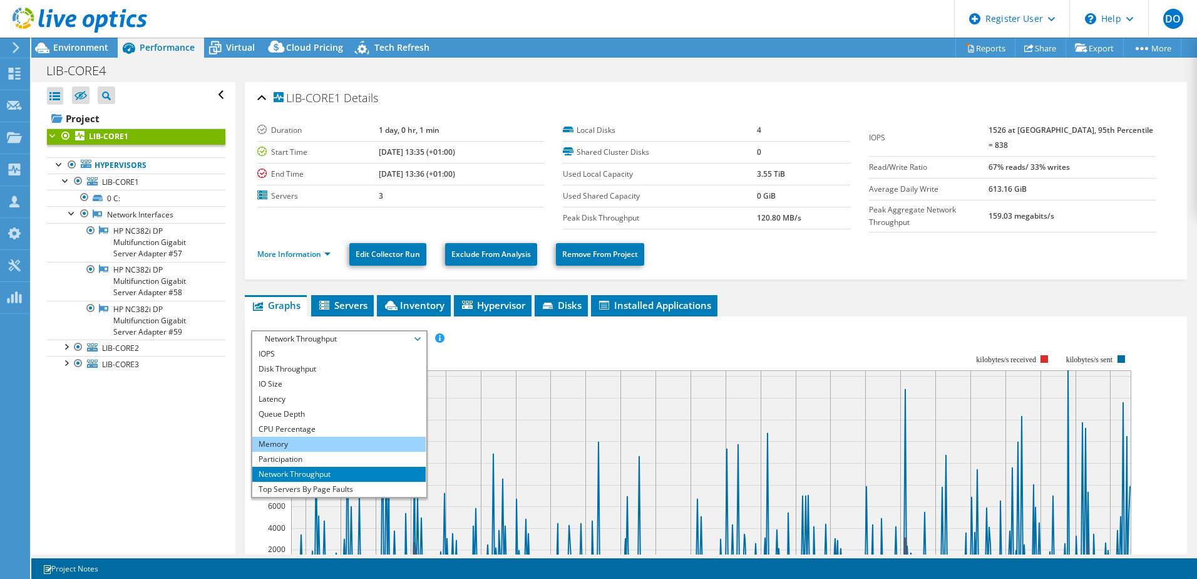
click at [301, 437] on li "Memory" at bounding box center [338, 444] width 173 height 15
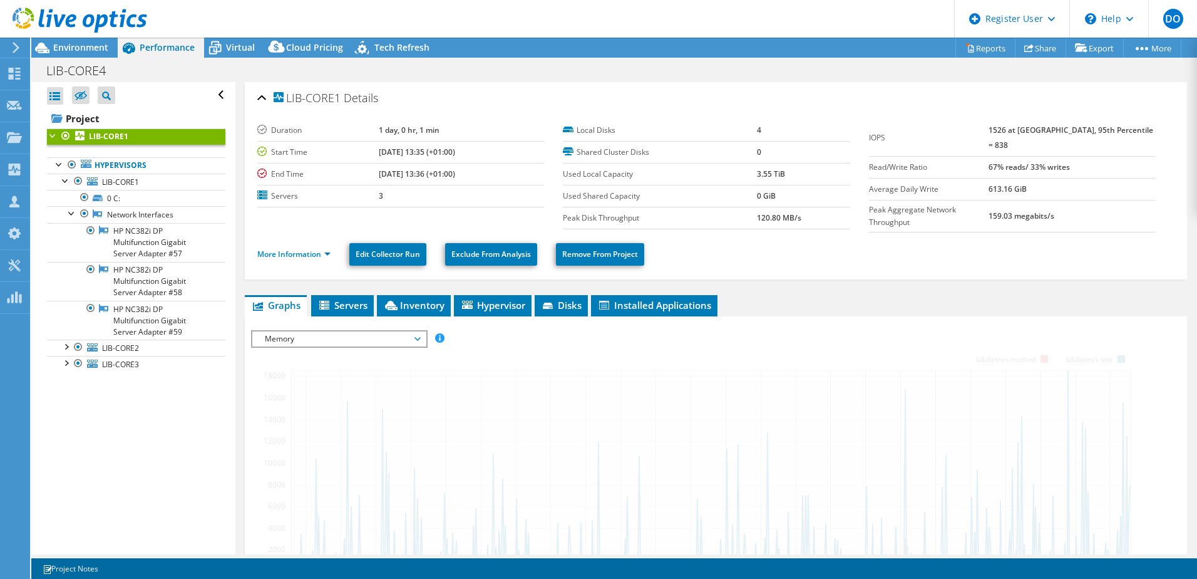
click at [327, 340] on span "Memory" at bounding box center [339, 338] width 161 height 15
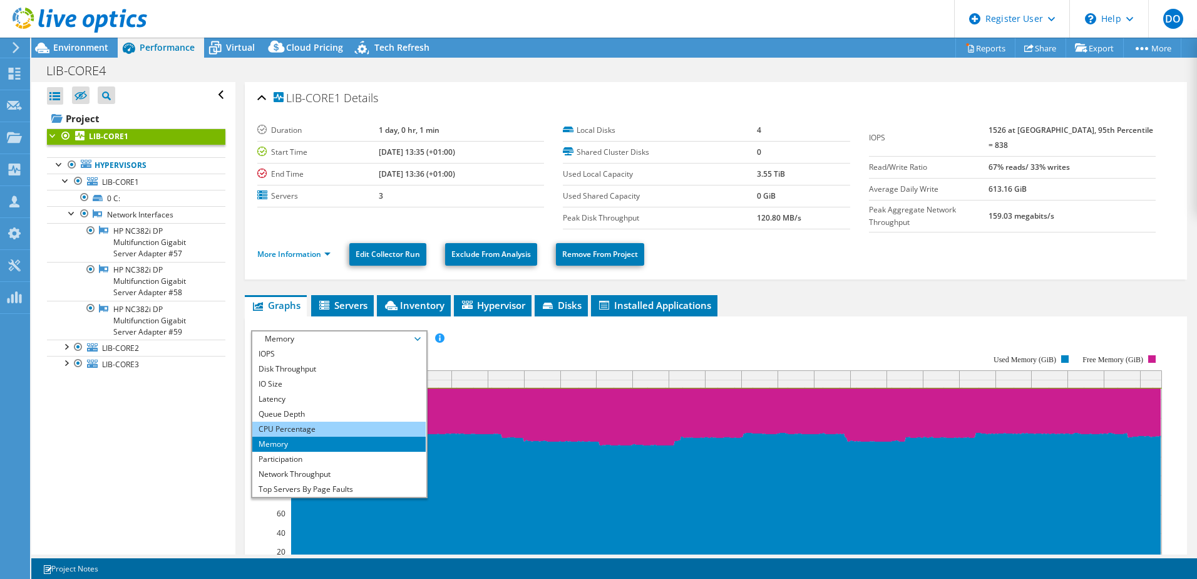
click at [298, 424] on li "CPU Percentage" at bounding box center [338, 428] width 173 height 15
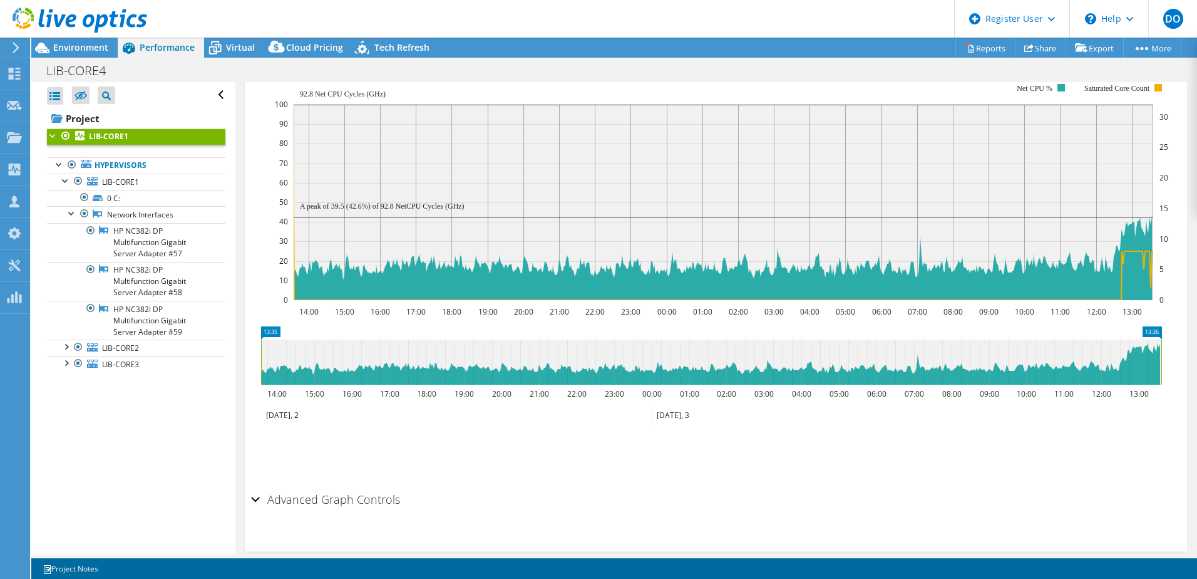
scroll to position [296, 0]
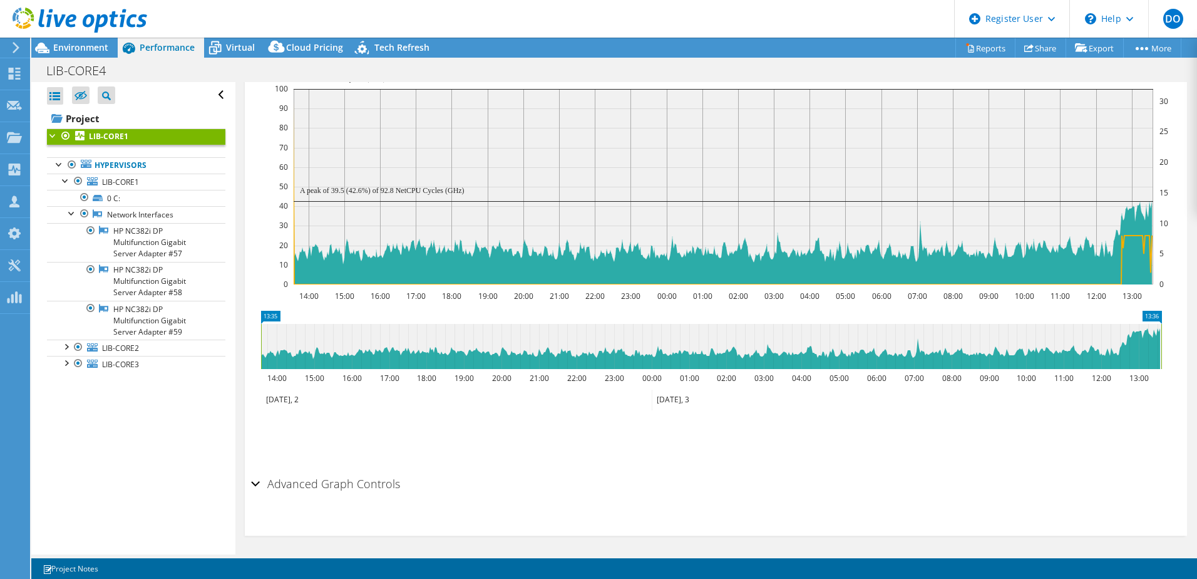
click at [309, 483] on h2 "Advanced Graph Controls" at bounding box center [325, 483] width 149 height 25
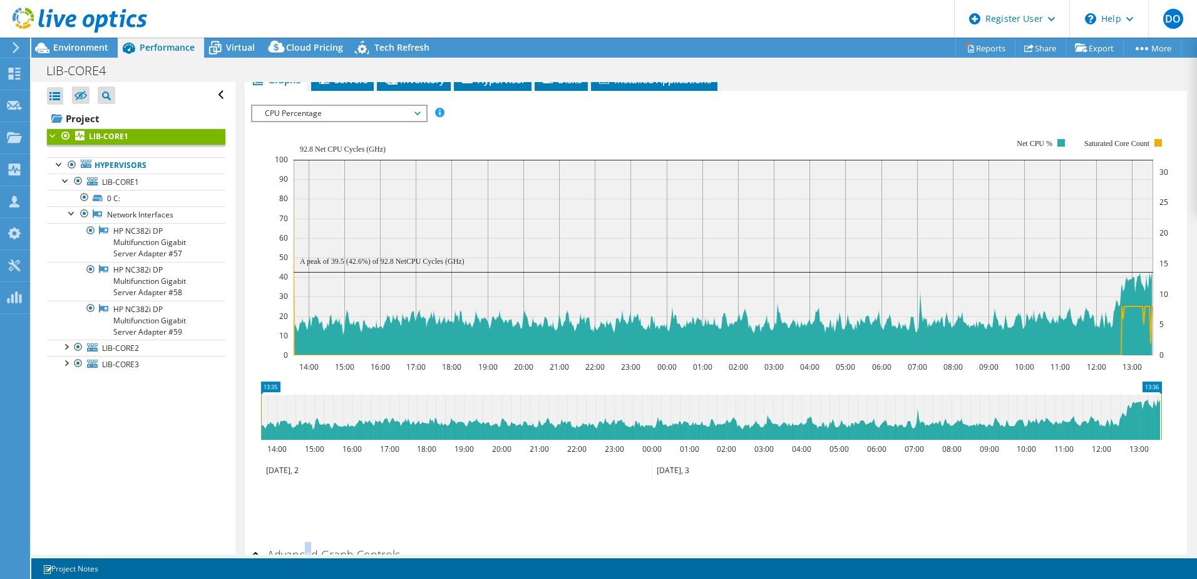
scroll to position [46, 0]
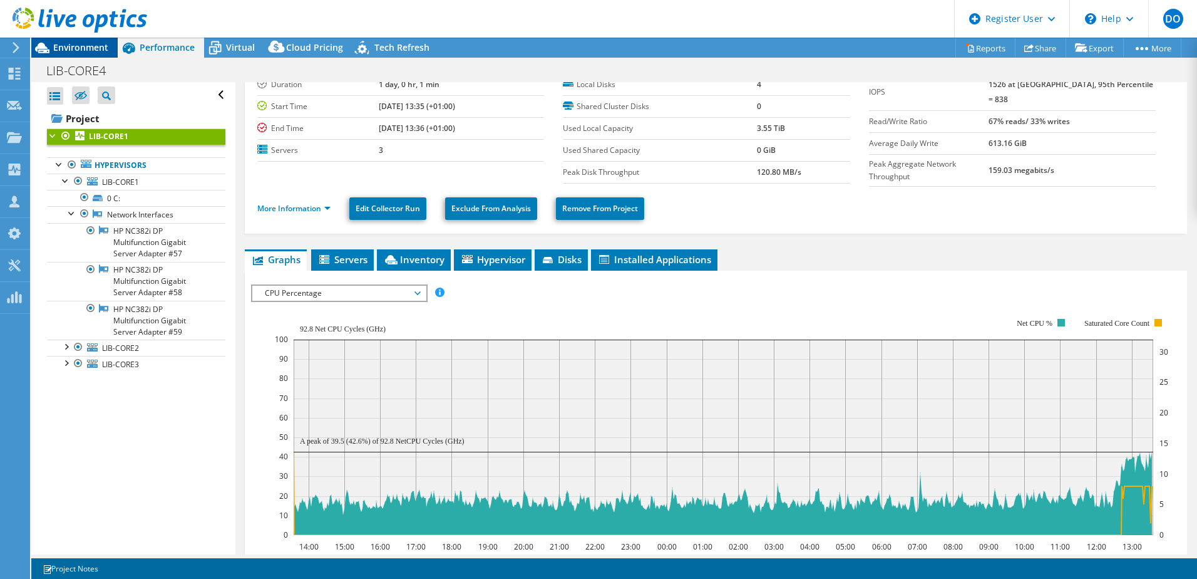
click at [69, 51] on span "Environment" at bounding box center [80, 47] width 55 height 12
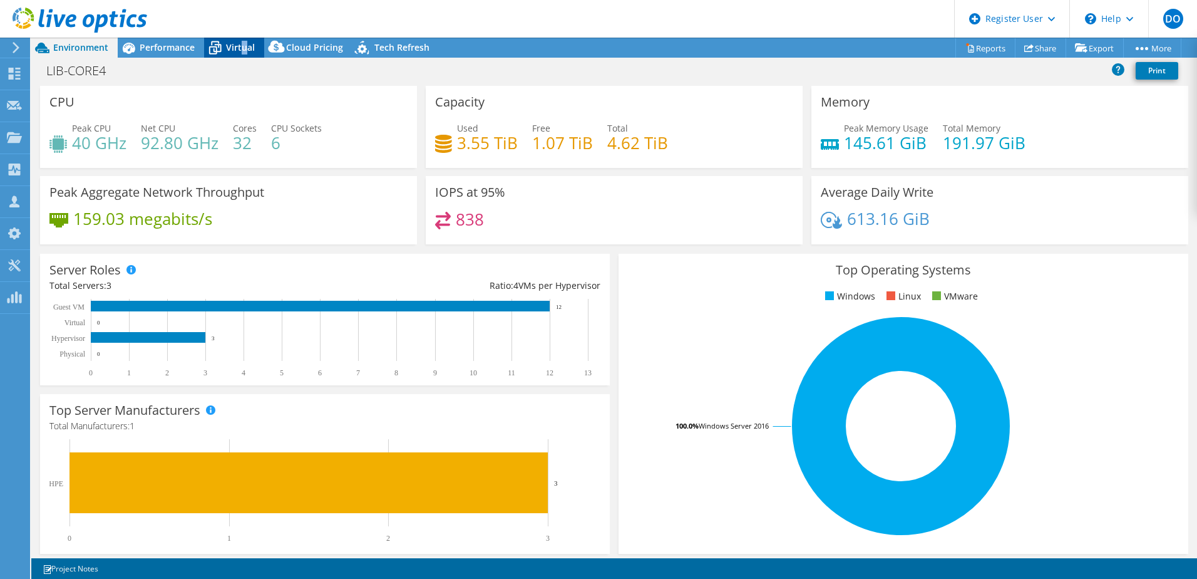
click at [243, 47] on span "Virtual" at bounding box center [240, 47] width 29 height 12
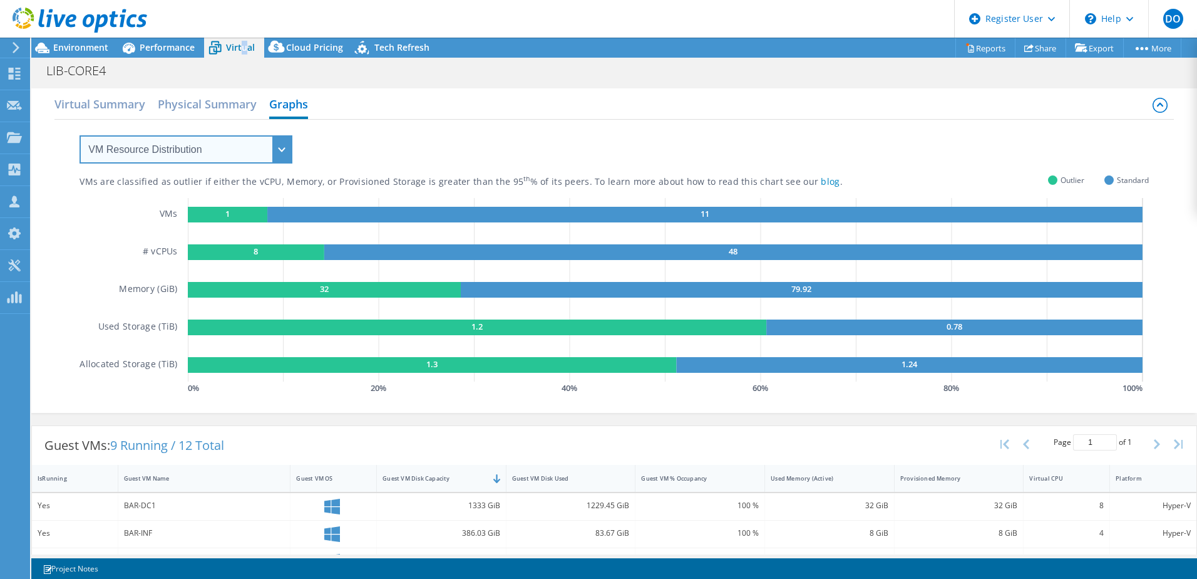
drag, startPoint x: 243, startPoint y: 47, endPoint x: 224, endPoint y: 148, distance: 102.6
click at [224, 147] on select "VM Resource Distribution Provisioning Contrast Over Provisioning" at bounding box center [186, 149] width 213 height 28
click at [242, 132] on div "VM Resource Distribution Provisioning Contrast Over Provisioning" at bounding box center [173, 142] width 238 height 44
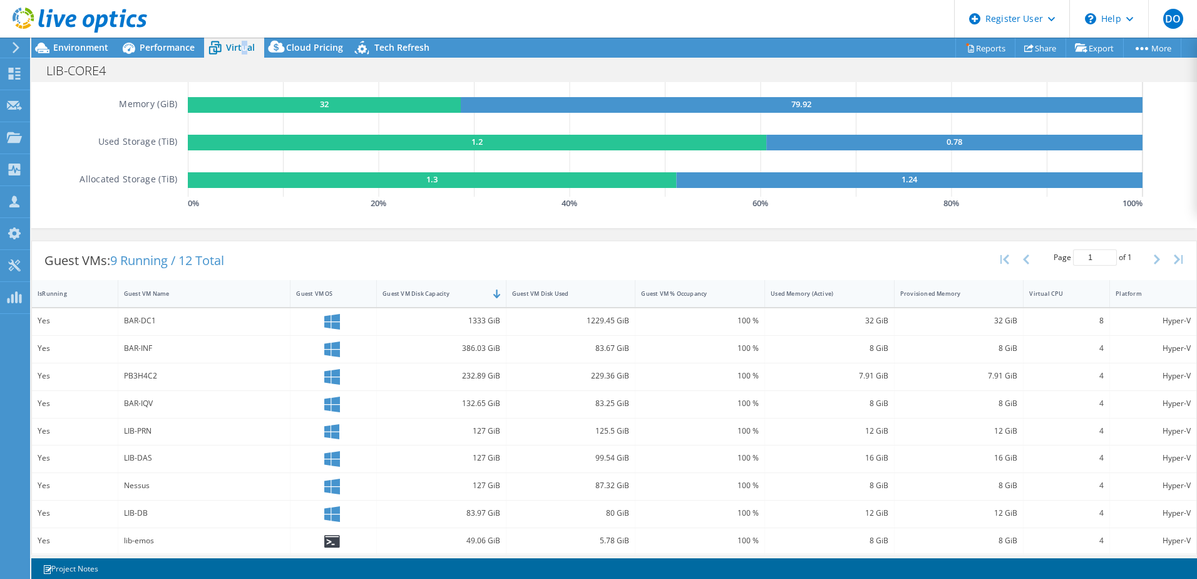
scroll to position [188, 0]
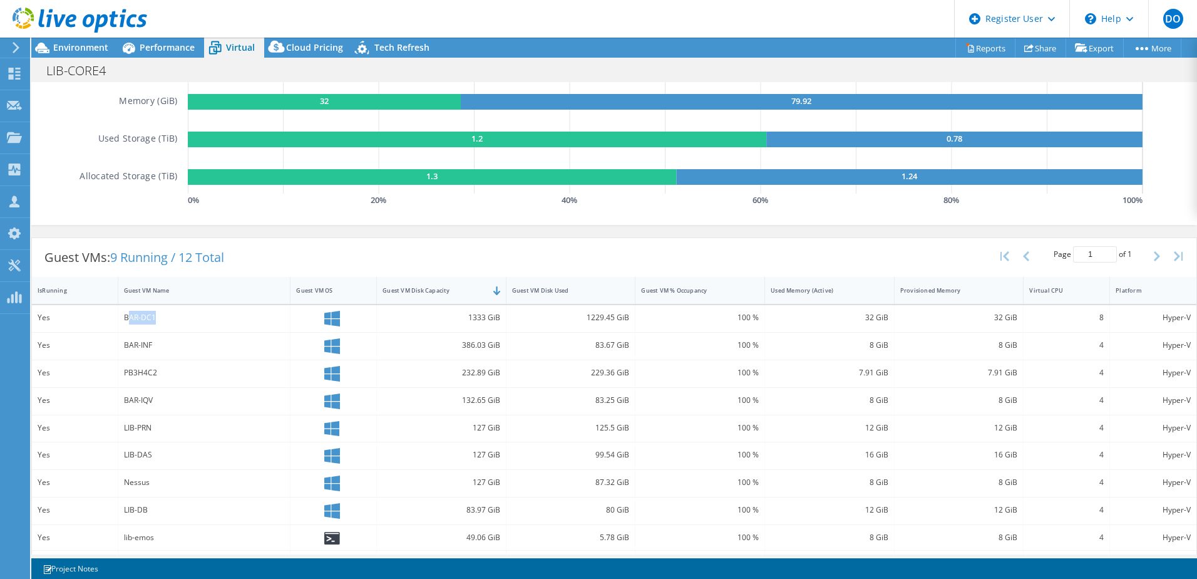
drag, startPoint x: 162, startPoint y: 314, endPoint x: 165, endPoint y: 327, distance: 13.5
click at [137, 319] on div "BAR-DC1" at bounding box center [204, 318] width 161 height 14
drag, startPoint x: 454, startPoint y: 344, endPoint x: 506, endPoint y: 347, distance: 52.1
click at [506, 347] on div "Yes BAR-INF 386.03 GiB 83.67 GiB 100 % 8 GiB 8 GiB 4 Hyper-V" at bounding box center [614, 346] width 1165 height 27
drag, startPoint x: 506, startPoint y: 347, endPoint x: 485, endPoint y: 370, distance: 31.0
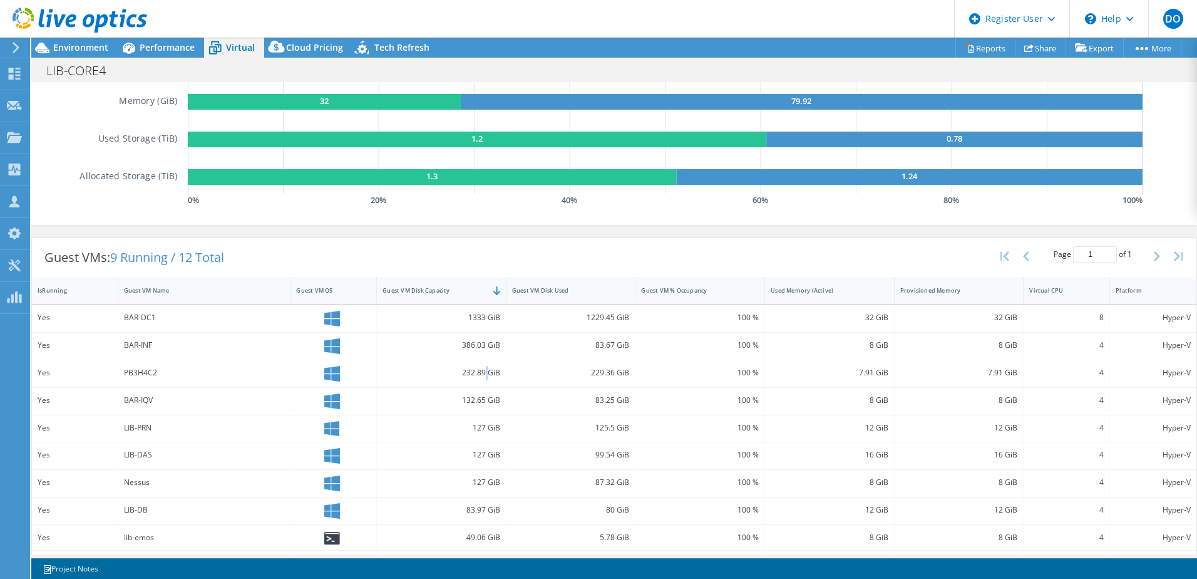
click at [485, 370] on div "232.89 GiB" at bounding box center [442, 373] width 118 height 14
drag, startPoint x: 602, startPoint y: 341, endPoint x: 619, endPoint y: 346, distance: 16.9
click at [619, 346] on div "83.67 GiB" at bounding box center [571, 345] width 118 height 14
drag, startPoint x: 619, startPoint y: 346, endPoint x: 574, endPoint y: 391, distance: 63.8
click at [574, 391] on div "83.25 GiB" at bounding box center [572, 401] width 130 height 27
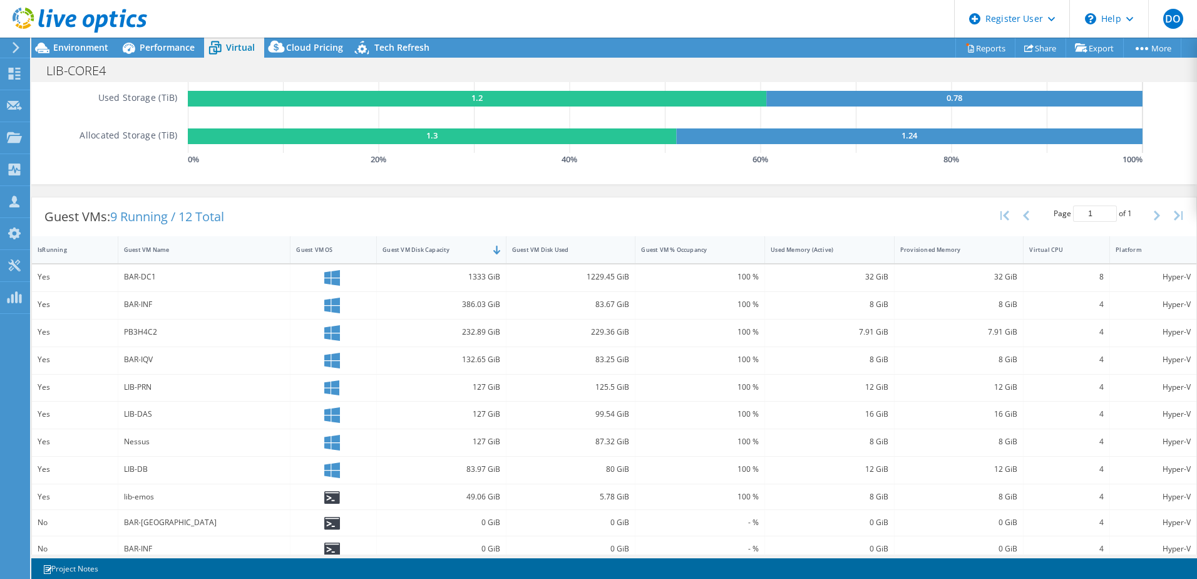
scroll to position [251, 0]
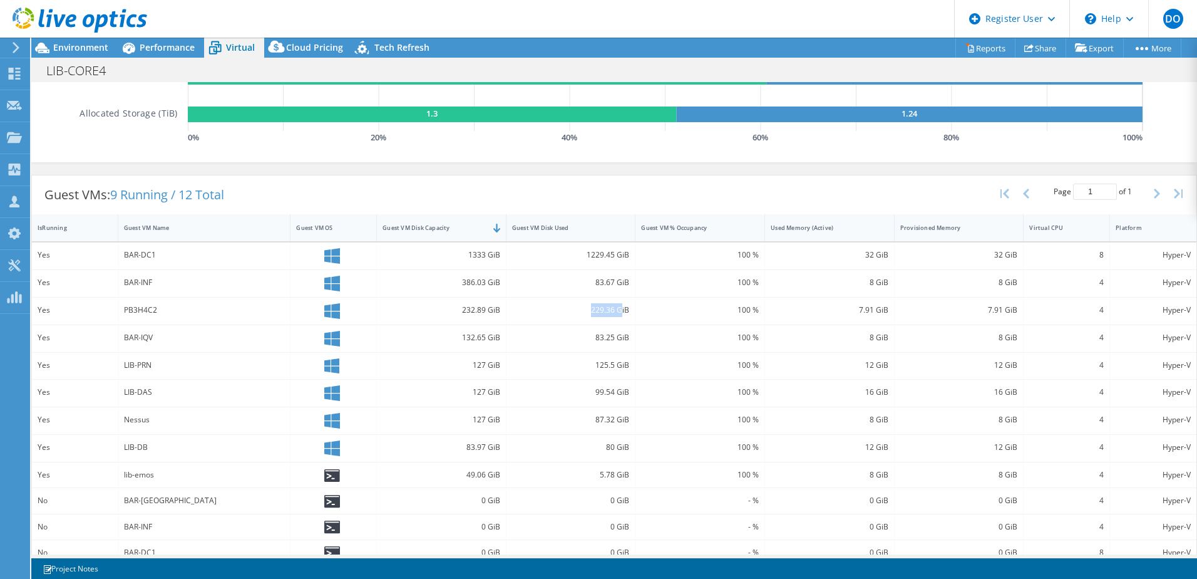
drag, startPoint x: 606, startPoint y: 304, endPoint x: 616, endPoint y: 306, distance: 10.1
click at [616, 304] on div "229.36 GiB" at bounding box center [571, 310] width 118 height 14
drag, startPoint x: 616, startPoint y: 306, endPoint x: 510, endPoint y: 340, distance: 111.3
click at [521, 340] on div "83.25 GiB" at bounding box center [571, 338] width 118 height 14
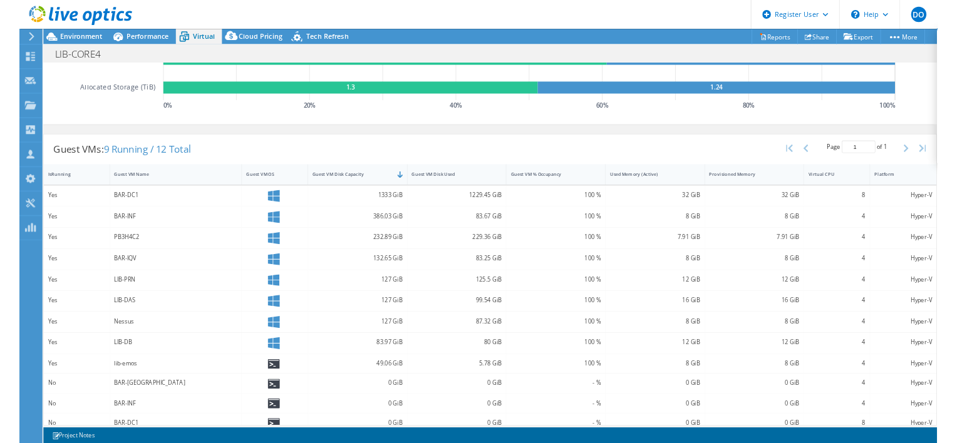
scroll to position [0, 0]
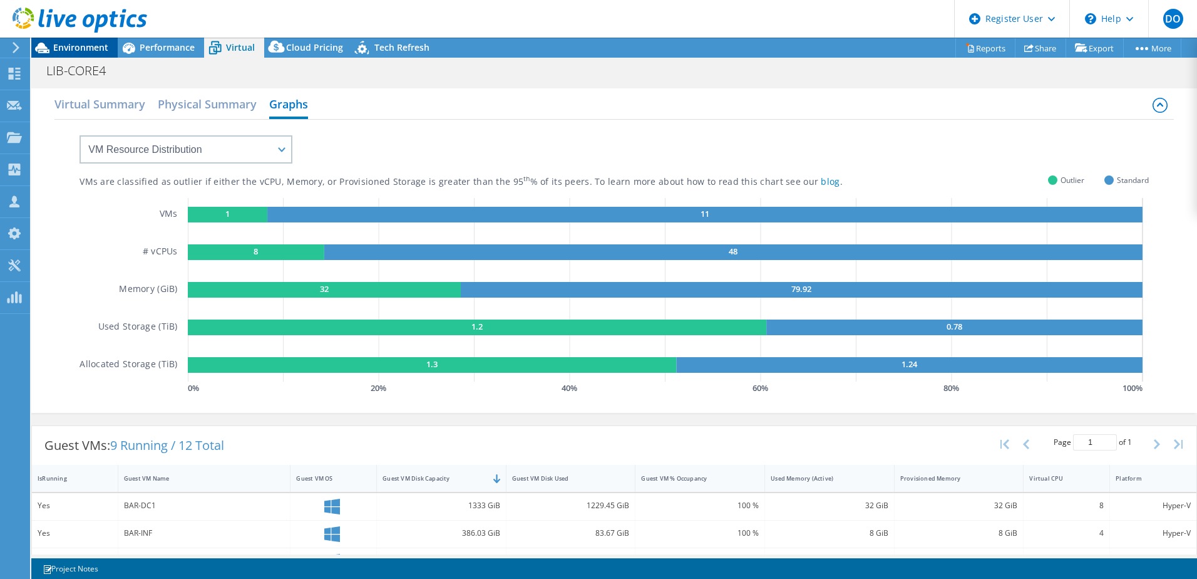
click at [62, 53] on span "Environment" at bounding box center [80, 47] width 55 height 12
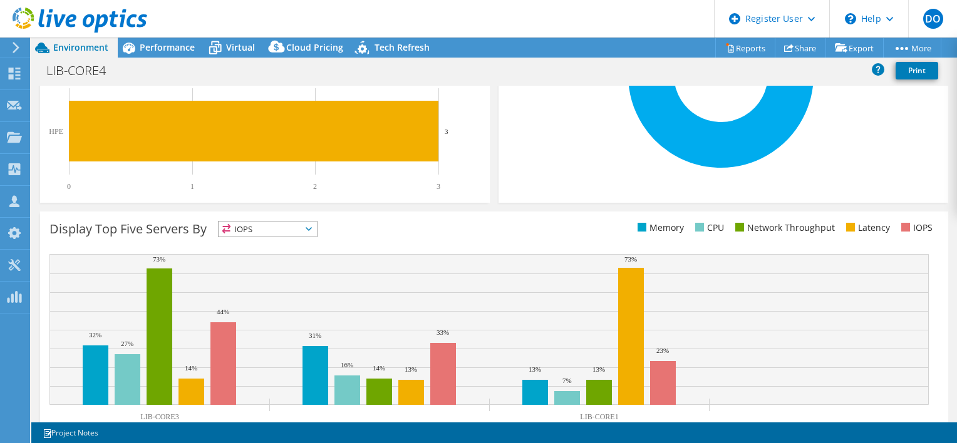
scroll to position [392, 0]
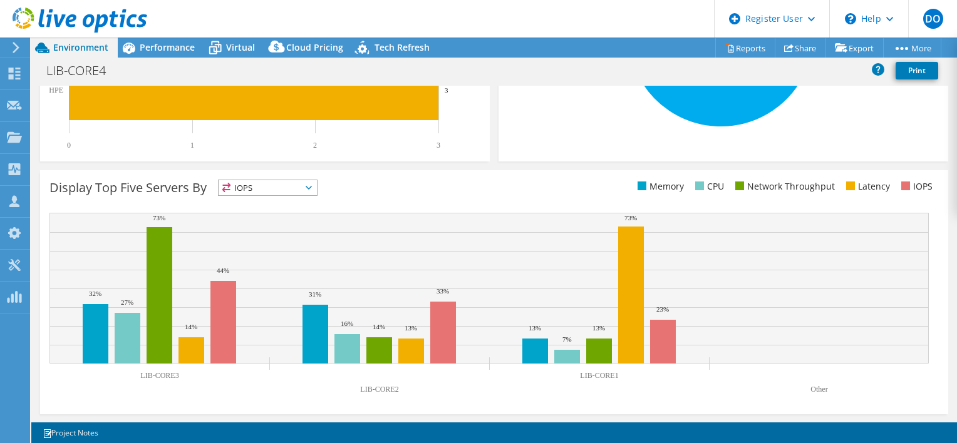
drag, startPoint x: 457, startPoint y: 320, endPoint x: 279, endPoint y: 189, distance: 221.7
click at [279, 189] on span "IOPS" at bounding box center [268, 187] width 98 height 15
click at [278, 180] on span "IOPS" at bounding box center [268, 187] width 98 height 15
click at [261, 222] on li "Memory" at bounding box center [268, 222] width 98 height 18
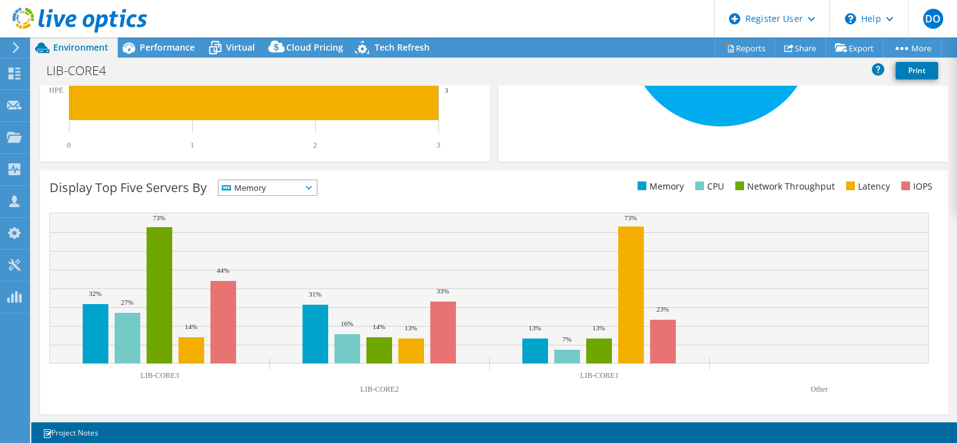
scroll to position [0, 0]
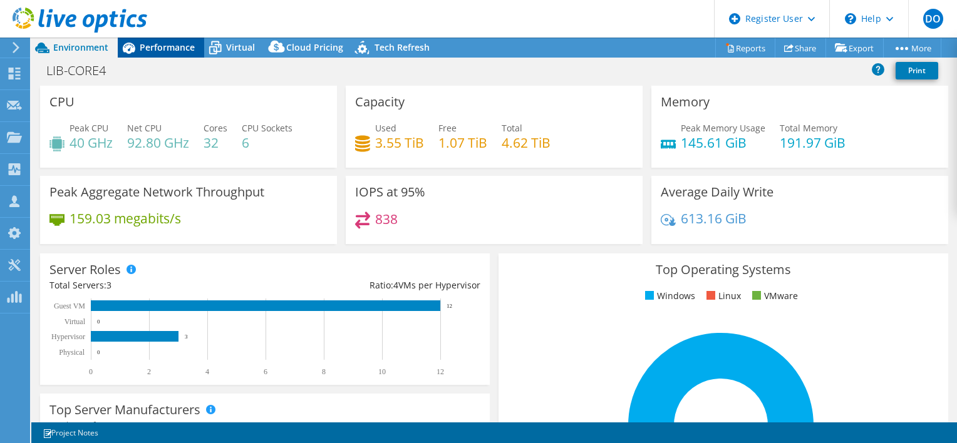
click at [175, 44] on span "Performance" at bounding box center [167, 47] width 55 height 12
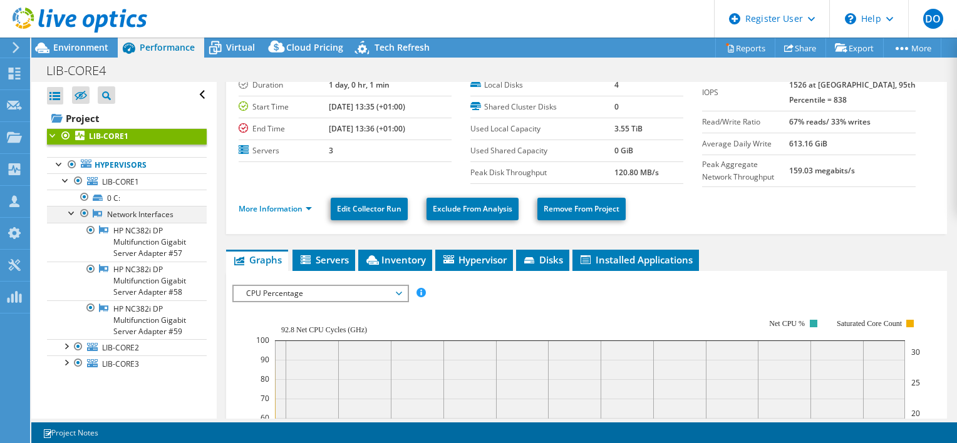
click at [70, 218] on div at bounding box center [72, 212] width 13 height 13
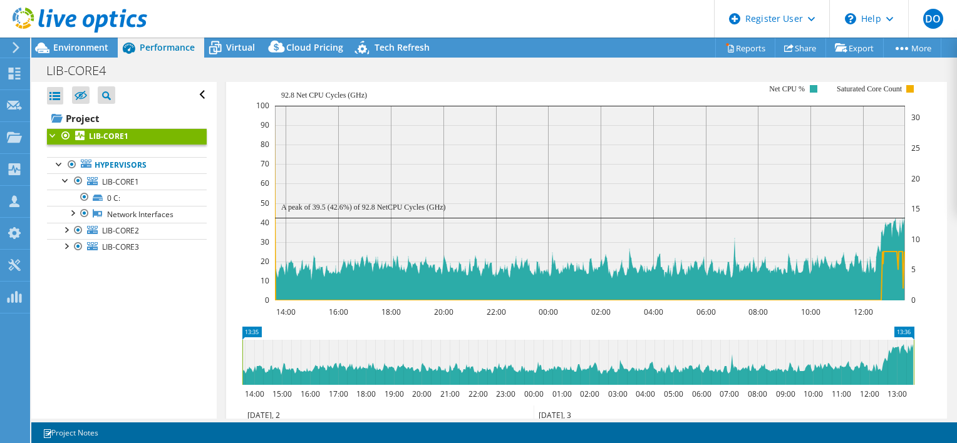
scroll to position [157, 0]
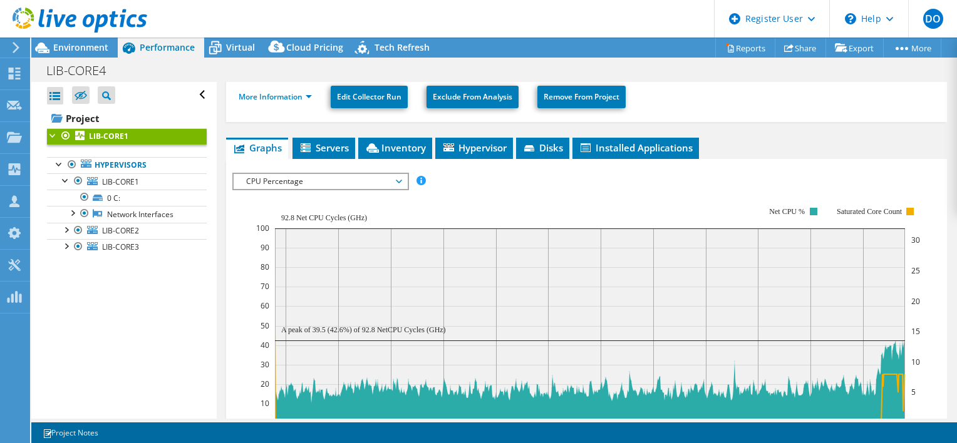
click at [259, 180] on span "CPU Percentage" at bounding box center [320, 181] width 161 height 15
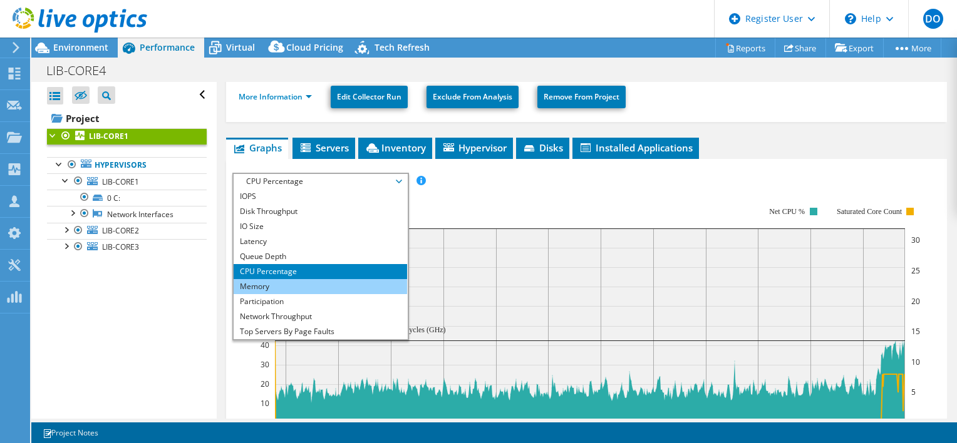
click at [292, 279] on li "Memory" at bounding box center [320, 286] width 173 height 15
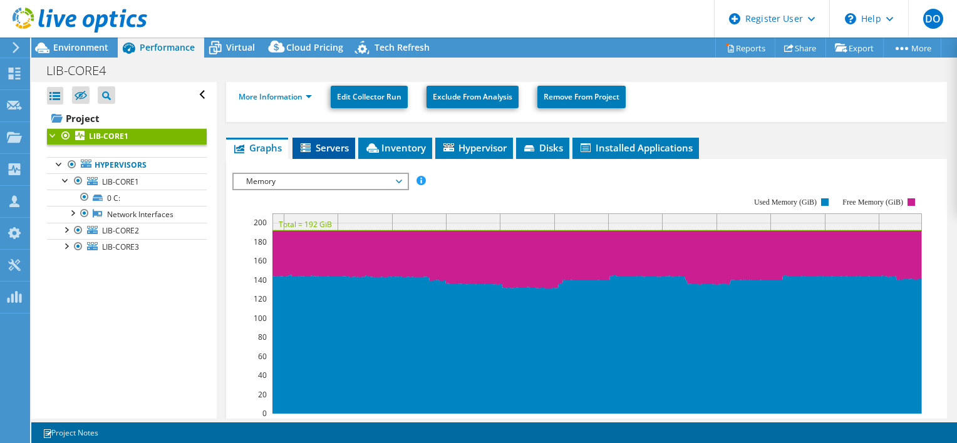
click at [331, 146] on span "Servers" at bounding box center [324, 148] width 50 height 13
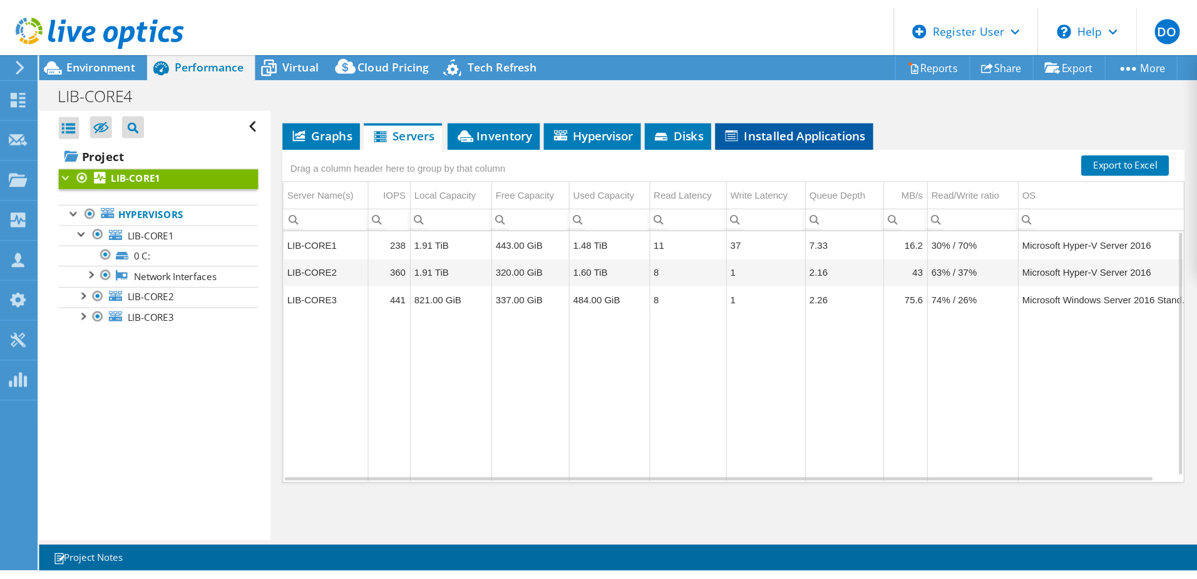
scroll to position [73, 0]
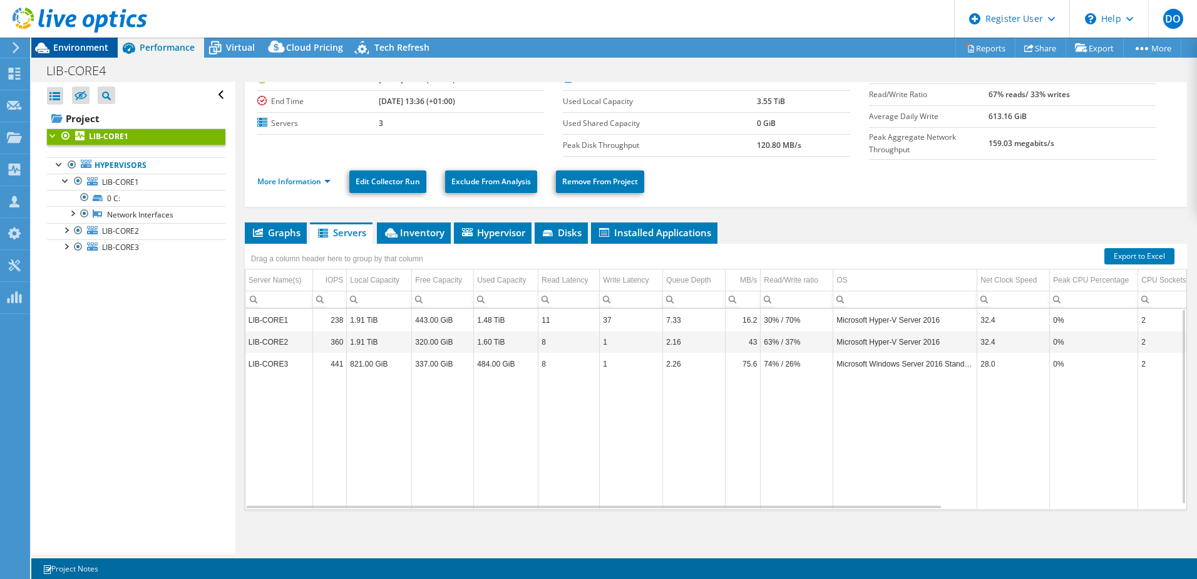
click at [88, 45] on span "Environment" at bounding box center [80, 47] width 55 height 12
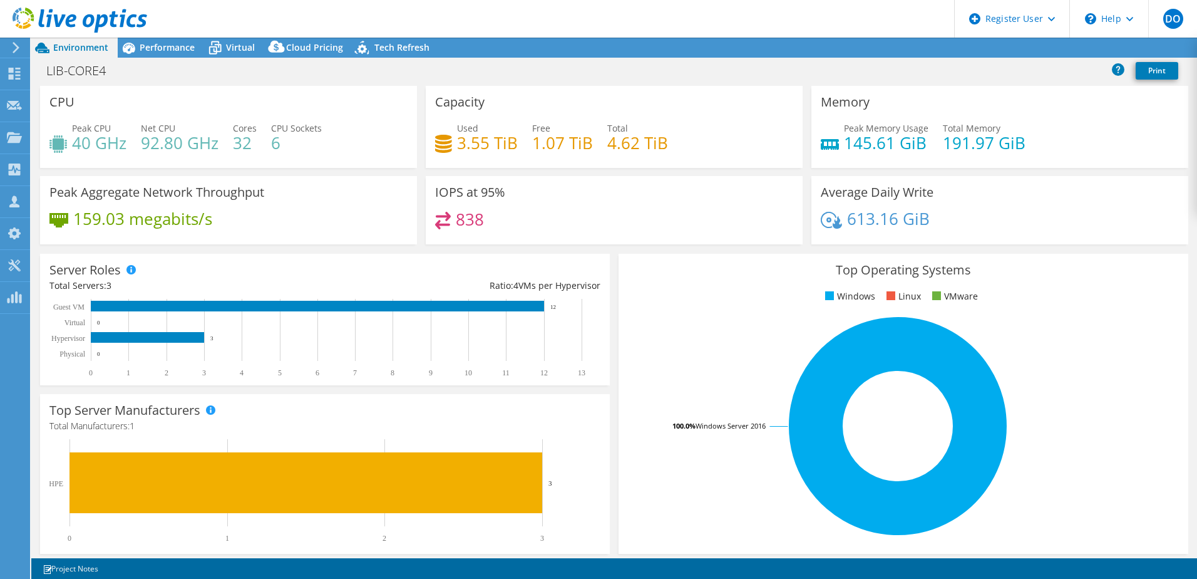
select select "USD"
drag, startPoint x: 50, startPoint y: 73, endPoint x: 59, endPoint y: 71, distance: 9.6
click at [59, 71] on h1 "LIB-CORE4" at bounding box center [83, 71] width 85 height 14
click at [167, 70] on link at bounding box center [162, 70] width 18 height 16
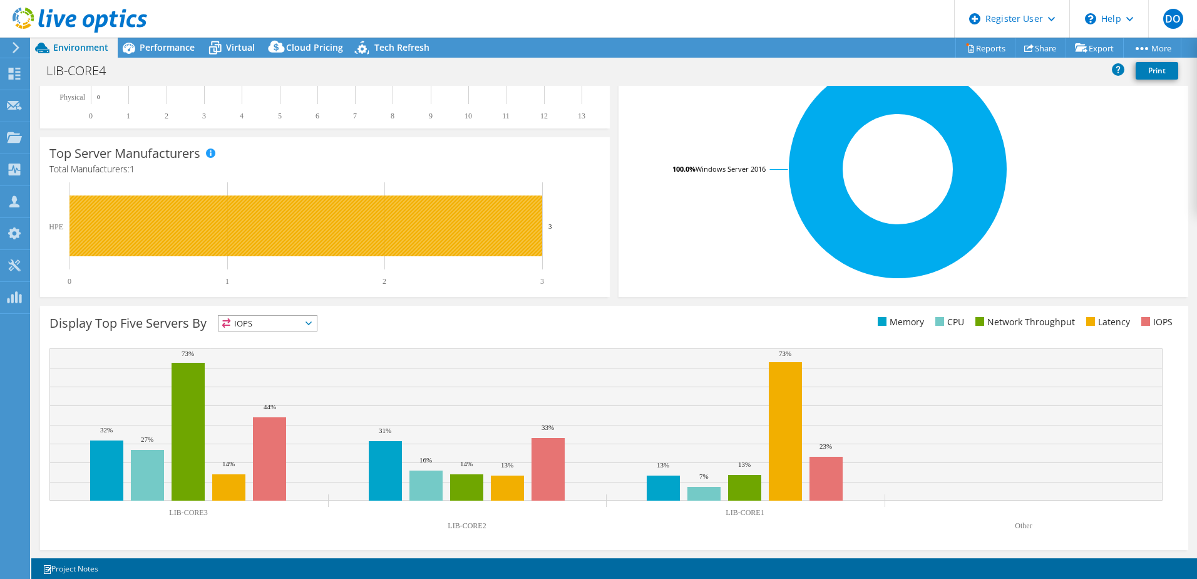
scroll to position [257, 0]
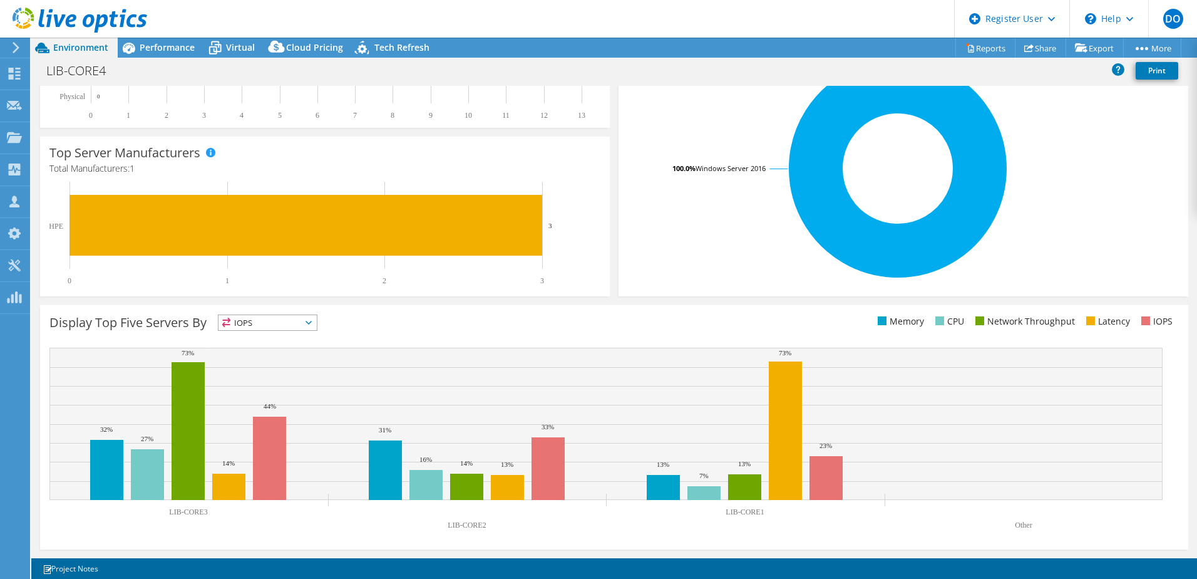
click at [745, 510] on icon "LIB-CORE3 LIB-CORE2 LIB-CORE1 Other 32% 31% 13% 27% 16% 7% 73% 14% 13% 14% 13% …" at bounding box center [606, 442] width 1114 height 188
drag, startPoint x: 884, startPoint y: 317, endPoint x: 1096, endPoint y: 319, distance: 212.3
click at [1096, 319] on ul "Memory CPU Network Throughput Latency IOPS" at bounding box center [896, 321] width 565 height 14
drag, startPoint x: 1096, startPoint y: 319, endPoint x: 1068, endPoint y: 329, distance: 29.3
click at [1068, 329] on div "Display Top Five Servers By IOPS IOPS CPU" at bounding box center [614, 324] width 1130 height 21
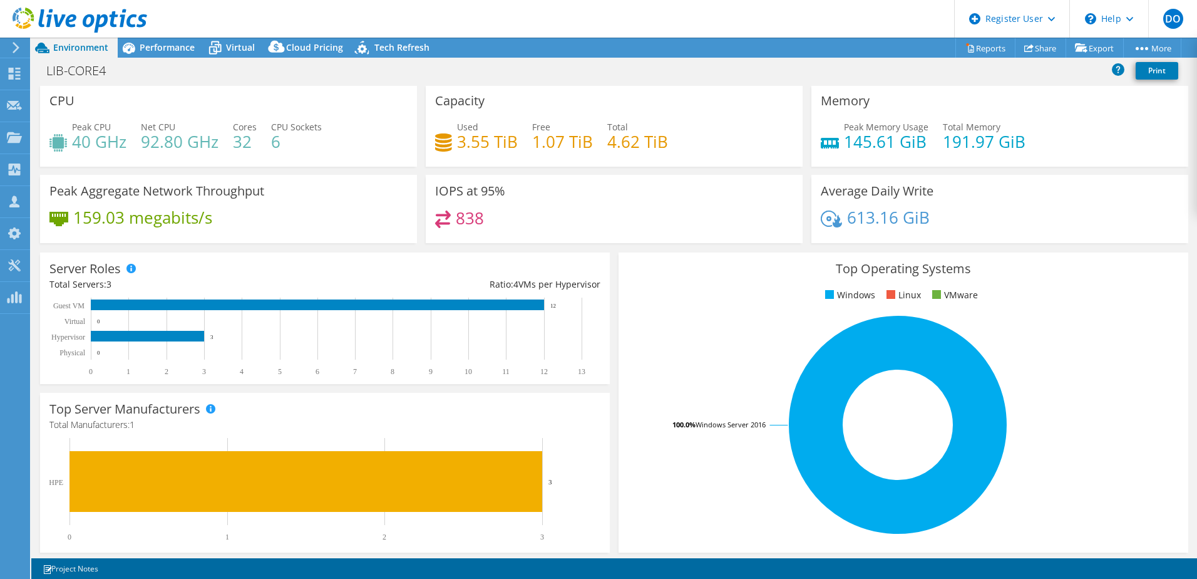
scroll to position [0, 0]
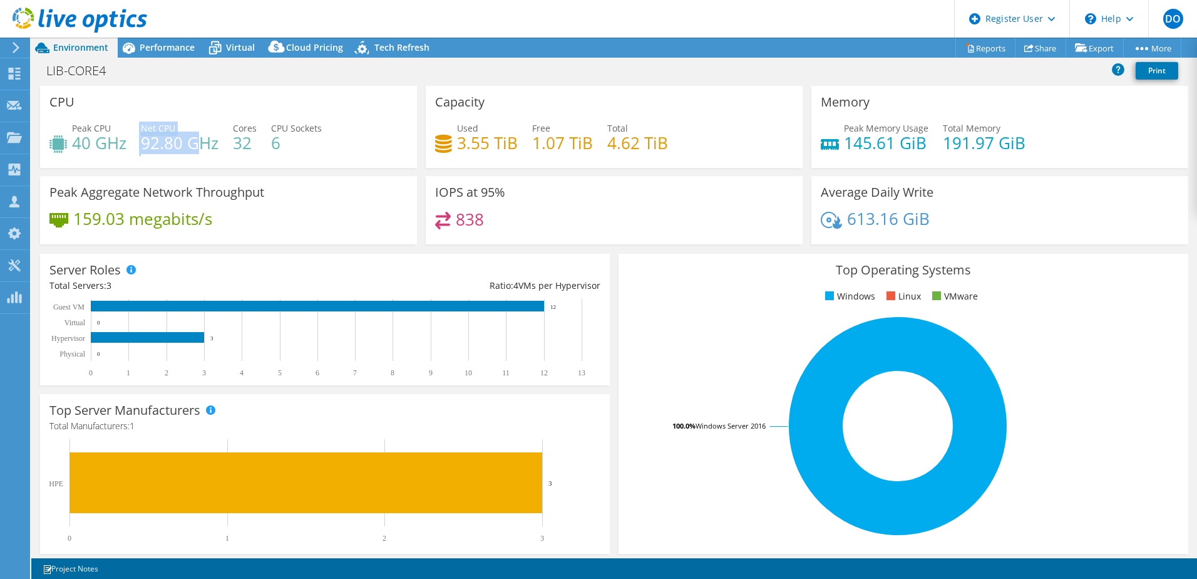
drag, startPoint x: 136, startPoint y: 140, endPoint x: 194, endPoint y: 140, distance: 57.6
click at [194, 140] on div "Peak CPU 40 GHz Net CPU 92.80 GHz Cores 32 CPU Sockets 6" at bounding box center [228, 141] width 358 height 41
drag, startPoint x: 194, startPoint y: 140, endPoint x: 180, endPoint y: 157, distance: 21.9
click at [180, 157] on div "Peak CPU 40 GHz Net CPU 92.80 GHz Cores 32 CPU Sockets 6" at bounding box center [228, 141] width 358 height 41
click at [137, 147] on div "Peak CPU 40 GHz Net CPU 92.80 GHz Cores 32 CPU Sockets 6" at bounding box center [228, 141] width 358 height 41
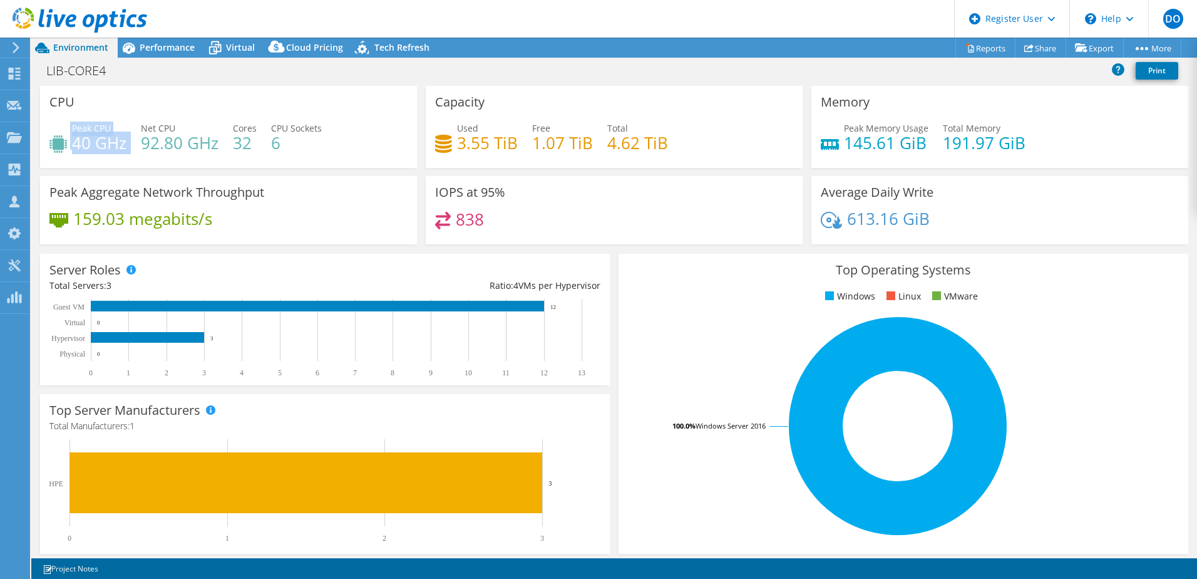
drag, startPoint x: 137, startPoint y: 147, endPoint x: 132, endPoint y: 158, distance: 12.7
click at [132, 158] on div "Peak CPU 40 GHz Net CPU 92.80 GHz Cores 32 CPU Sockets 6" at bounding box center [228, 141] width 358 height 41
drag, startPoint x: 78, startPoint y: 142, endPoint x: 85, endPoint y: 142, distance: 6.9
click at [85, 142] on h4 "40 GHz" at bounding box center [99, 143] width 54 height 14
drag, startPoint x: 519, startPoint y: 146, endPoint x: 556, endPoint y: 141, distance: 37.9
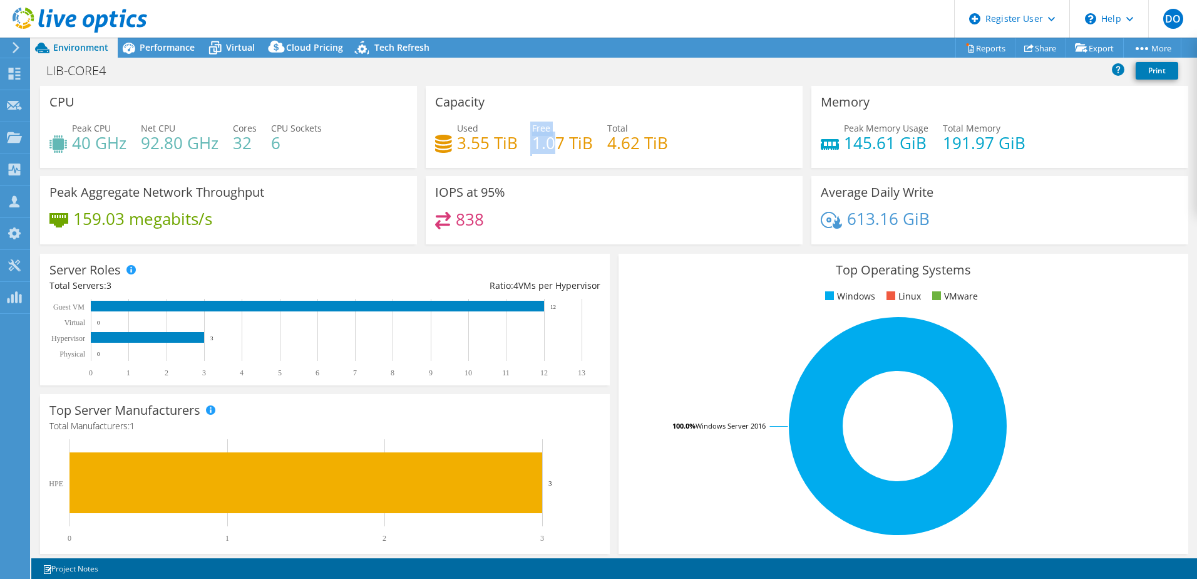
click at [556, 141] on div "Used 3.55 TiB Free 1.07 TiB Total 4.62 TiB" at bounding box center [614, 141] width 358 height 41
drag, startPoint x: 556, startPoint y: 141, endPoint x: 577, endPoint y: 153, distance: 23.8
click at [577, 150] on h4 "1.07 TiB" at bounding box center [562, 143] width 61 height 14
drag, startPoint x: 449, startPoint y: 143, endPoint x: 512, endPoint y: 138, distance: 63.5
click at [512, 138] on div "Used 3.55 TiB" at bounding box center [476, 135] width 83 height 28
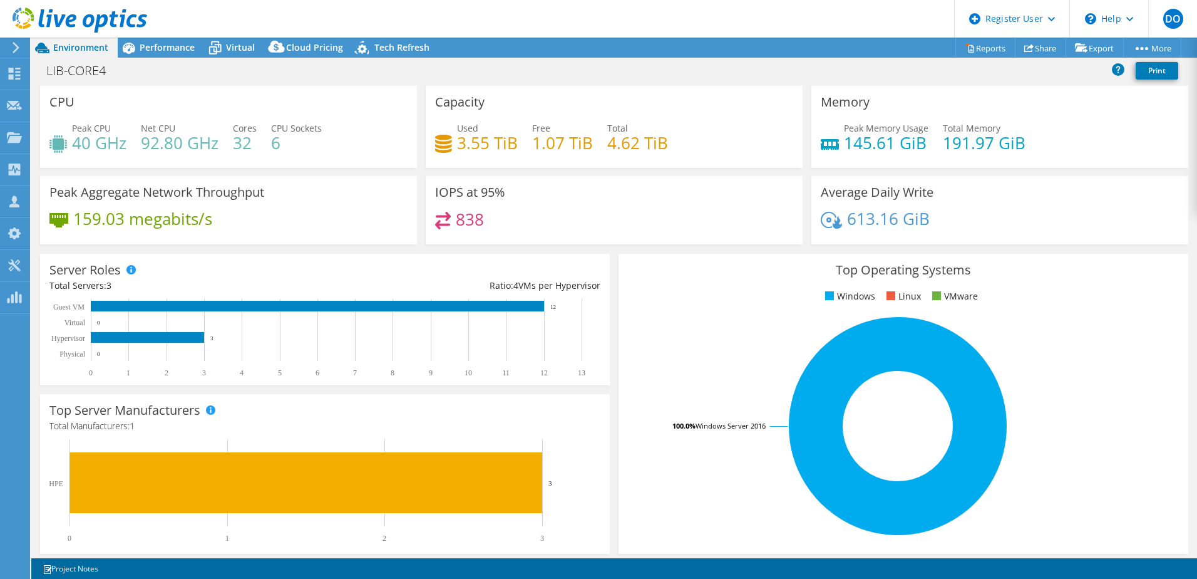
drag, startPoint x: 512, startPoint y: 138, endPoint x: 520, endPoint y: 150, distance: 13.9
click at [520, 150] on div "Used 3.55 TiB Free 1.07 TiB Total 4.62 TiB" at bounding box center [614, 141] width 358 height 41
drag, startPoint x: 463, startPoint y: 140, endPoint x: 520, endPoint y: 141, distance: 57.0
click at [520, 141] on div "Used 3.55 TiB Free 1.07 TiB Total 4.62 TiB" at bounding box center [614, 141] width 358 height 41
drag, startPoint x: 520, startPoint y: 141, endPoint x: 510, endPoint y: 163, distance: 24.7
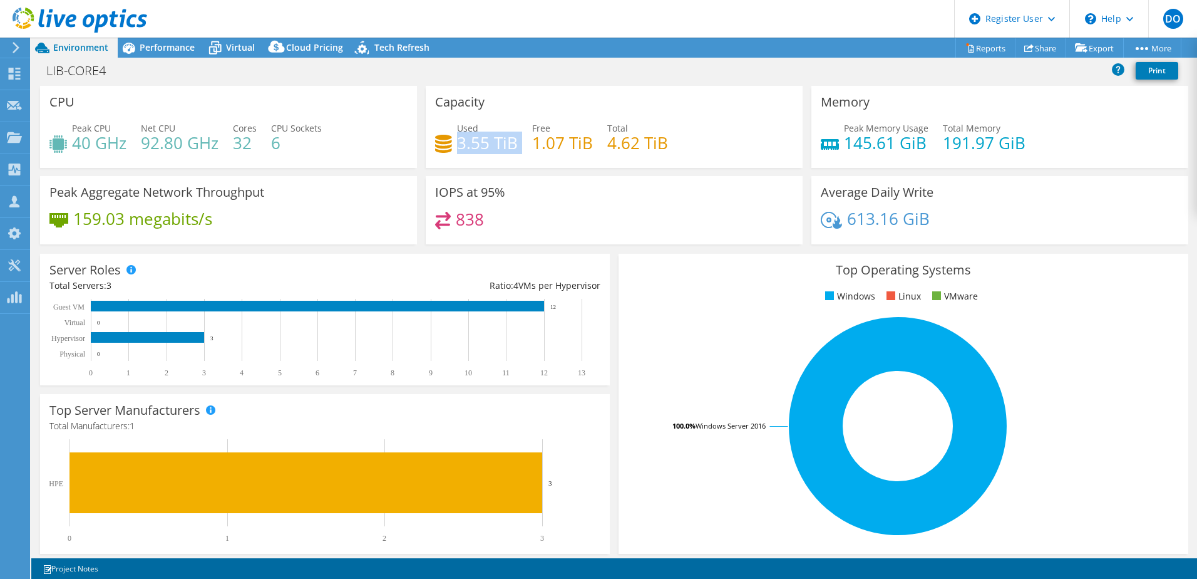
click at [510, 163] on div "Capacity Used 3.55 TiB Free 1.07 TiB Total 4.62 TiB" at bounding box center [614, 127] width 377 height 82
drag, startPoint x: 847, startPoint y: 143, endPoint x: 907, endPoint y: 142, distance: 59.5
click at [907, 142] on h4 "145.61 GiB" at bounding box center [886, 143] width 85 height 14
drag, startPoint x: 907, startPoint y: 142, endPoint x: 929, endPoint y: 157, distance: 27.1
click at [929, 157] on div "Peak Memory Usage 145.61 GiB Total Memory 191.97 GiB" at bounding box center [1000, 141] width 358 height 41
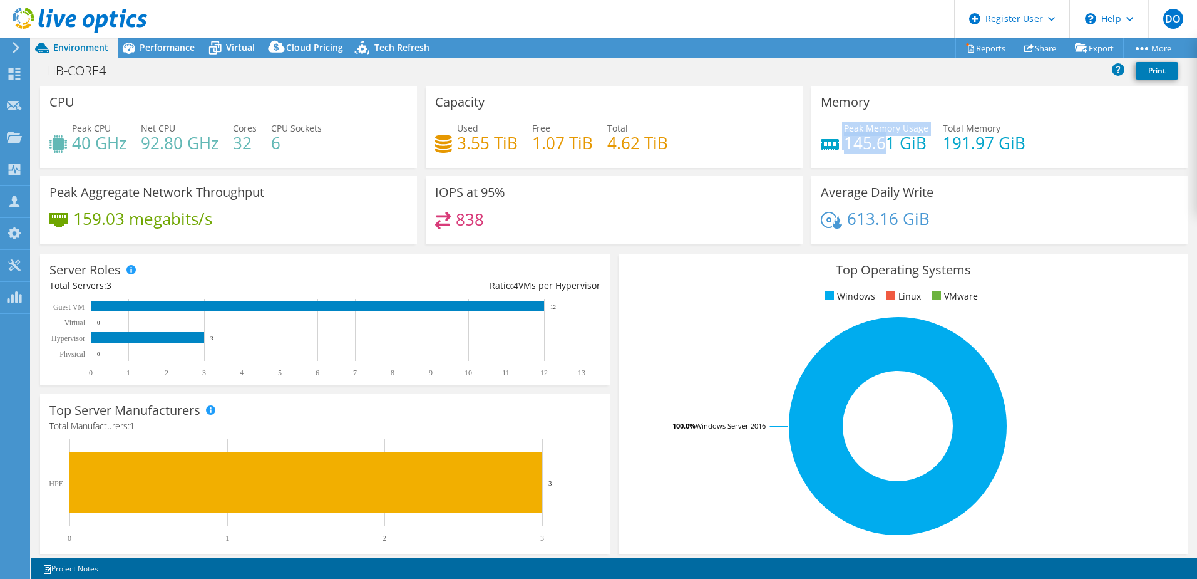
drag, startPoint x: 835, startPoint y: 143, endPoint x: 881, endPoint y: 141, distance: 45.2
click at [881, 141] on div "Peak Memory Usage 145.61 GiB" at bounding box center [875, 135] width 108 height 28
drag, startPoint x: 881, startPoint y: 141, endPoint x: 887, endPoint y: 156, distance: 16.3
click at [887, 156] on div "Peak Memory Usage 145.61 GiB Total Memory 191.97 GiB" at bounding box center [1000, 141] width 358 height 41
click at [185, 43] on span "Performance" at bounding box center [167, 47] width 55 height 12
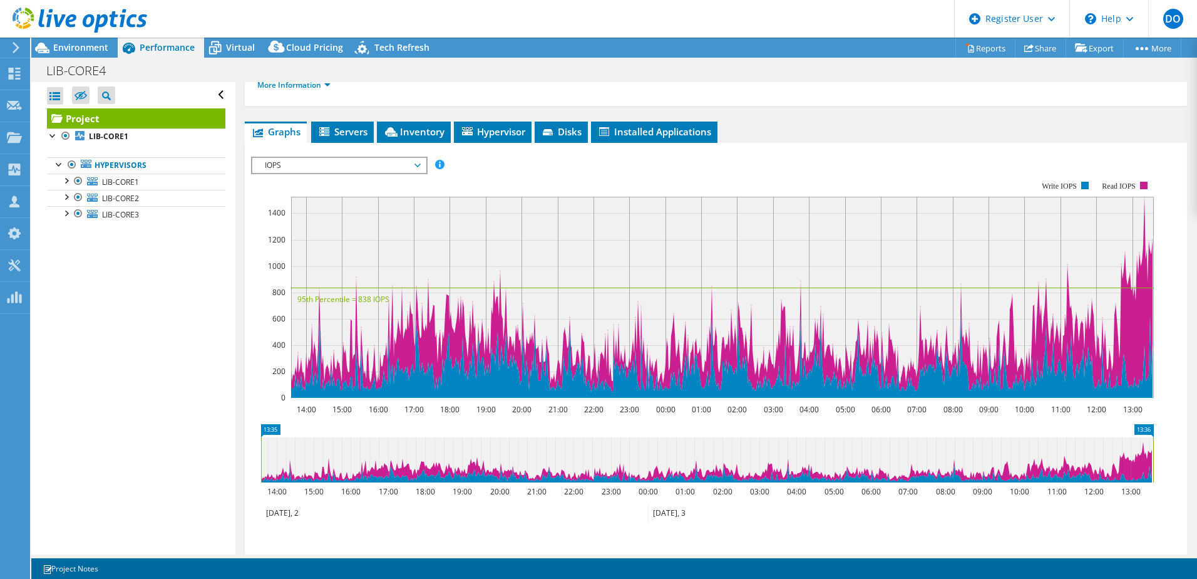
scroll to position [188, 0]
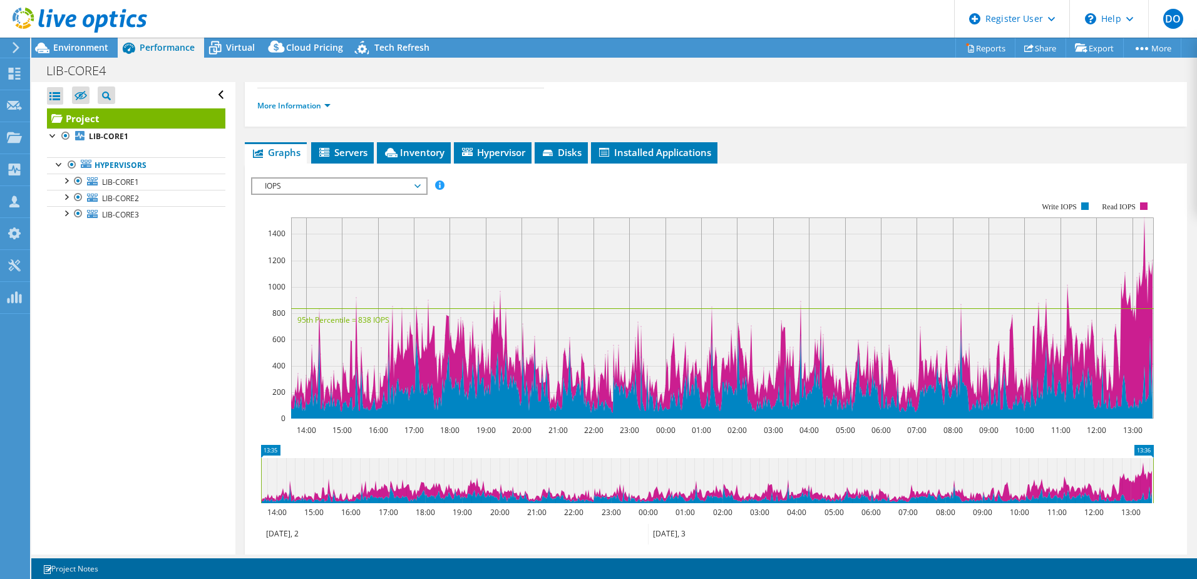
click at [323, 186] on span "IOPS" at bounding box center [339, 185] width 161 height 15
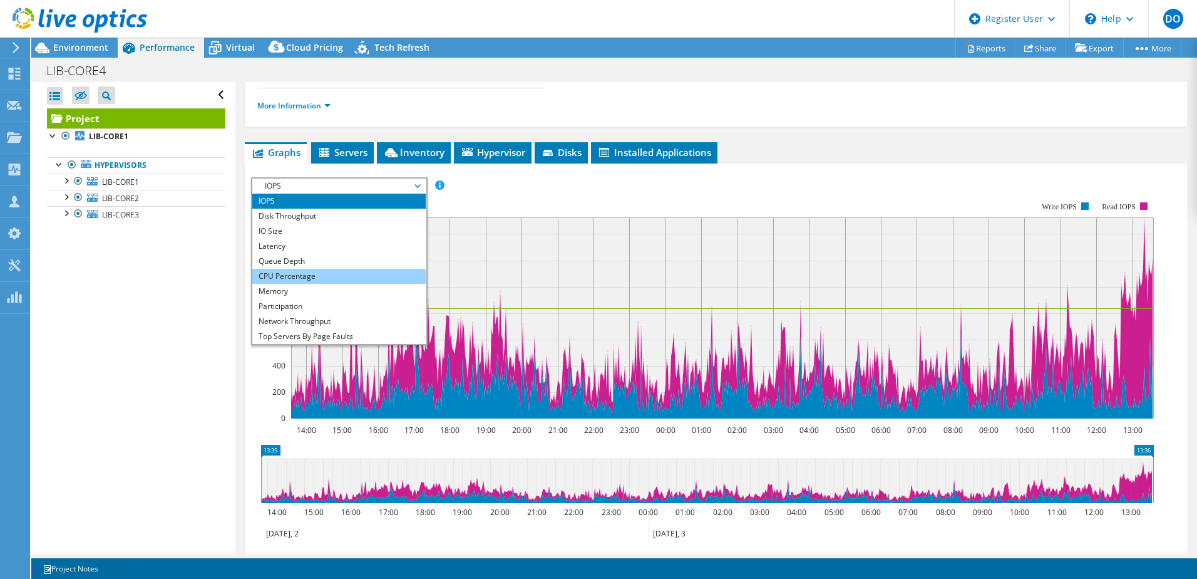
click at [308, 275] on li "CPU Percentage" at bounding box center [338, 276] width 173 height 15
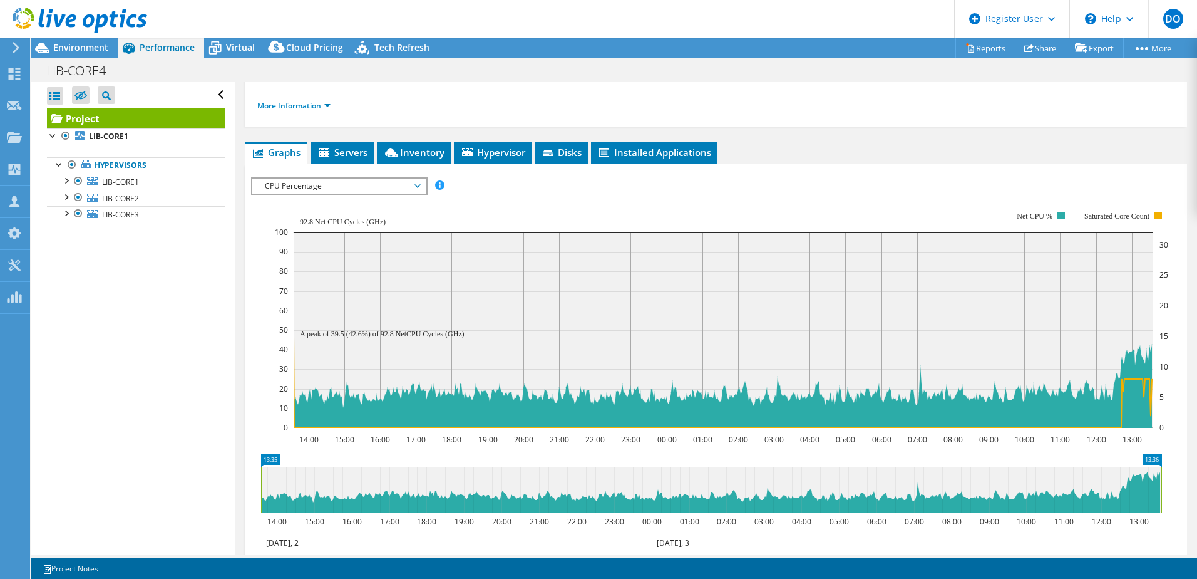
click at [351, 187] on span "CPU Percentage" at bounding box center [339, 185] width 161 height 15
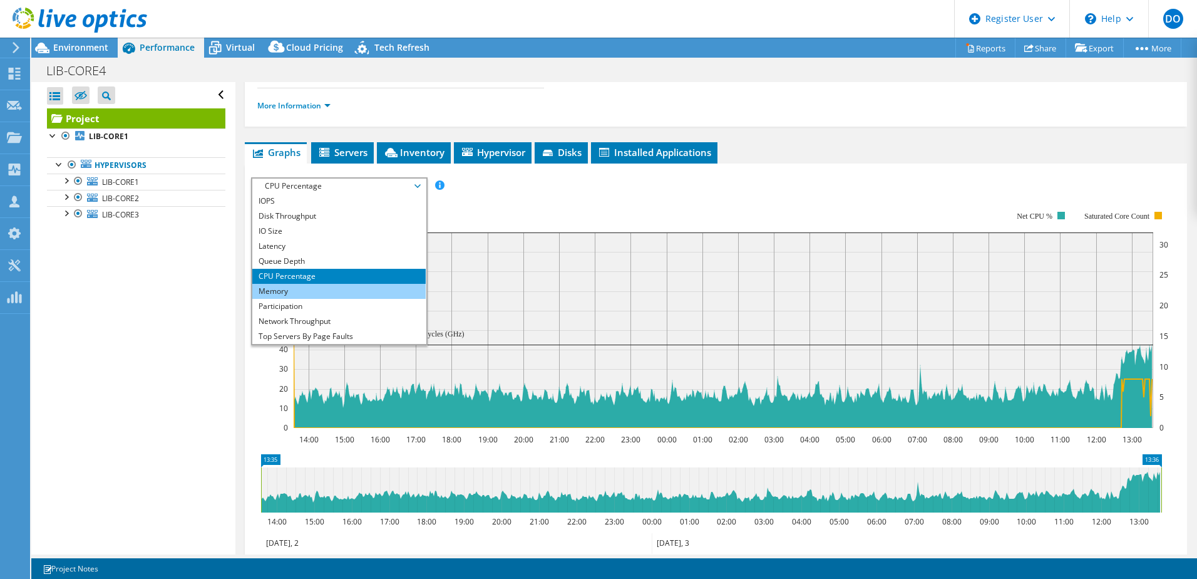
click at [360, 292] on li "Memory" at bounding box center [338, 291] width 173 height 15
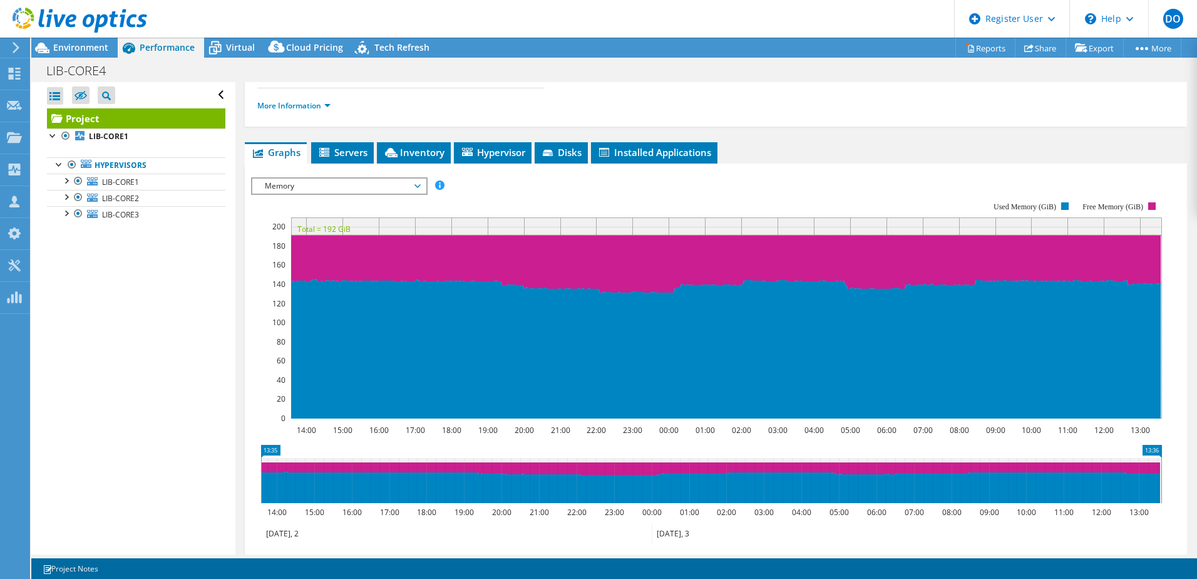
click at [321, 184] on span "Memory" at bounding box center [339, 185] width 161 height 15
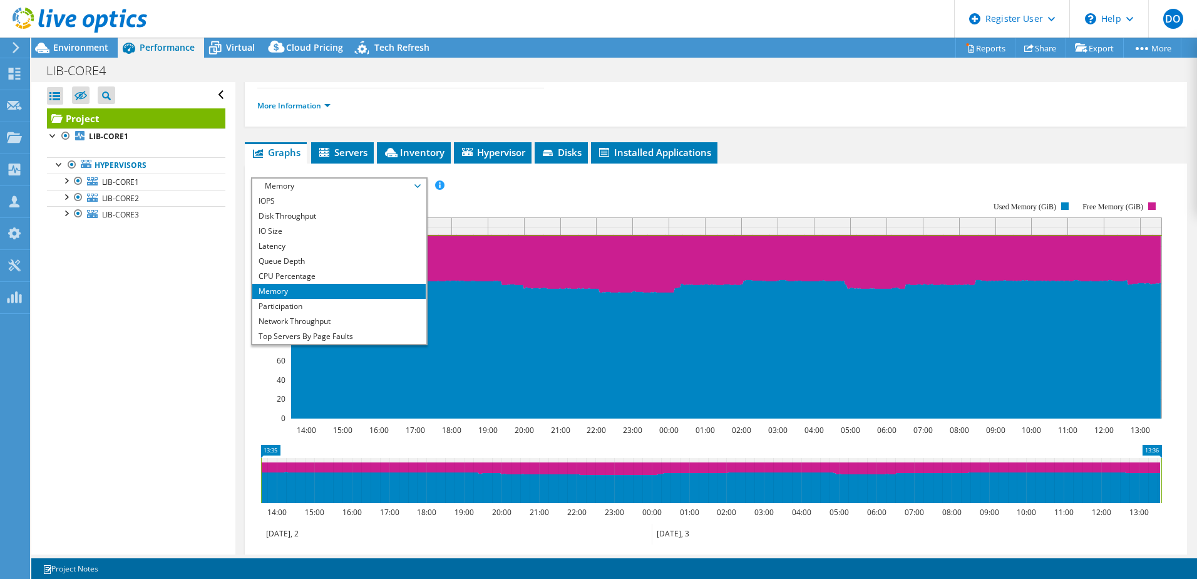
click at [254, 401] on rect at bounding box center [706, 310] width 911 height 251
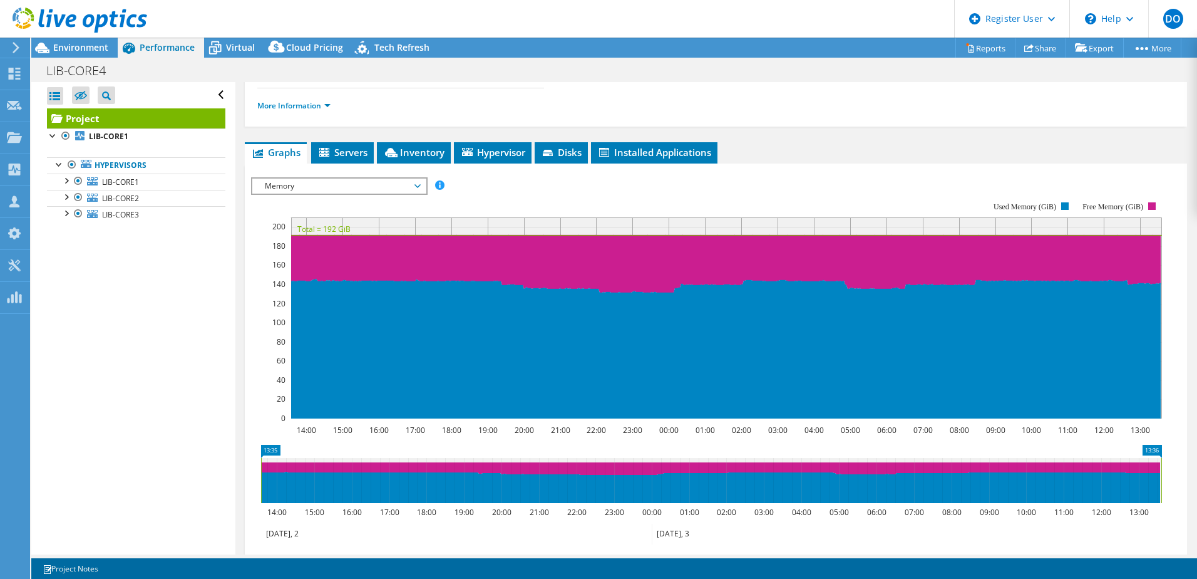
click at [351, 147] on span "Servers" at bounding box center [343, 152] width 50 height 13
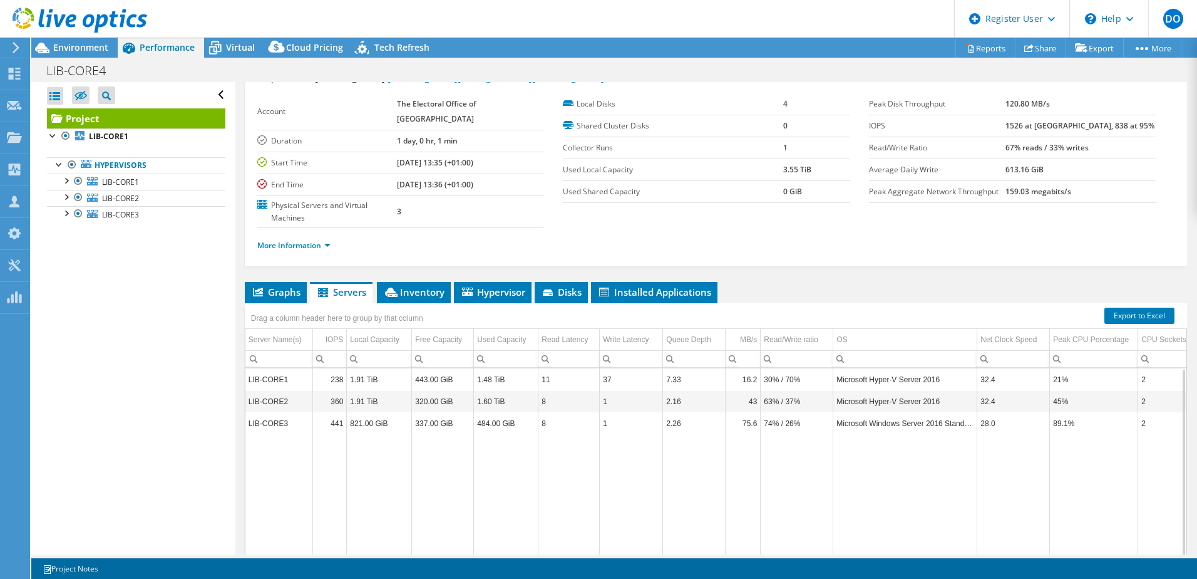
scroll to position [0, 0]
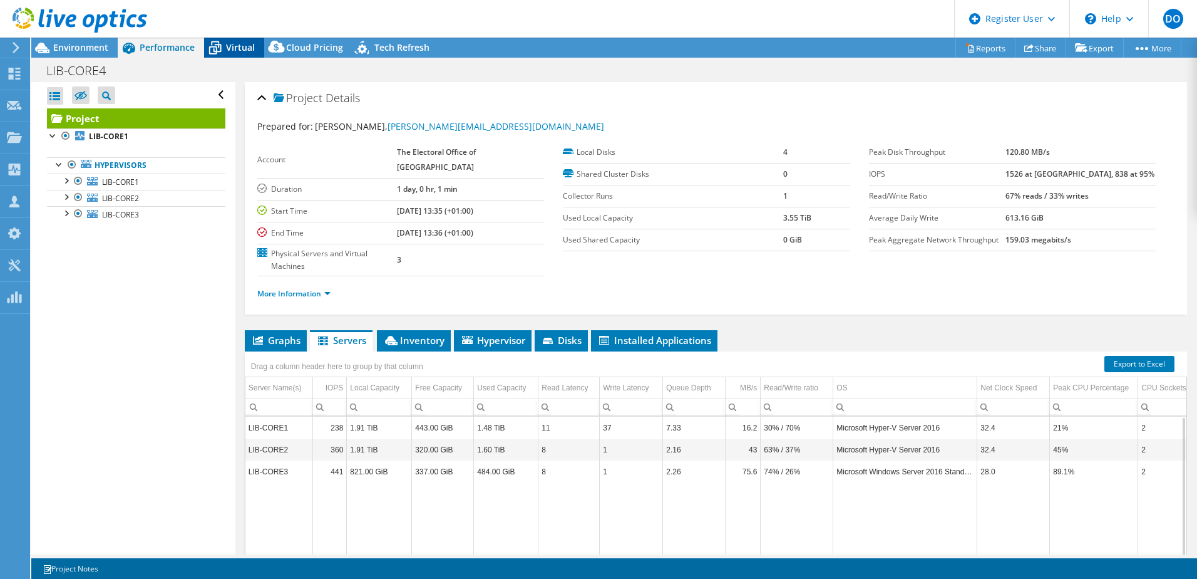
click at [231, 50] on span "Virtual" at bounding box center [240, 47] width 29 height 12
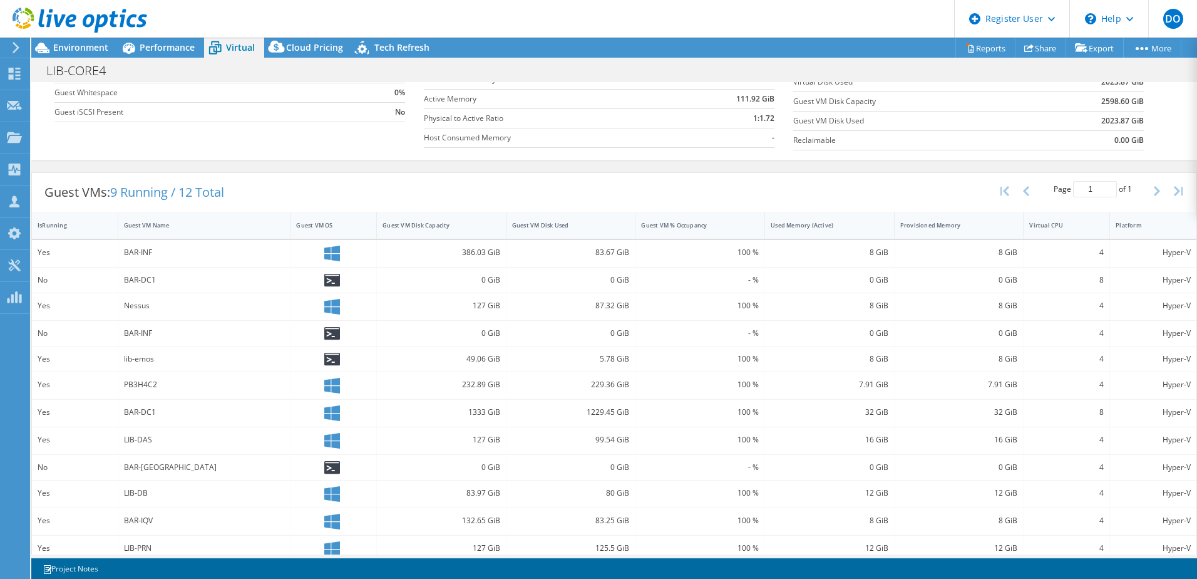
scroll to position [171, 0]
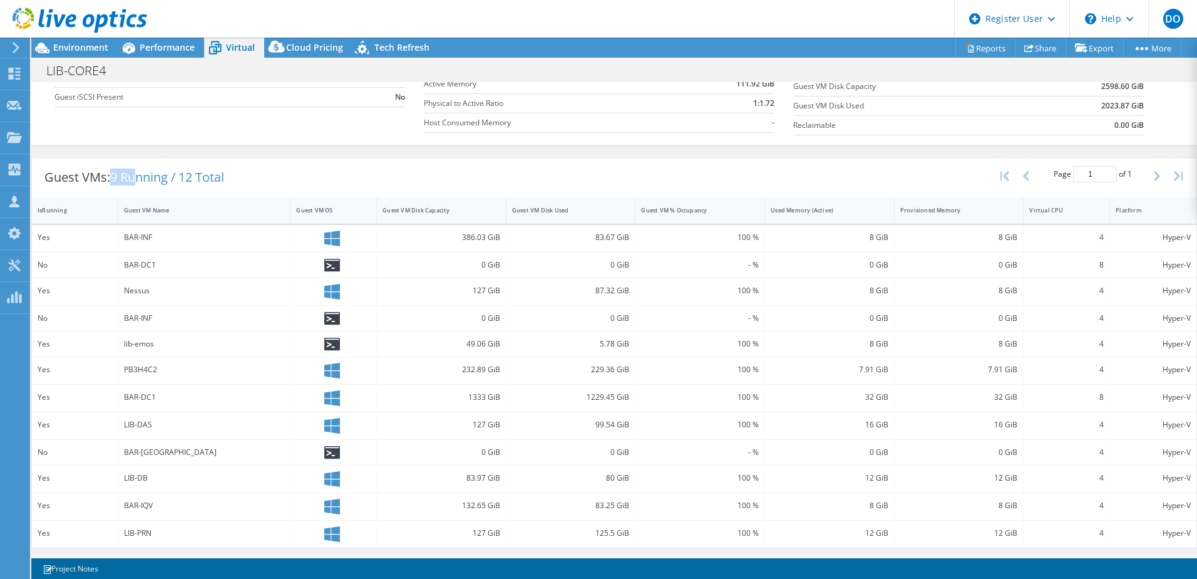
drag, startPoint x: 108, startPoint y: 179, endPoint x: 140, endPoint y: 178, distance: 31.9
click at [140, 178] on div "Guest VMs: 9 Running / 12 Total" at bounding box center [134, 177] width 205 height 39
click at [140, 178] on span "9 Running / 12 Total" at bounding box center [167, 176] width 114 height 17
drag, startPoint x: 203, startPoint y: 176, endPoint x: 238, endPoint y: 177, distance: 35.1
click at [237, 177] on div "Guest VMs: 9 Running / 12 Total" at bounding box center [134, 177] width 205 height 39
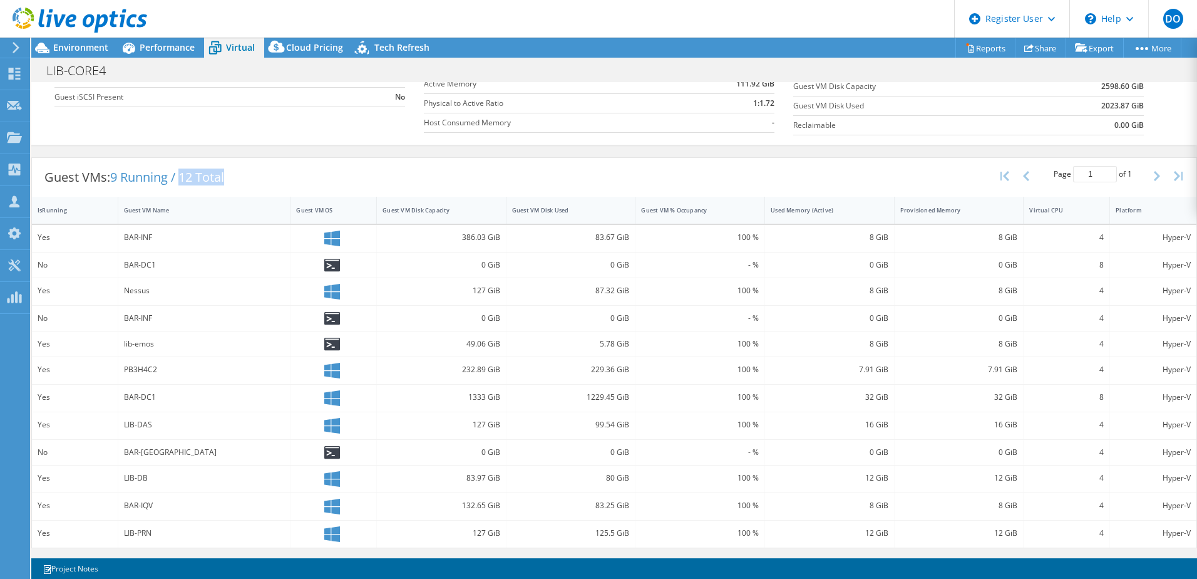
drag, startPoint x: 238, startPoint y: 177, endPoint x: 240, endPoint y: 187, distance: 10.3
click at [237, 187] on div "Guest VMs: 9 Running / 12 Total" at bounding box center [134, 177] width 205 height 39
drag, startPoint x: 180, startPoint y: 180, endPoint x: 247, endPoint y: 173, distance: 67.3
click at [247, 173] on div "Guest VMs: 9 Running / 12 Total Page 1 of 1 5 rows 10 rows 20 rows 25 rows 50 r…" at bounding box center [614, 177] width 1165 height 39
click at [467, 213] on div "Guest VM Disk Capacity" at bounding box center [434, 210] width 103 height 8
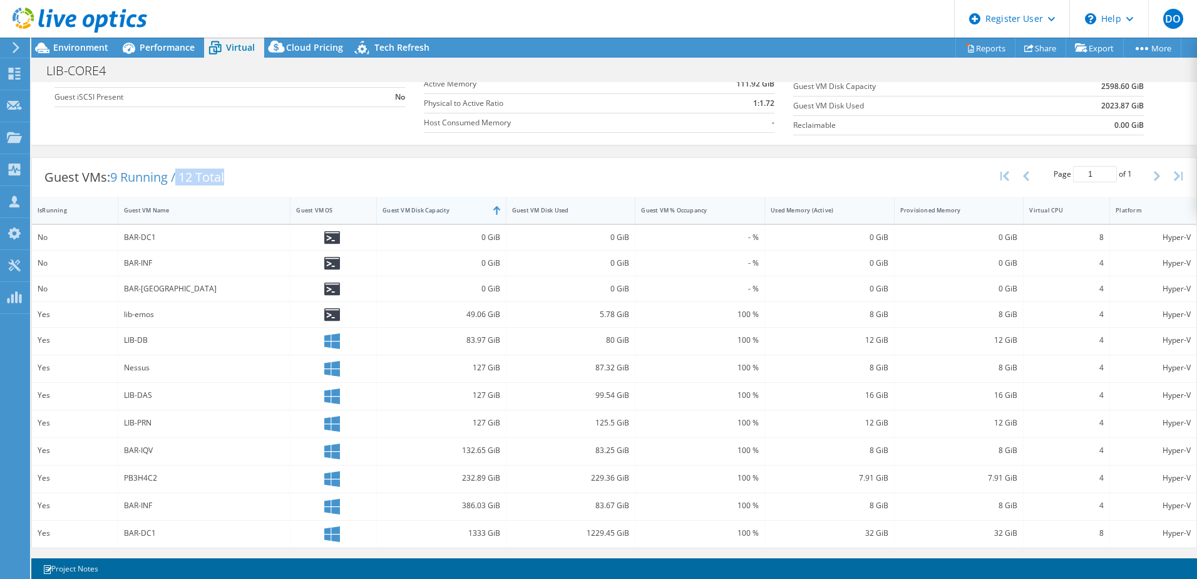
click at [465, 215] on div "Guest VM Disk Capacity" at bounding box center [434, 209] width 114 height 19
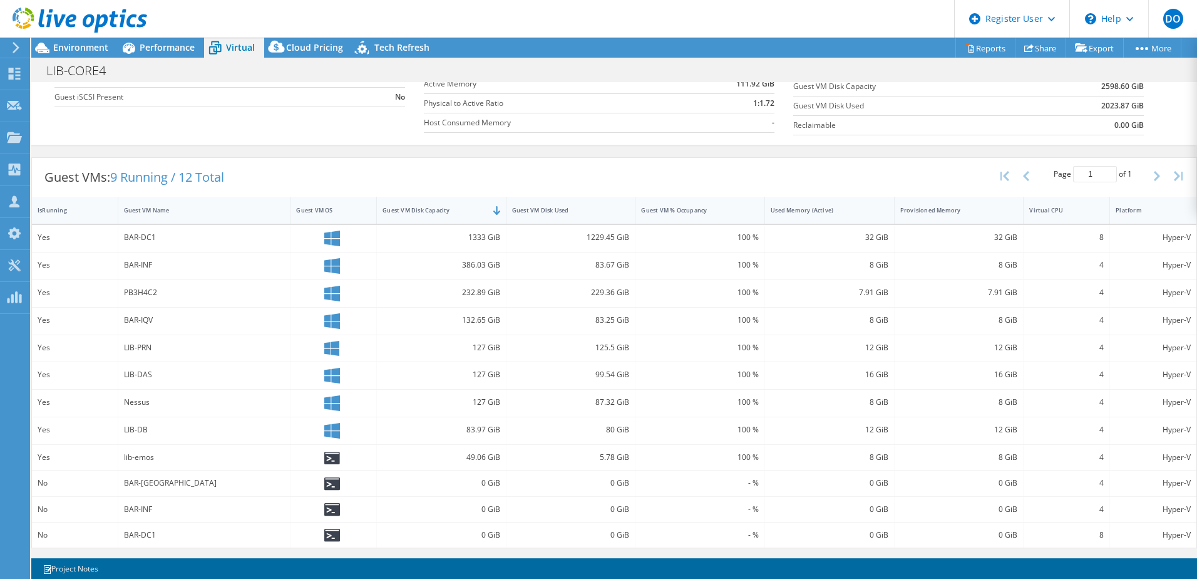
drag, startPoint x: 176, startPoint y: 239, endPoint x: 167, endPoint y: 240, distance: 9.5
click at [167, 240] on div "BAR-DC1" at bounding box center [204, 237] width 161 height 14
drag, startPoint x: 159, startPoint y: 240, endPoint x: 130, endPoint y: 240, distance: 28.8
click at [130, 240] on div "BAR-DC1" at bounding box center [204, 237] width 161 height 14
drag, startPoint x: 130, startPoint y: 240, endPoint x: 121, endPoint y: 239, distance: 9.4
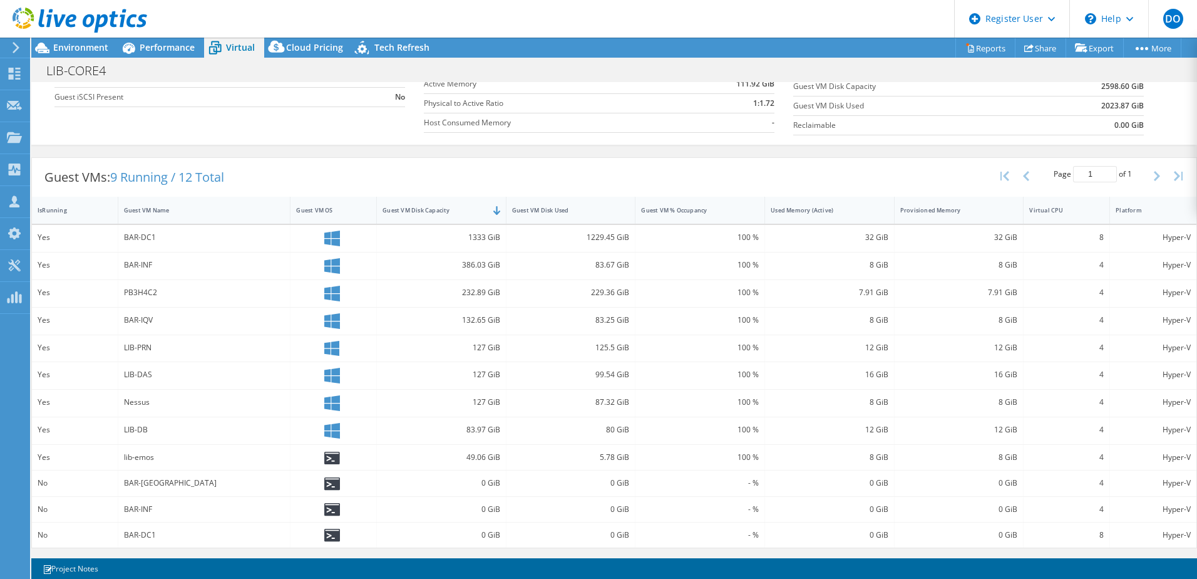
click at [121, 240] on div "BAR-DC1" at bounding box center [204, 238] width 173 height 27
drag, startPoint x: 586, startPoint y: 236, endPoint x: 609, endPoint y: 238, distance: 23.2
click at [609, 238] on div "1229.45 GiB" at bounding box center [571, 237] width 118 height 14
drag, startPoint x: 609, startPoint y: 238, endPoint x: 585, endPoint y: 241, distance: 24.0
click at [585, 241] on div "1229.45 GiB" at bounding box center [571, 237] width 118 height 14
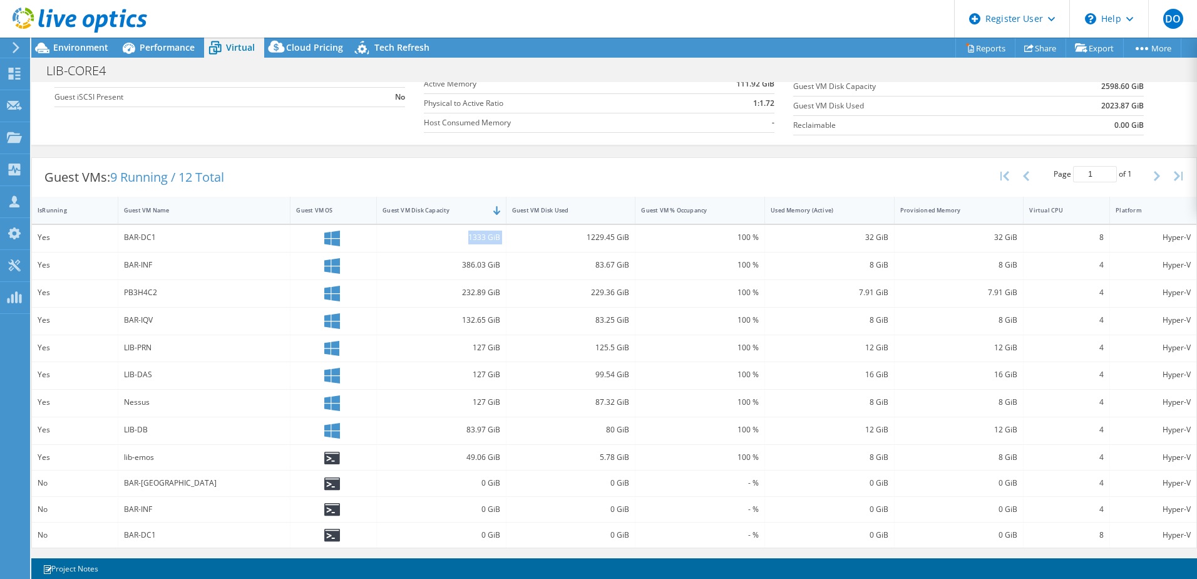
drag, startPoint x: 451, startPoint y: 237, endPoint x: 505, endPoint y: 247, distance: 54.9
click at [505, 247] on div "Yes BAR-DC1 1333 GiB 1229.45 GiB 100 % 32 GiB 32 GiB 8 Hyper-V" at bounding box center [614, 238] width 1165 height 27
click at [460, 266] on div "386.03 GiB" at bounding box center [442, 265] width 118 height 14
drag, startPoint x: 448, startPoint y: 264, endPoint x: 499, endPoint y: 267, distance: 51.4
click at [499, 267] on div "386.03 GiB" at bounding box center [442, 265] width 130 height 27
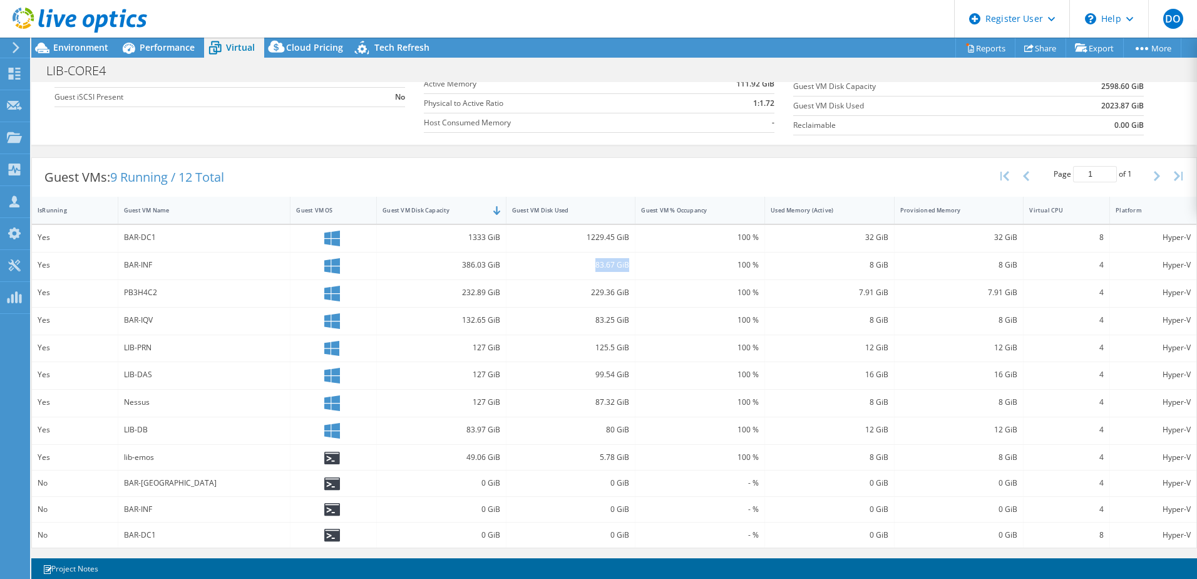
drag, startPoint x: 585, startPoint y: 264, endPoint x: 624, endPoint y: 268, distance: 39.7
click at [624, 268] on div "83.67 GiB" at bounding box center [571, 265] width 118 height 14
drag, startPoint x: 581, startPoint y: 297, endPoint x: 597, endPoint y: 293, distance: 16.1
click at [597, 293] on div "229.36 GiB" at bounding box center [571, 293] width 118 height 14
drag, startPoint x: 597, startPoint y: 293, endPoint x: 545, endPoint y: 336, distance: 67.1
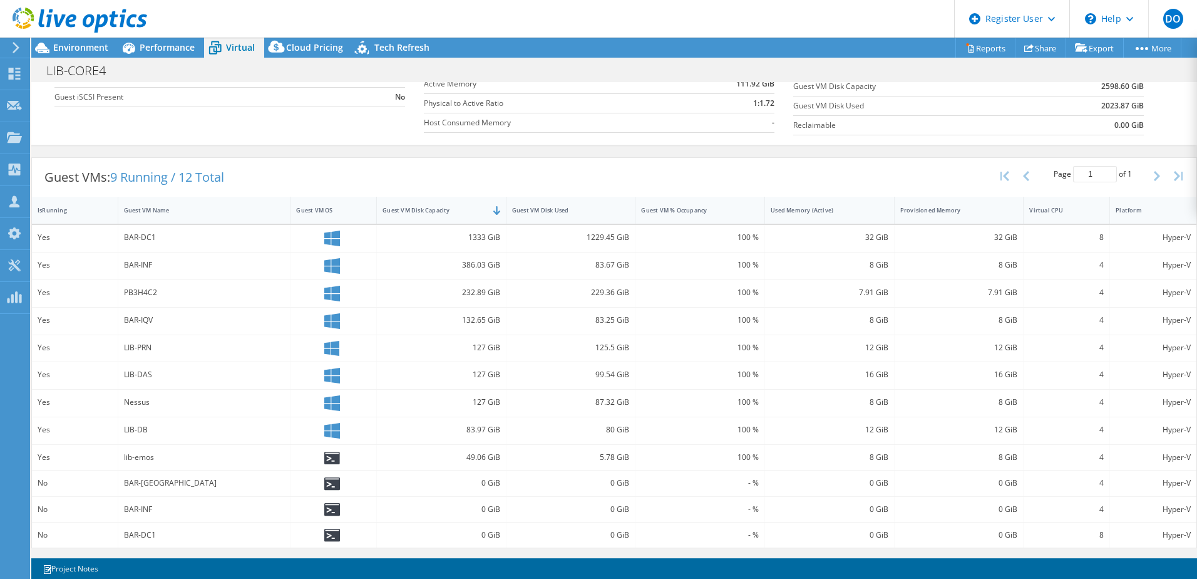
click at [545, 336] on div "125.5 GiB" at bounding box center [572, 348] width 130 height 27
click at [448, 359] on div "127 GiB" at bounding box center [442, 348] width 130 height 27
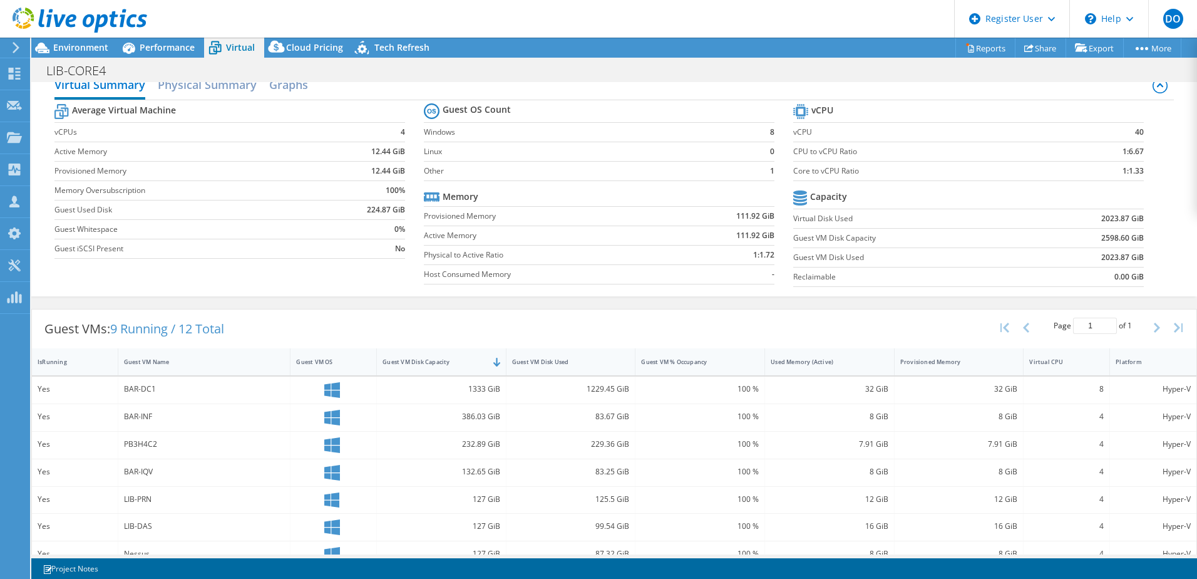
scroll to position [0, 0]
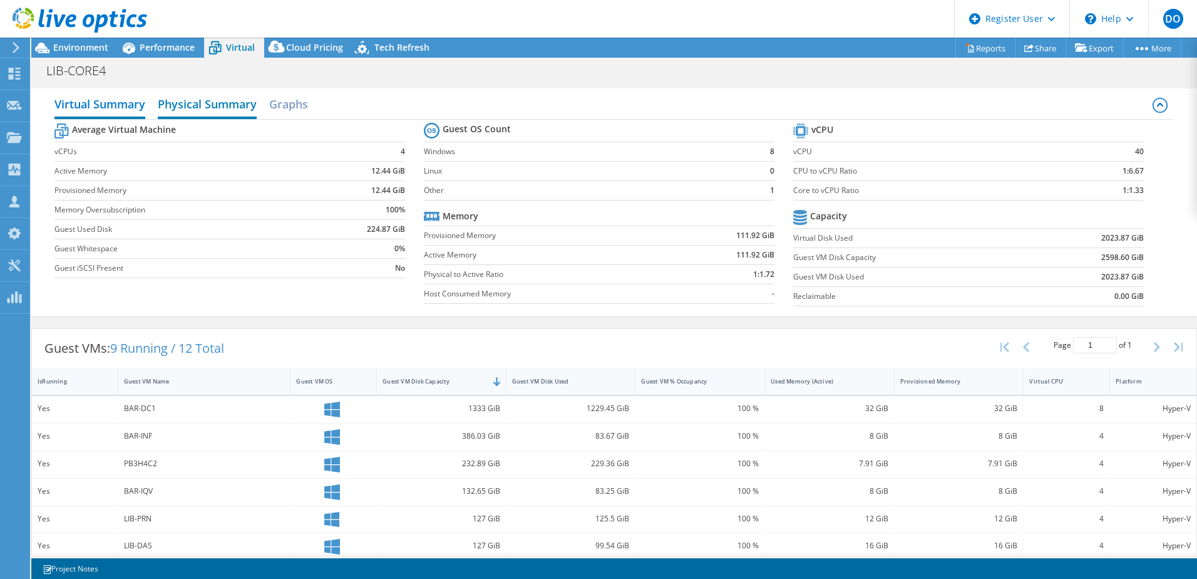
click at [221, 112] on h2 "Physical Summary" at bounding box center [207, 105] width 99 height 28
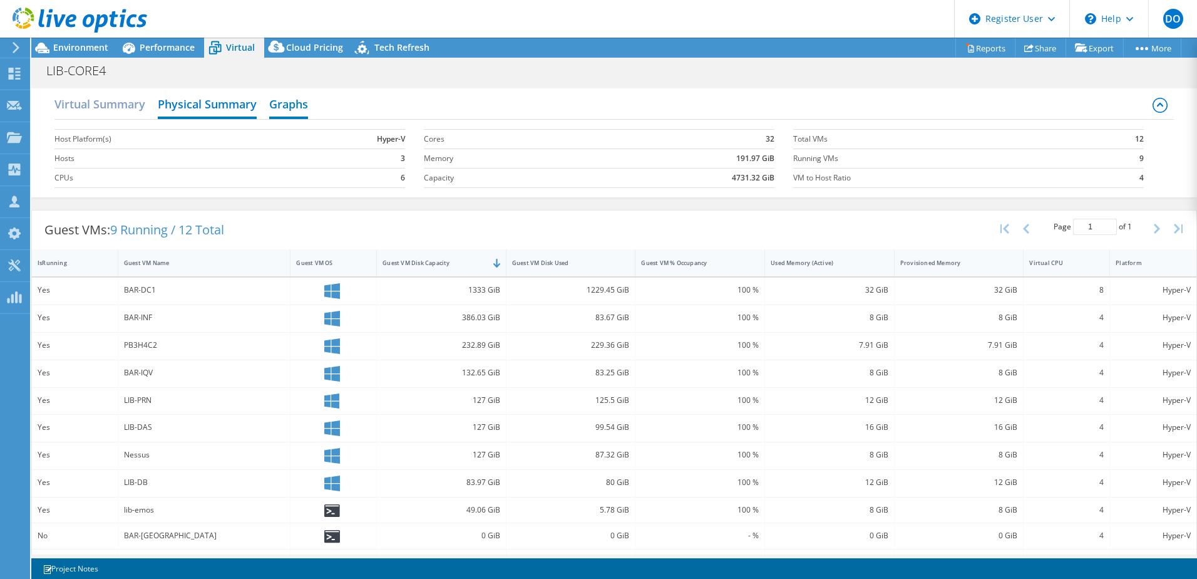
click at [305, 101] on h2 "Graphs" at bounding box center [288, 105] width 39 height 28
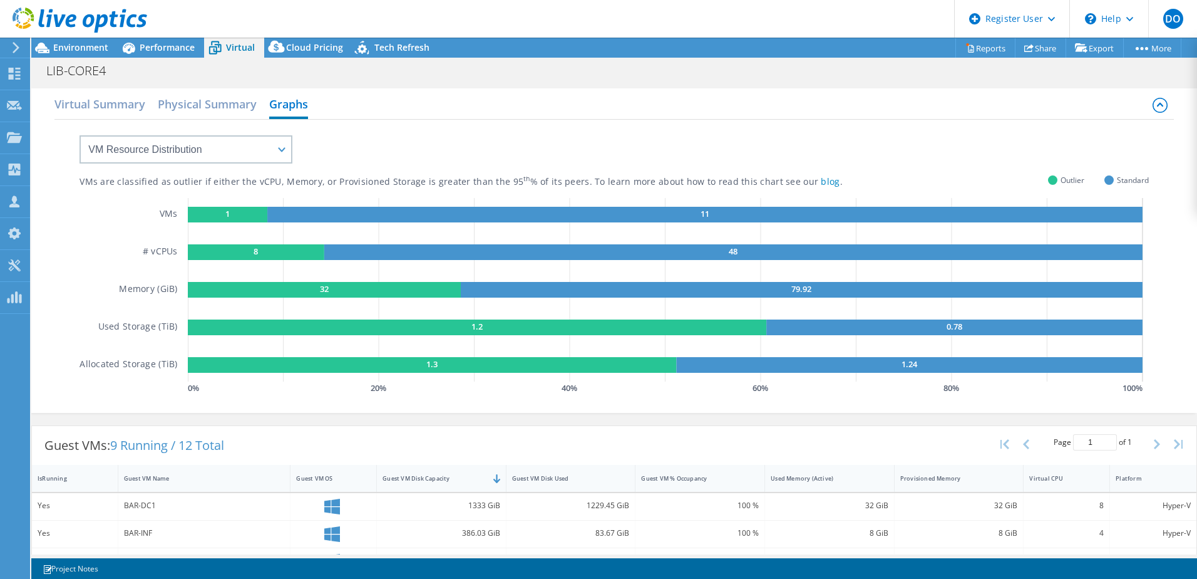
drag, startPoint x: 236, startPoint y: 214, endPoint x: 215, endPoint y: 215, distance: 20.8
click at [215, 215] on rect at bounding box center [228, 215] width 80 height 16
click at [235, 211] on rect at bounding box center [228, 215] width 80 height 16
drag, startPoint x: 81, startPoint y: 185, endPoint x: 165, endPoint y: 181, distance: 84.0
click at [165, 181] on div "VMs are classified as outlier if either the vCPU, Memory, or Provisioned Storag…" at bounding box center [493, 182] width 826 height 12
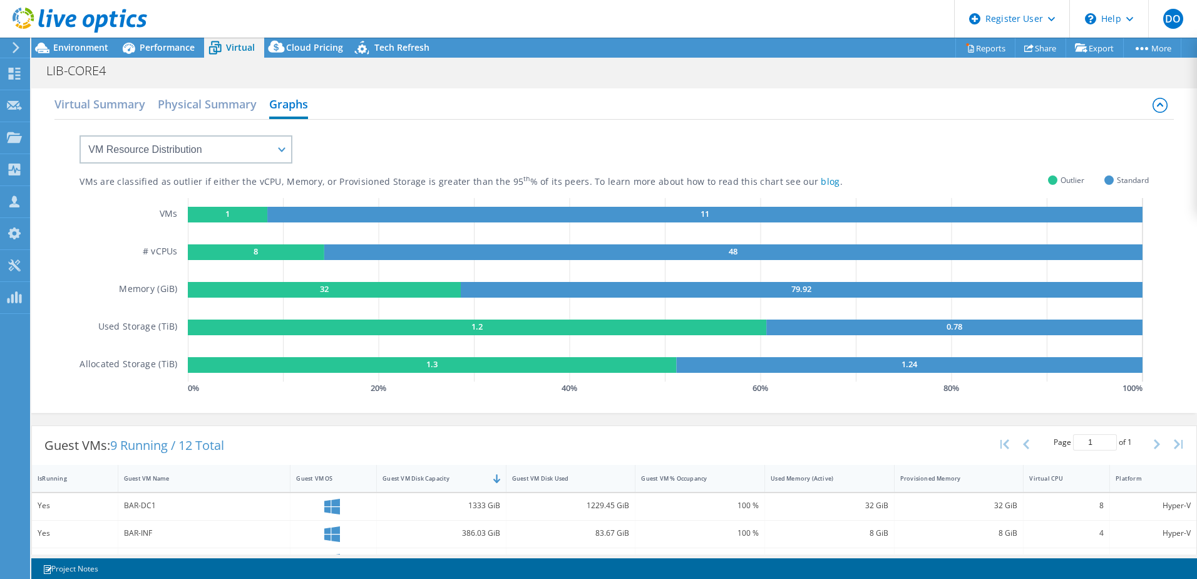
drag, startPoint x: 165, startPoint y: 181, endPoint x: 163, endPoint y: 192, distance: 11.4
click at [163, 192] on div "VMs are classified as outlier if either the vCPU, Memory, or Provisioned Storag…" at bounding box center [615, 258] width 1070 height 277
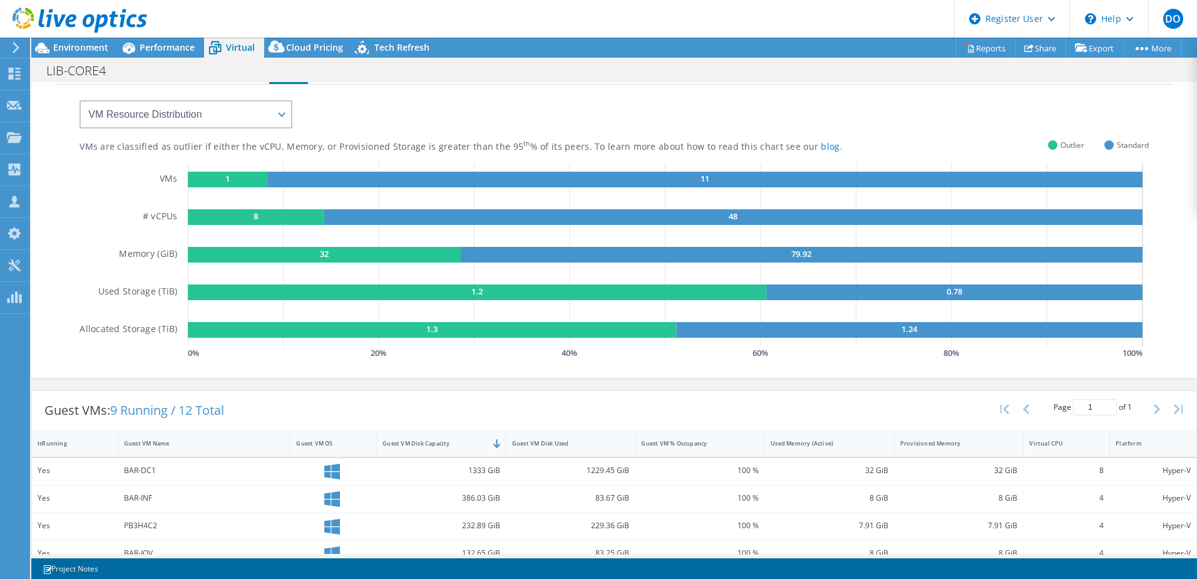
scroll to position [63, 0]
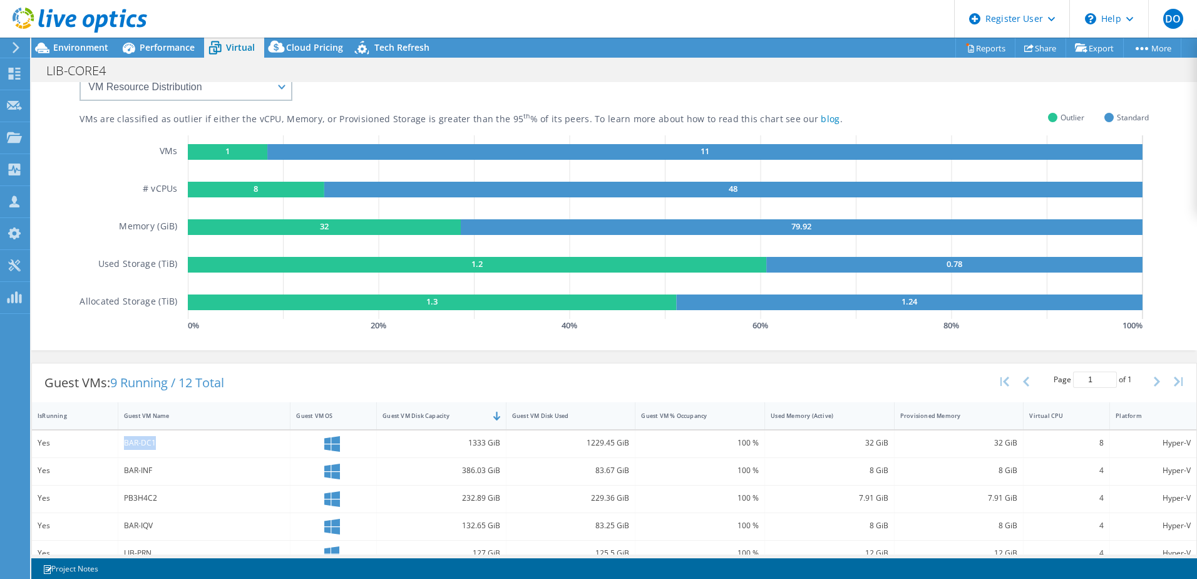
drag, startPoint x: 160, startPoint y: 445, endPoint x: 123, endPoint y: 445, distance: 36.3
click at [124, 445] on div "BAR-DC1" at bounding box center [204, 443] width 161 height 14
drag, startPoint x: 123, startPoint y: 445, endPoint x: 136, endPoint y: 470, distance: 28.6
click at [136, 470] on div "BAR-INF" at bounding box center [204, 470] width 161 height 14
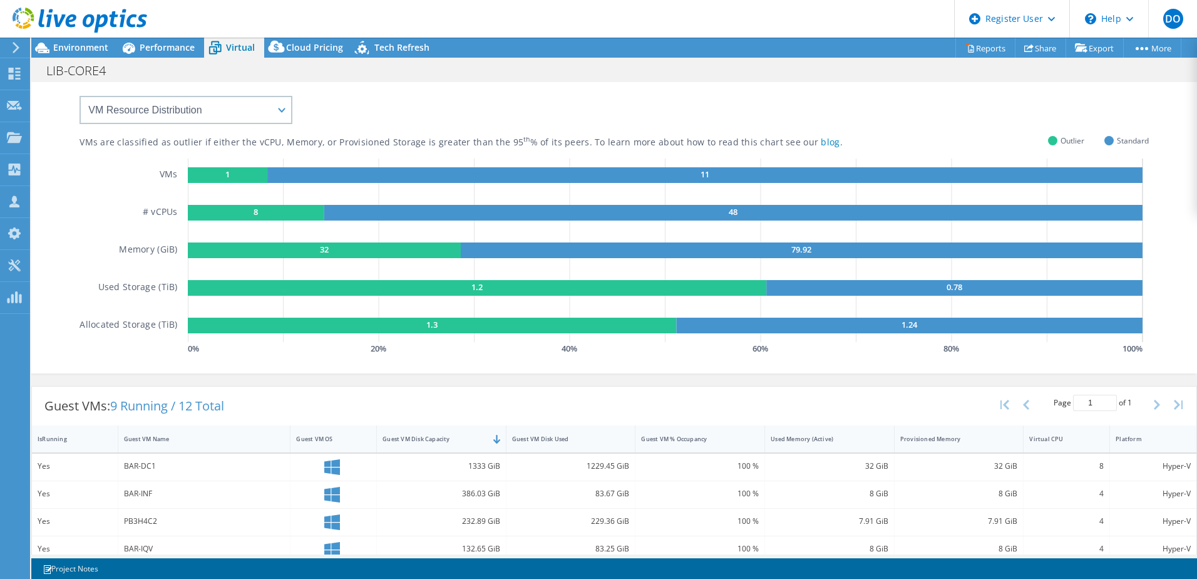
scroll to position [0, 0]
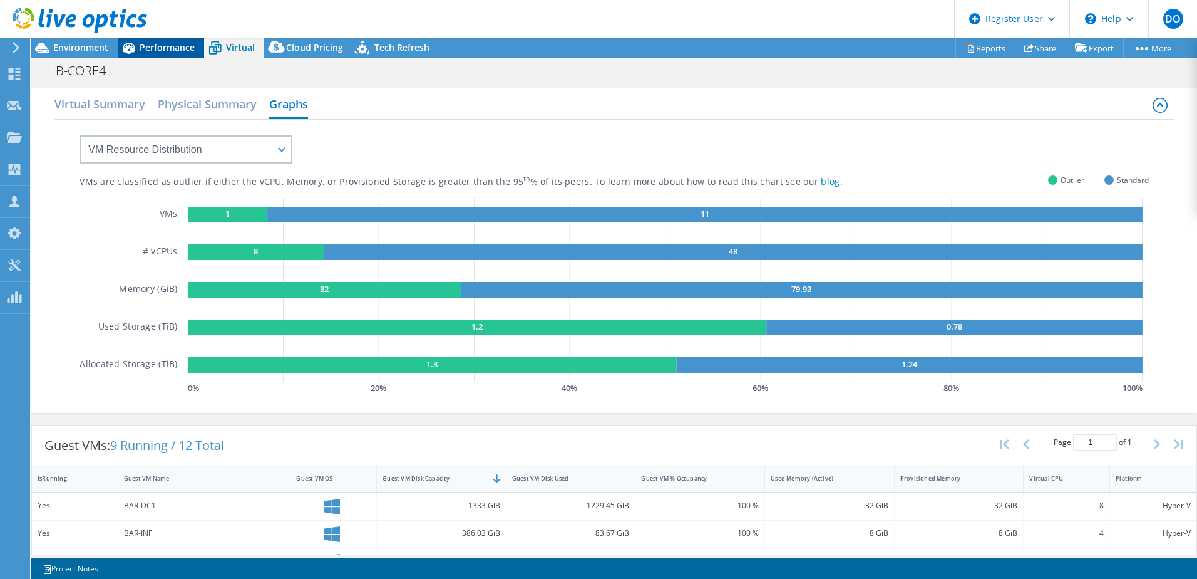
click at [172, 48] on span "Performance" at bounding box center [167, 47] width 55 height 12
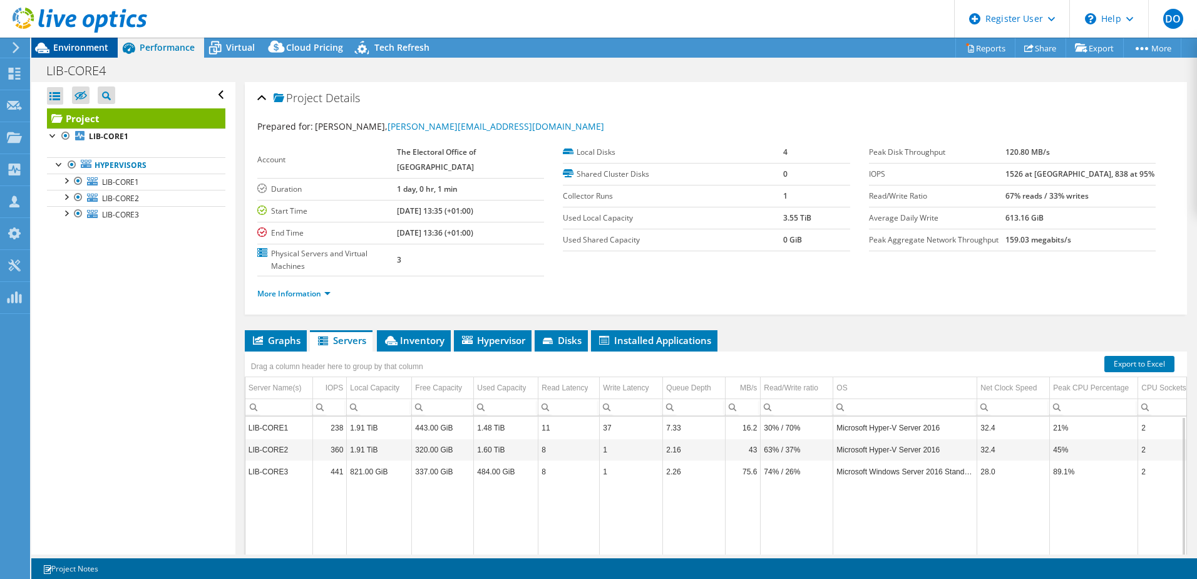
click at [106, 47] on span "Environment" at bounding box center [80, 47] width 55 height 12
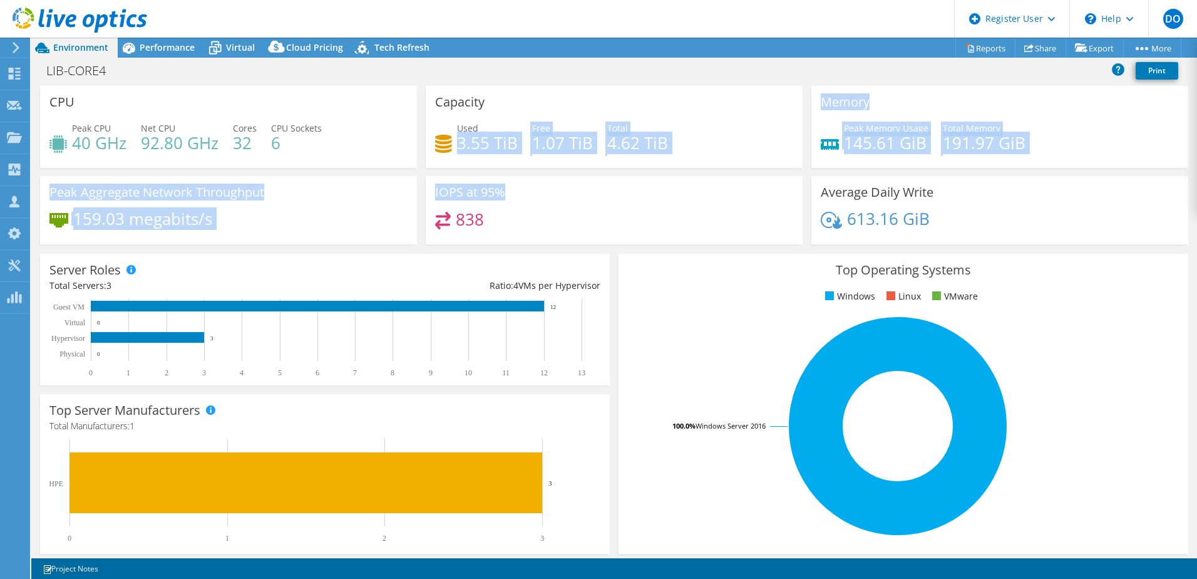
drag, startPoint x: 454, startPoint y: 145, endPoint x: 562, endPoint y: 177, distance: 112.2
click at [561, 177] on div "CPU Peak CPU 40 GHz Net CPU 92.80 GHz Cores 32 CPU Sockets 6 Capacity Used 3.55…" at bounding box center [614, 169] width 1157 height 167
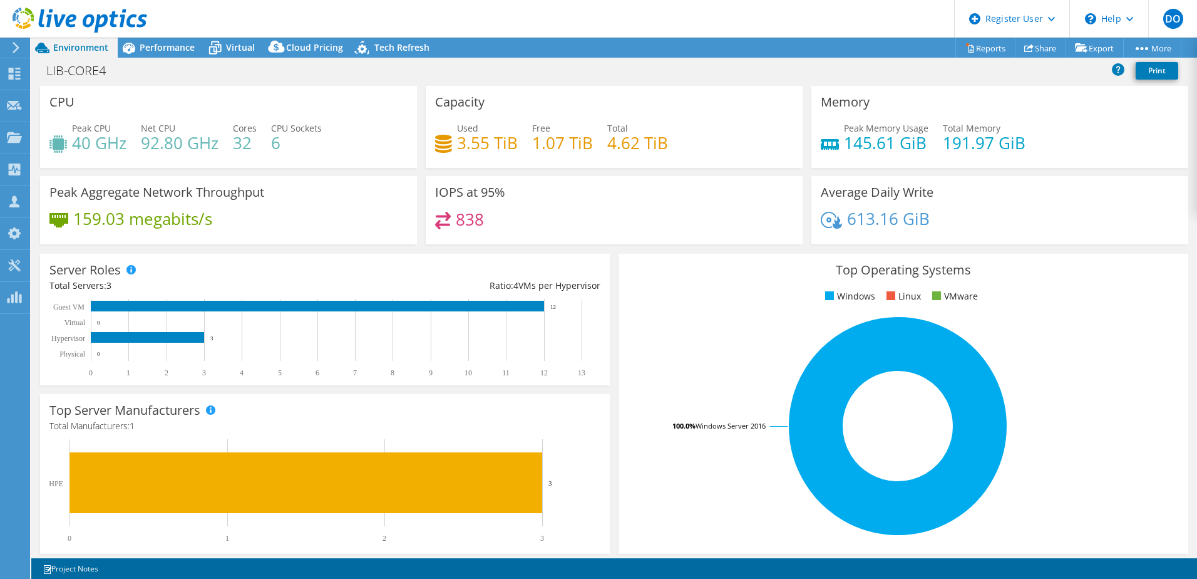
drag, startPoint x: 562, startPoint y: 177, endPoint x: 587, endPoint y: 243, distance: 71.0
click at [587, 243] on div "IOPS at 95% 838" at bounding box center [614, 210] width 377 height 68
drag, startPoint x: 525, startPoint y: 142, endPoint x: 574, endPoint y: 140, distance: 48.3
click at [574, 140] on div "Used 3.55 TiB Free 1.07 TiB Total 4.62 TiB" at bounding box center [614, 141] width 358 height 41
drag, startPoint x: 574, startPoint y: 140, endPoint x: 563, endPoint y: 182, distance: 43.3
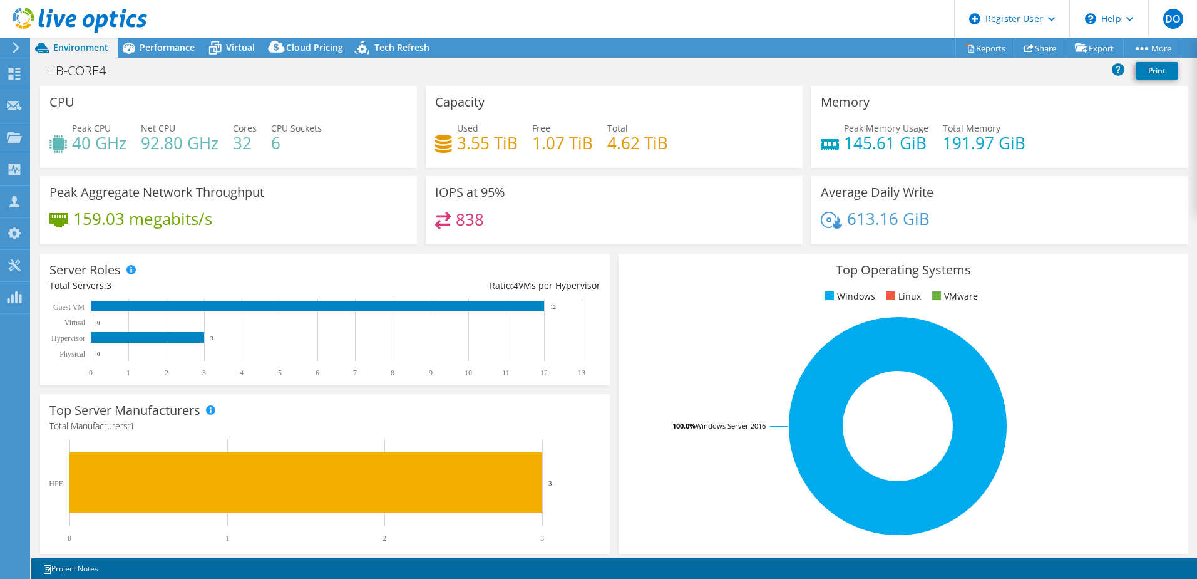
click at [563, 182] on div "IOPS at 95% 838" at bounding box center [614, 210] width 377 height 68
click at [158, 53] on span "Performance" at bounding box center [167, 47] width 55 height 12
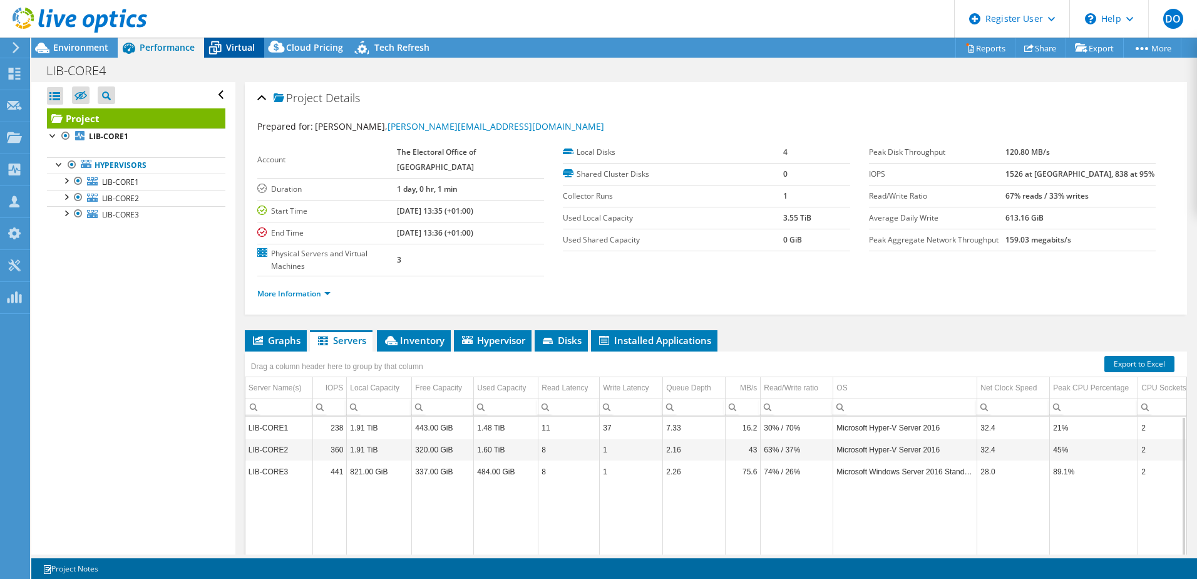
click at [242, 44] on span "Virtual" at bounding box center [240, 47] width 29 height 12
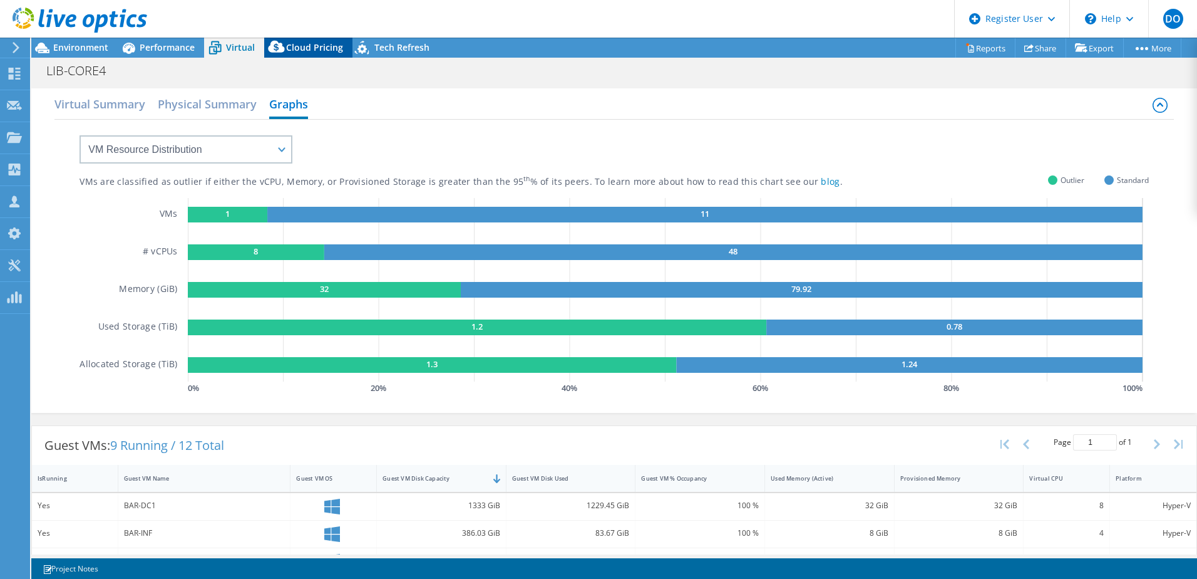
click at [309, 48] on span "Cloud Pricing" at bounding box center [314, 47] width 57 height 12
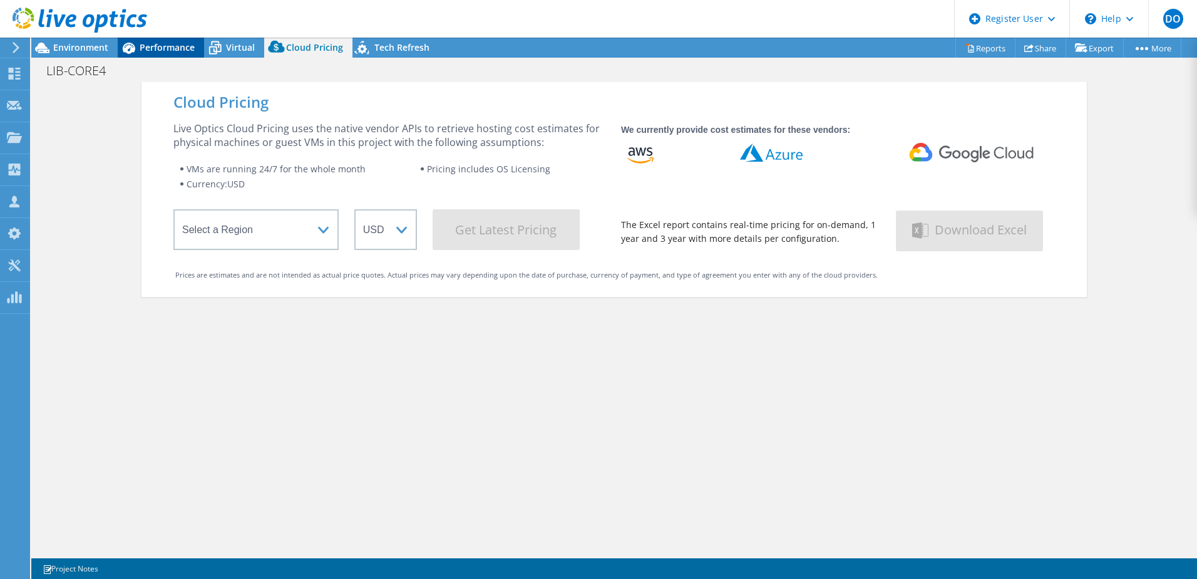
click at [135, 48] on icon at bounding box center [129, 48] width 13 height 11
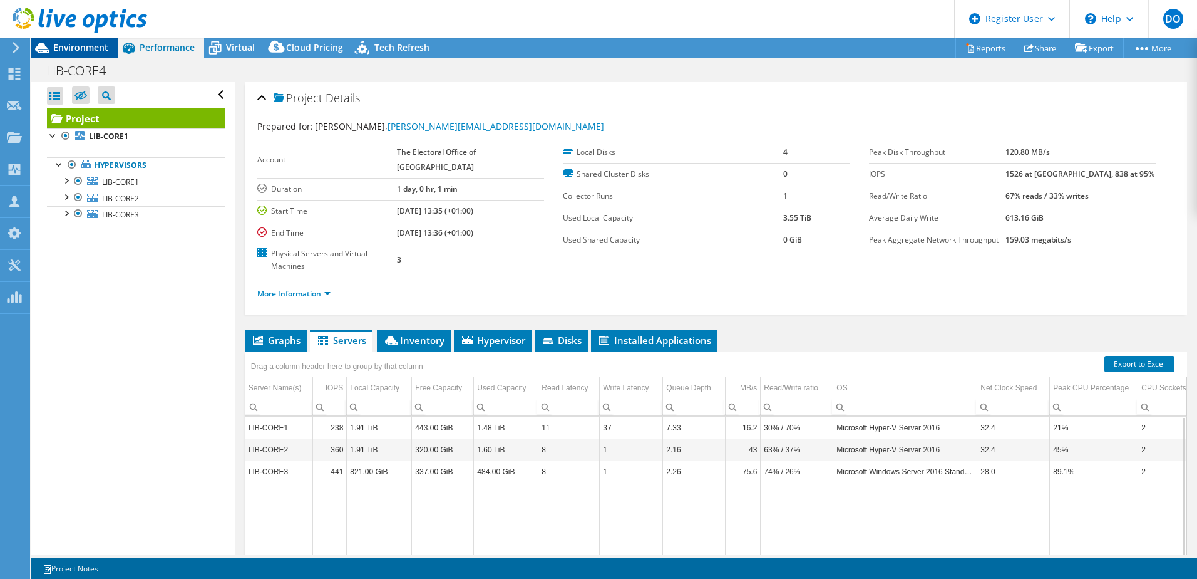
click at [109, 44] on div "Environment" at bounding box center [74, 48] width 86 height 20
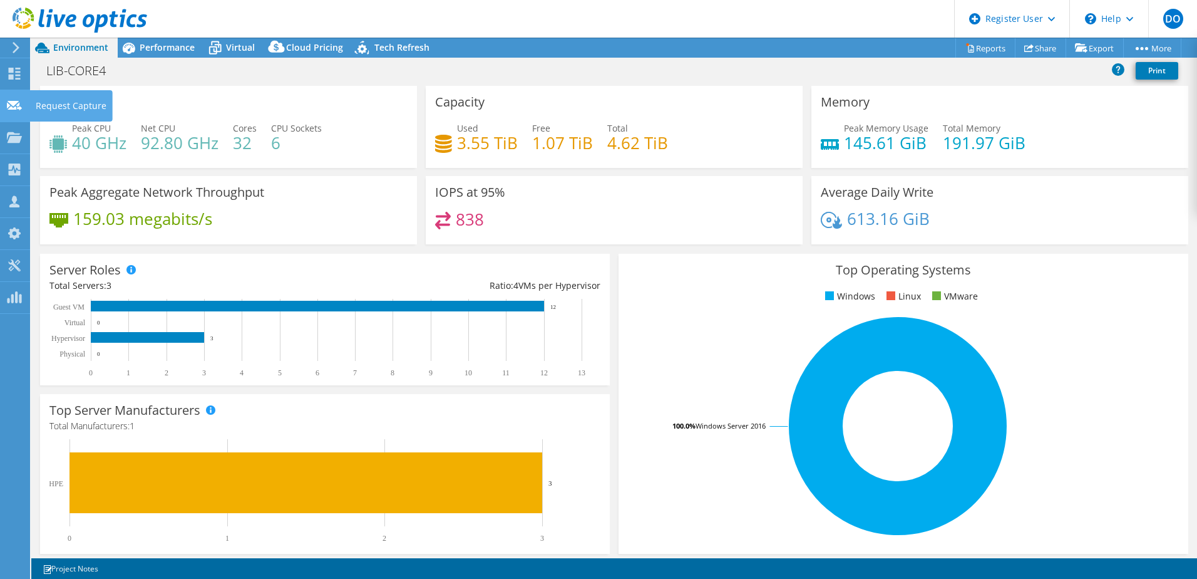
click at [20, 103] on icon at bounding box center [14, 106] width 15 height 12
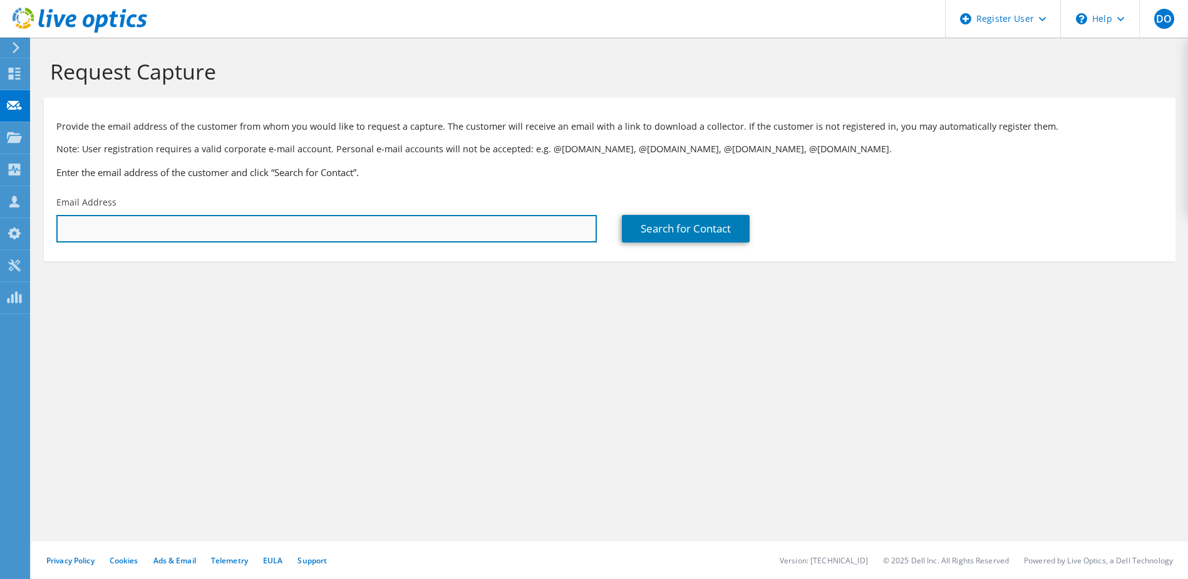
click at [143, 233] on input "text" at bounding box center [326, 229] width 540 height 28
drag, startPoint x: 226, startPoint y: 218, endPoint x: -9, endPoint y: 200, distance: 235.5
click at [0, 200] on html "DO Dell User Darragh Oleary [EMAIL_ADDRESS][PERSON_NAME][DOMAIN_NAME] Dell My P…" at bounding box center [594, 289] width 1188 height 579
click at [232, 229] on input "[PERSON_NAME]" at bounding box center [326, 229] width 540 height 28
click at [231, 230] on input "[PERSON_NAME]" at bounding box center [326, 229] width 540 height 28
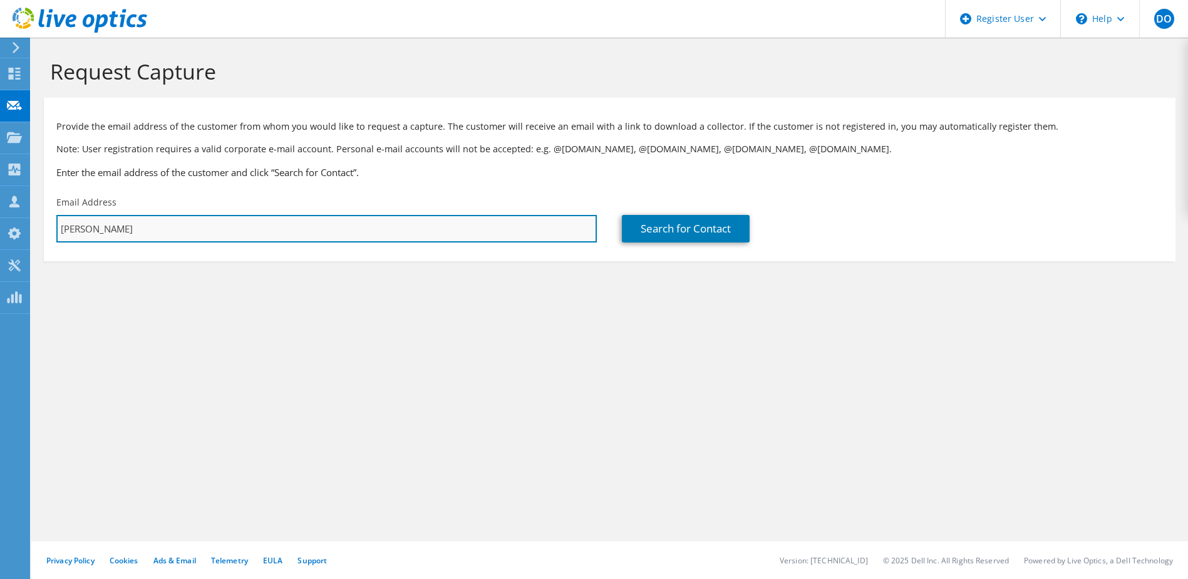
type input "[PERSON_NAME][EMAIL_ADDRESS][DOMAIN_NAME]"
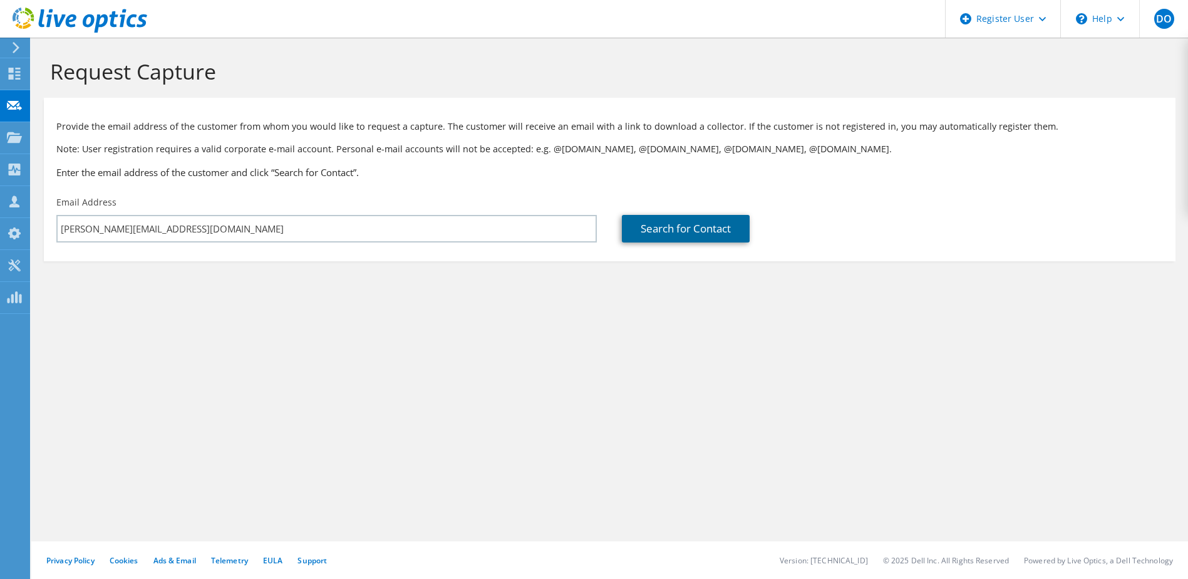
click at [656, 235] on link "Search for Contact" at bounding box center [686, 229] width 128 height 28
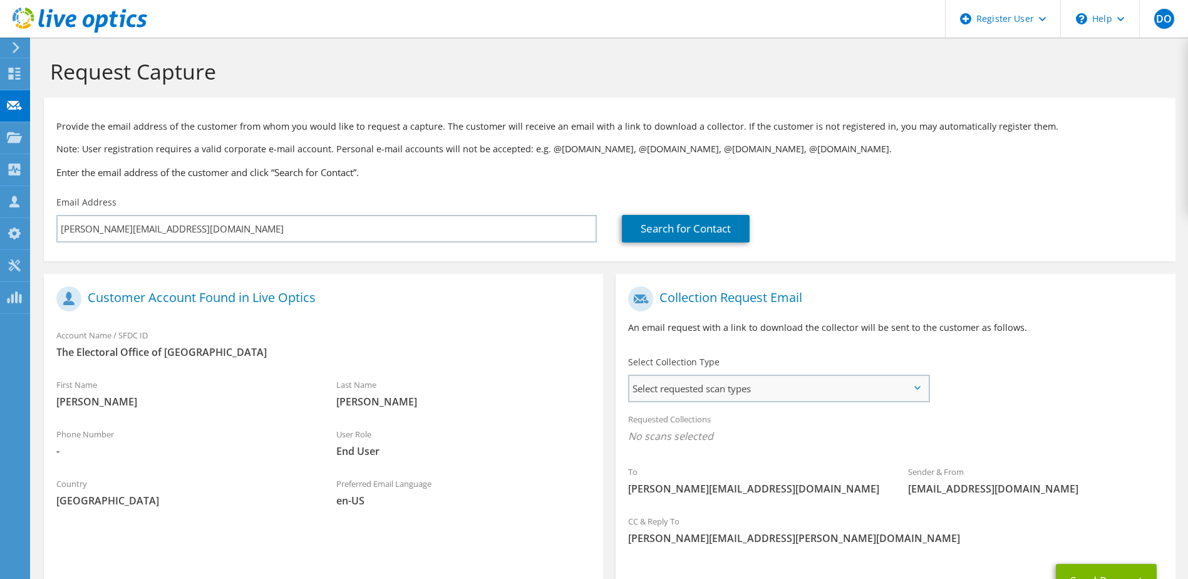
click at [683, 385] on span "Select requested scan types" at bounding box center [778, 388] width 298 height 25
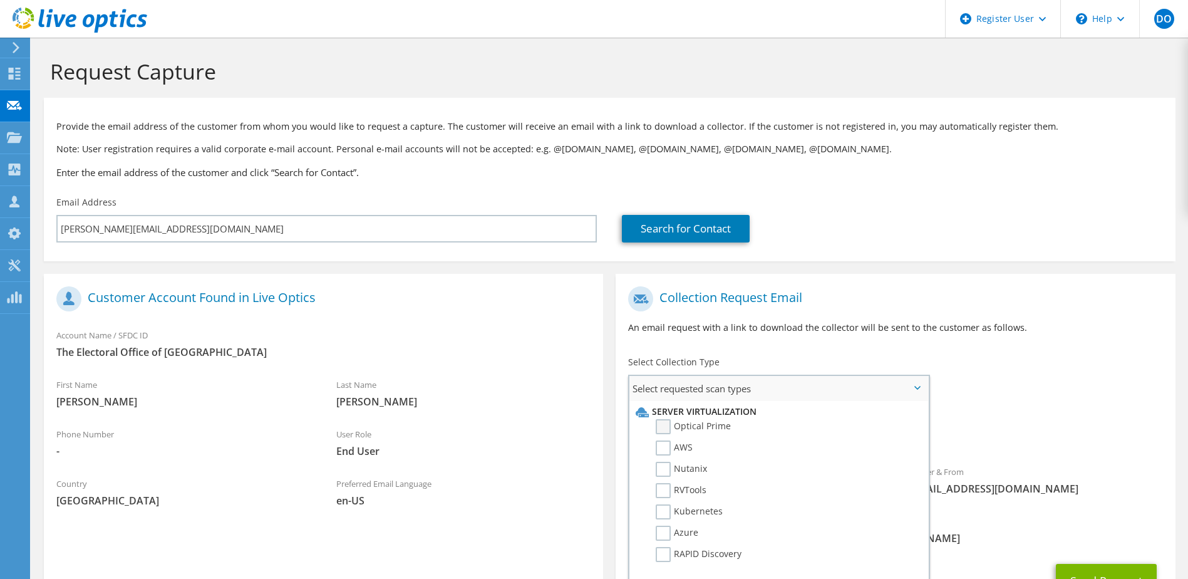
click at [664, 424] on label "Optical Prime" at bounding box center [693, 426] width 75 height 15
click at [0, 0] on input "Optical Prime" at bounding box center [0, 0] width 0 height 0
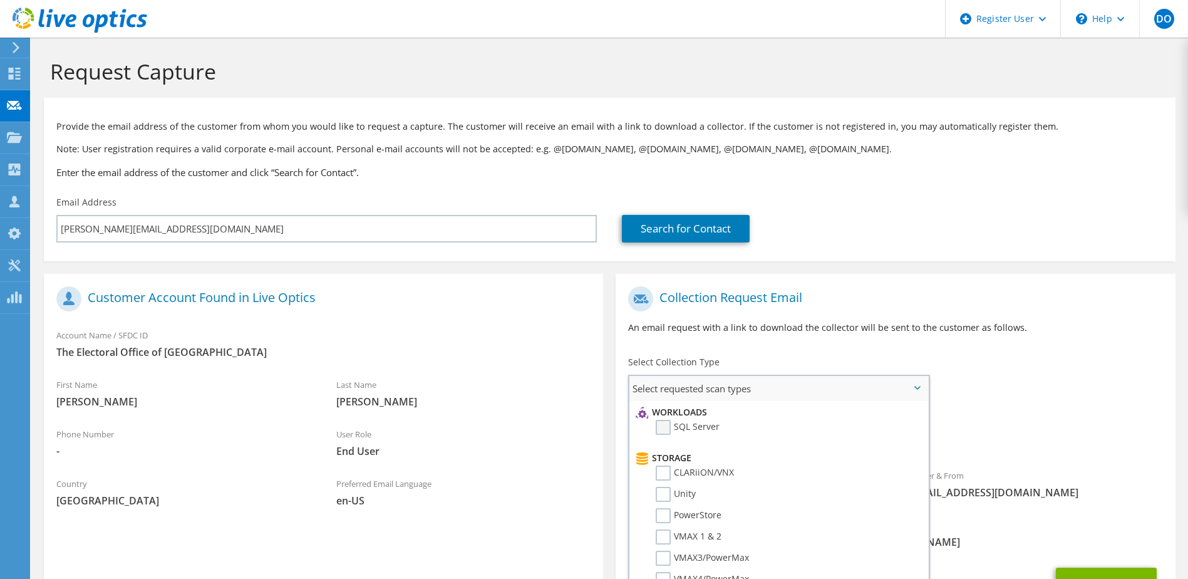
scroll to position [188, 0]
click at [986, 381] on div "To [PERSON_NAME][EMAIL_ADDRESS][DOMAIN_NAME] Sender & From [EMAIL_ADDRESS][DOMA…" at bounding box center [895, 396] width 559 height 232
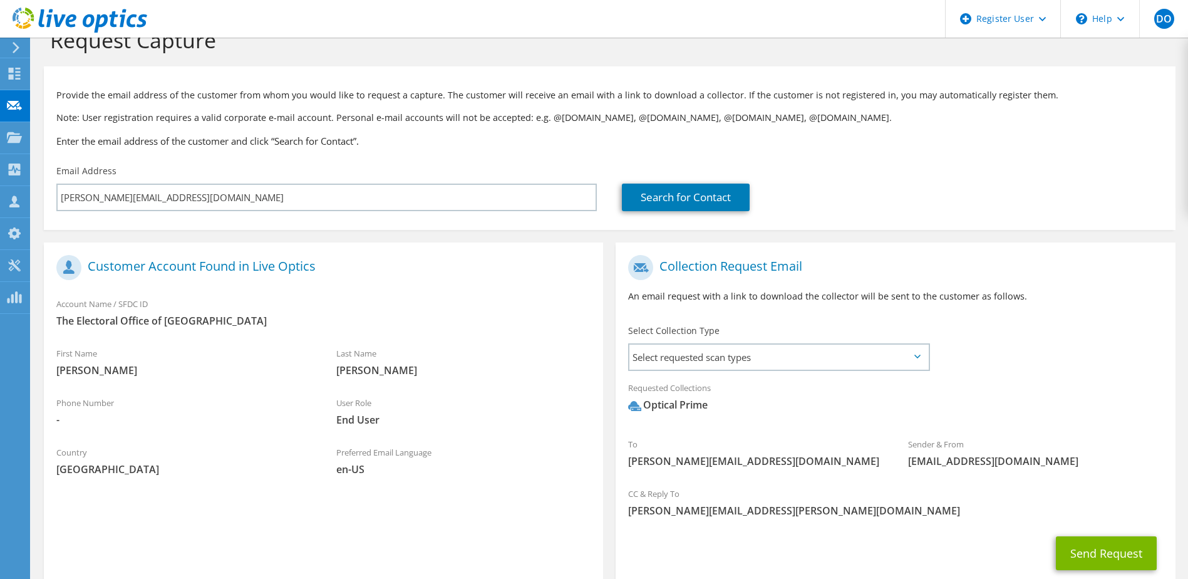
scroll to position [110, 0]
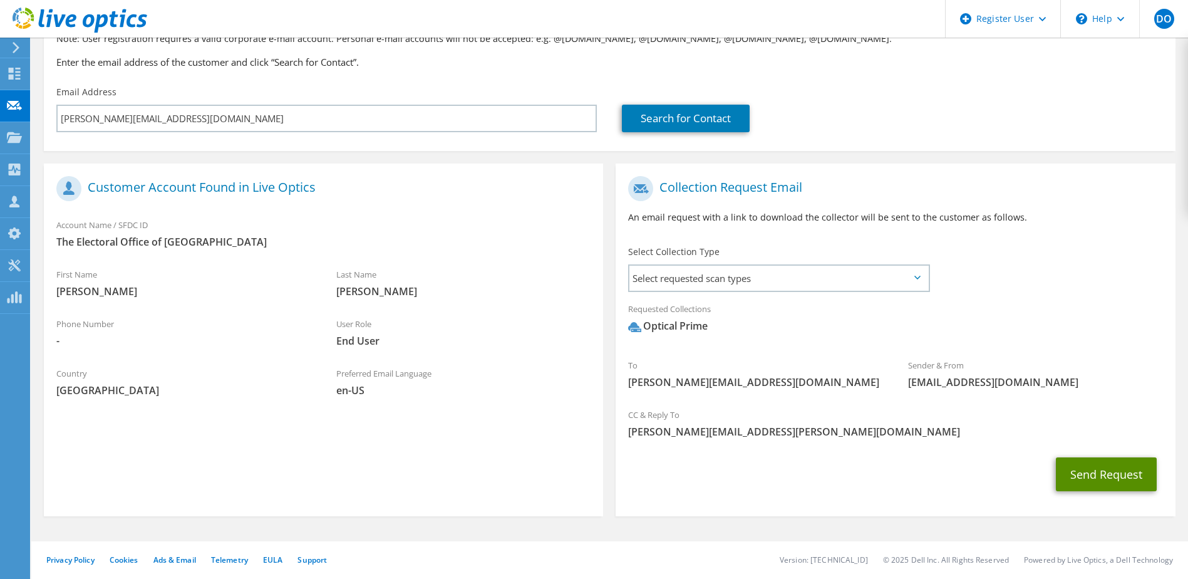
click at [1129, 482] on button "Send Request" at bounding box center [1106, 474] width 101 height 34
